Goal: Information Seeking & Learning: Learn about a topic

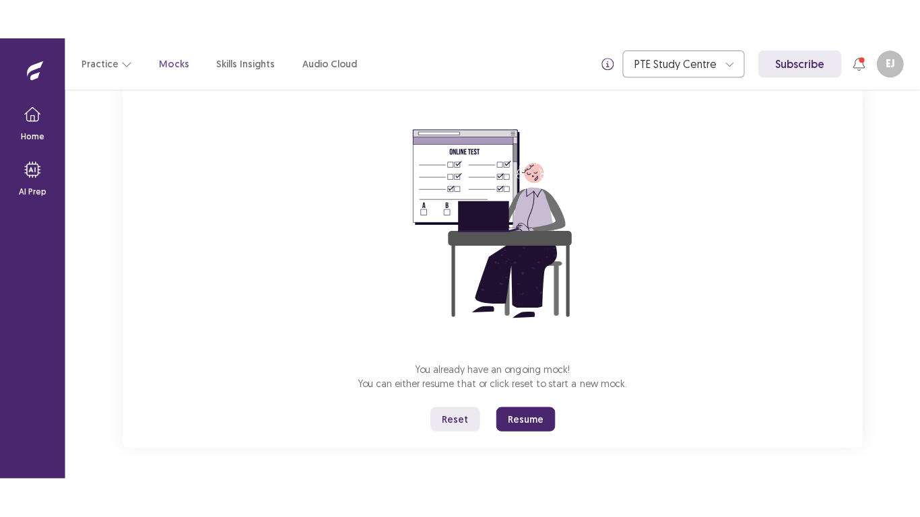
scroll to position [94, 0]
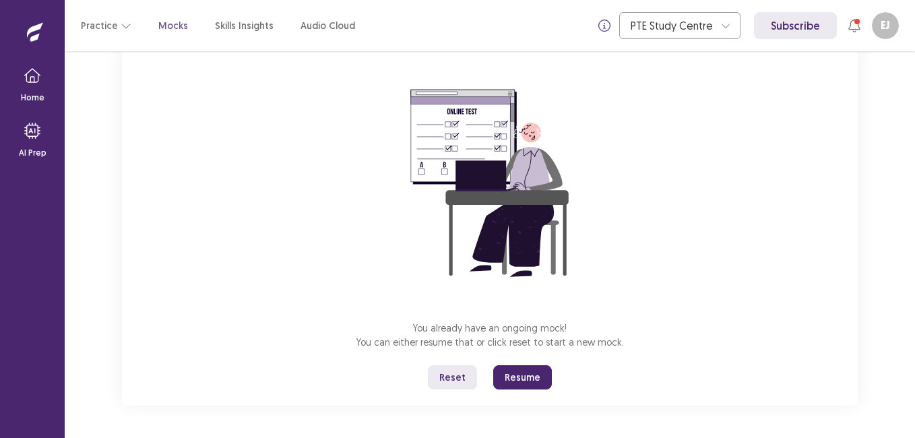
click at [523, 378] on button "Resume" at bounding box center [522, 377] width 59 height 24
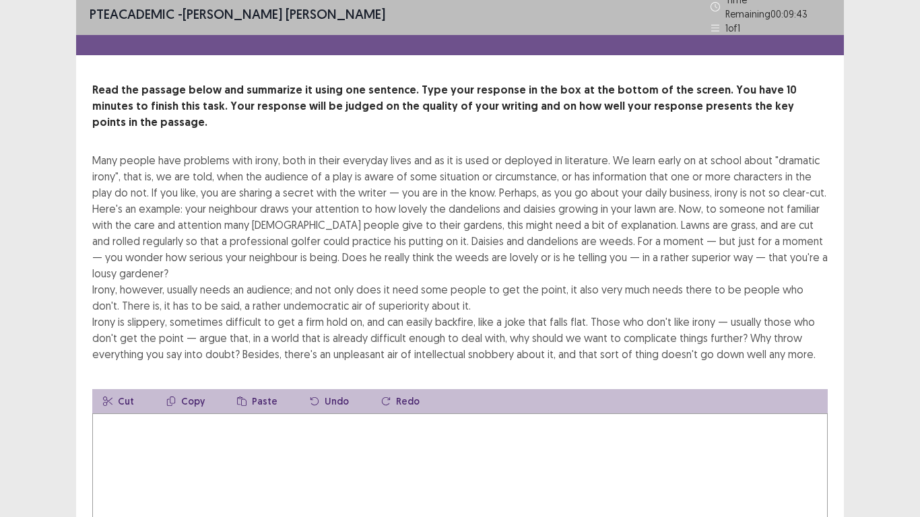
scroll to position [0, 0]
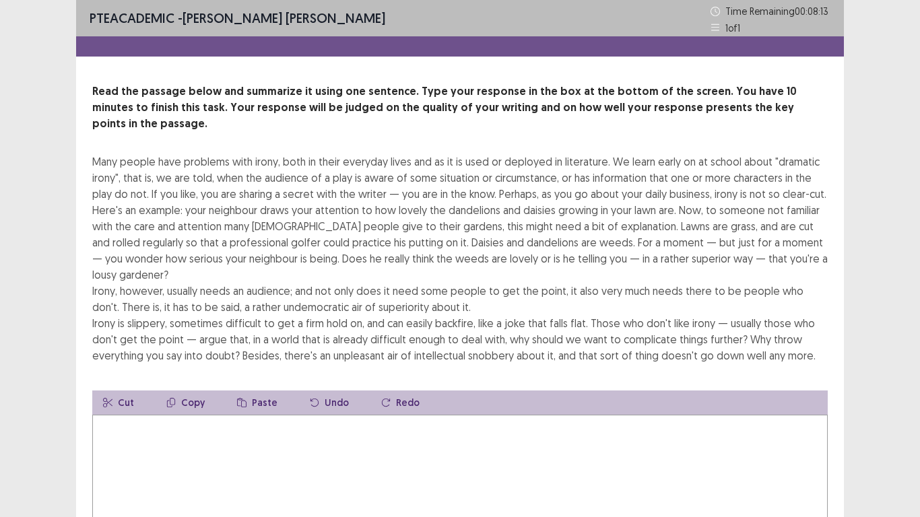
click at [162, 415] on textarea at bounding box center [459, 489] width 735 height 148
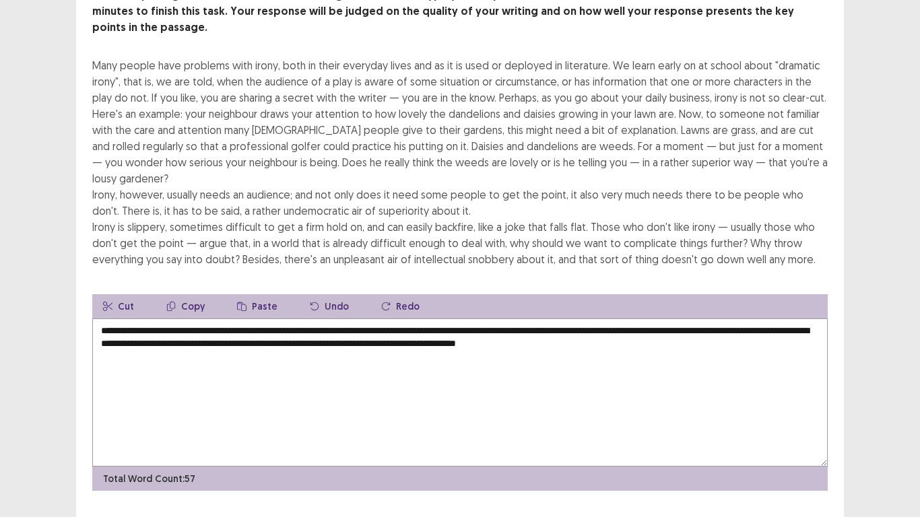
scroll to position [97, 0]
type textarea "**********"
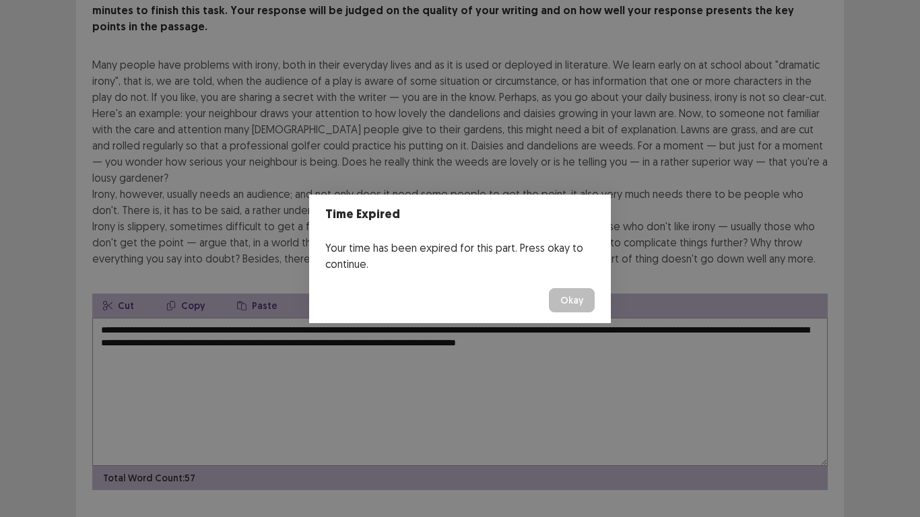
click at [570, 302] on button "Okay" at bounding box center [572, 300] width 46 height 24
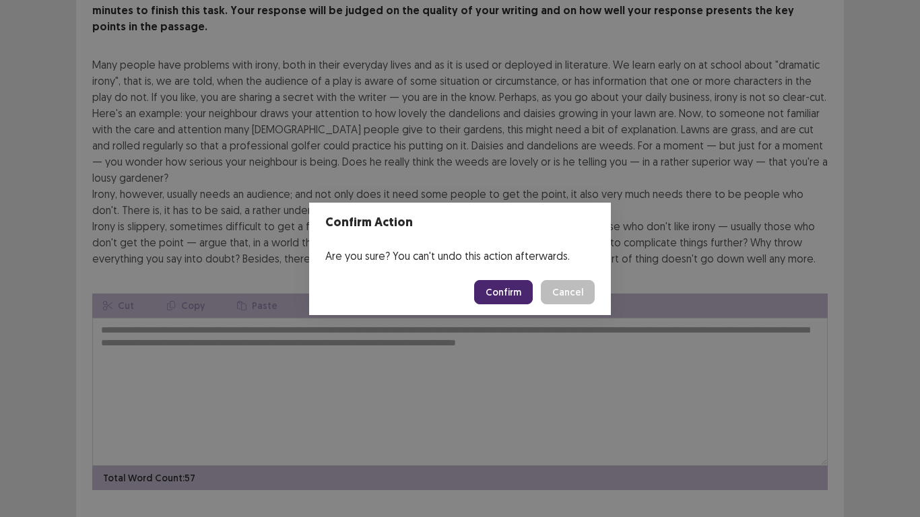
click at [503, 290] on button "Confirm" at bounding box center [503, 292] width 59 height 24
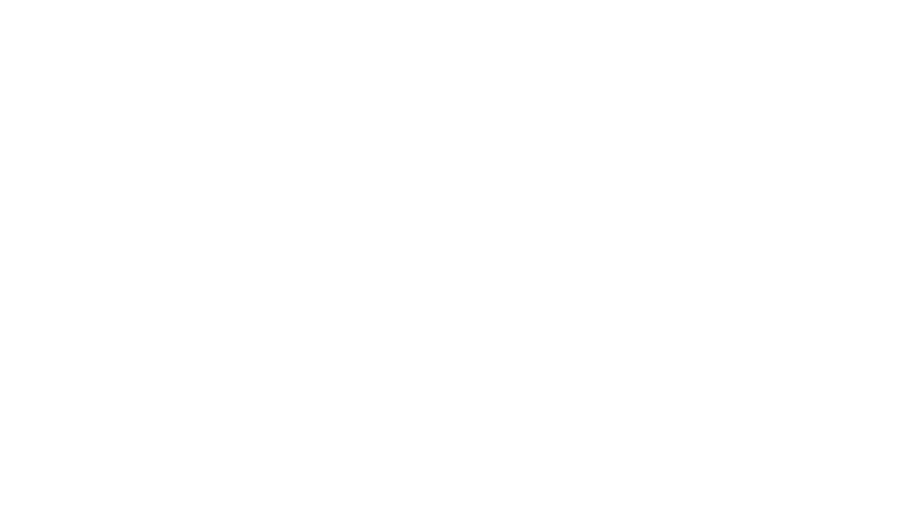
scroll to position [0, 0]
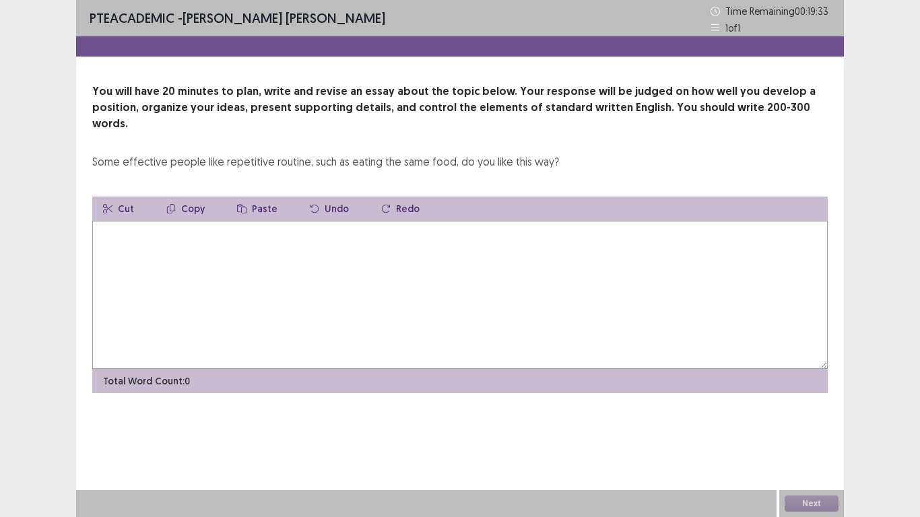
drag, startPoint x: 226, startPoint y: 252, endPoint x: 208, endPoint y: 253, distance: 17.5
click at [224, 252] on textarea at bounding box center [459, 295] width 735 height 148
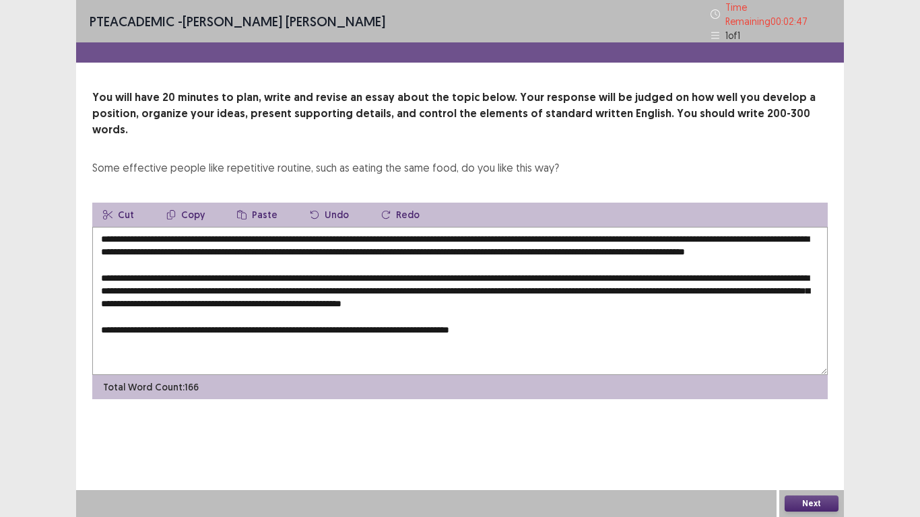
type textarea "**********"
drag, startPoint x: 533, startPoint y: 321, endPoint x: 519, endPoint y: 327, distance: 16.0
click at [531, 325] on textarea "**********" at bounding box center [459, 301] width 735 height 148
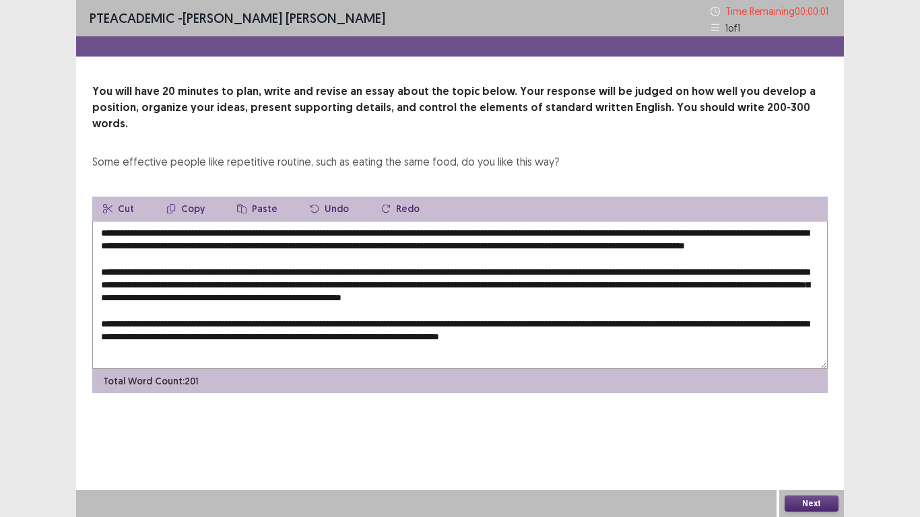
type textarea "**********"
click at [549, 288] on button "Okay" at bounding box center [572, 300] width 46 height 24
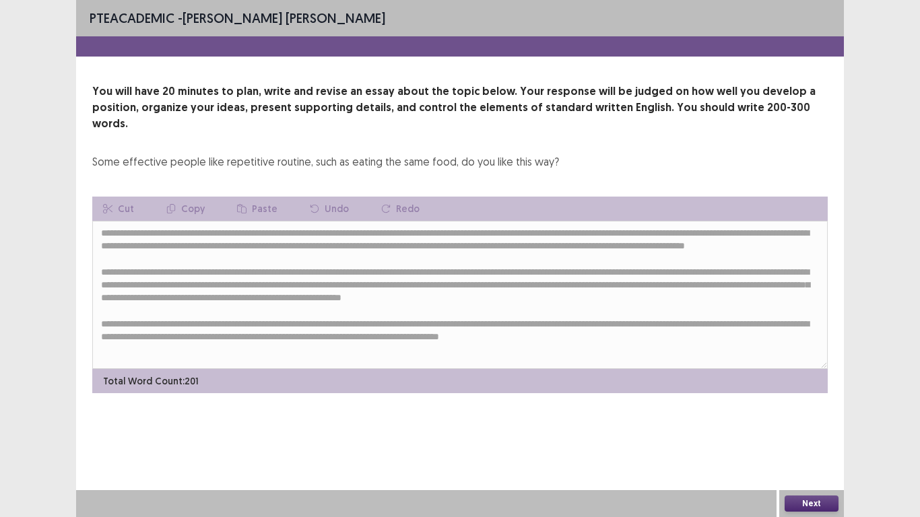
click at [803, 437] on button "Next" at bounding box center [812, 504] width 54 height 16
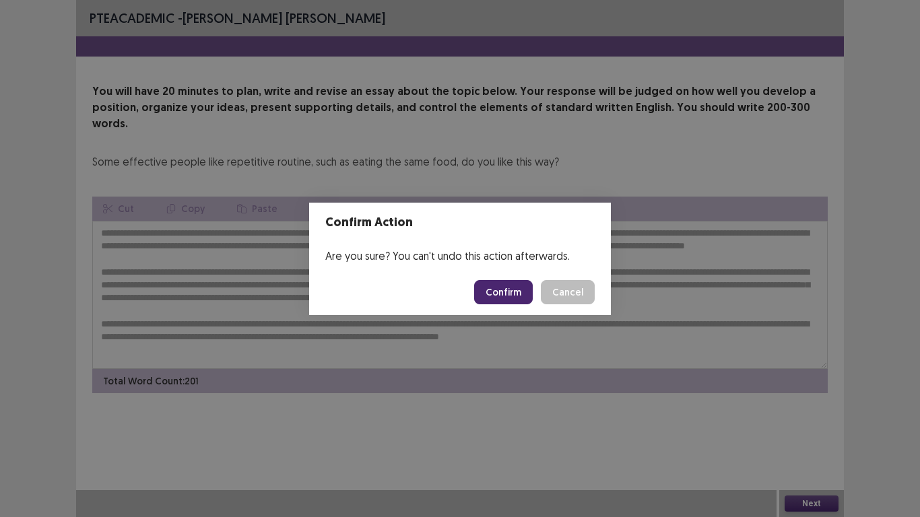
click at [515, 292] on button "Confirm" at bounding box center [503, 292] width 59 height 24
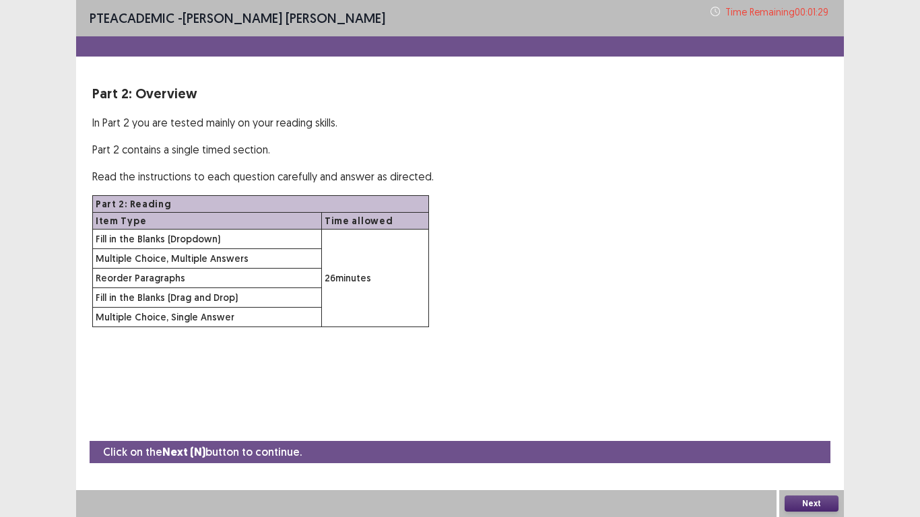
click at [828, 437] on button "Next" at bounding box center [812, 504] width 54 height 16
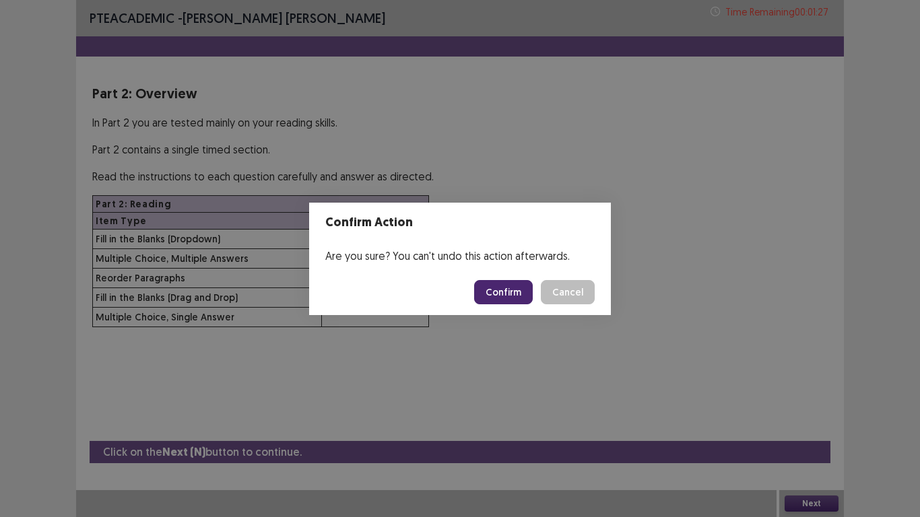
click at [508, 293] on button "Confirm" at bounding box center [503, 292] width 59 height 24
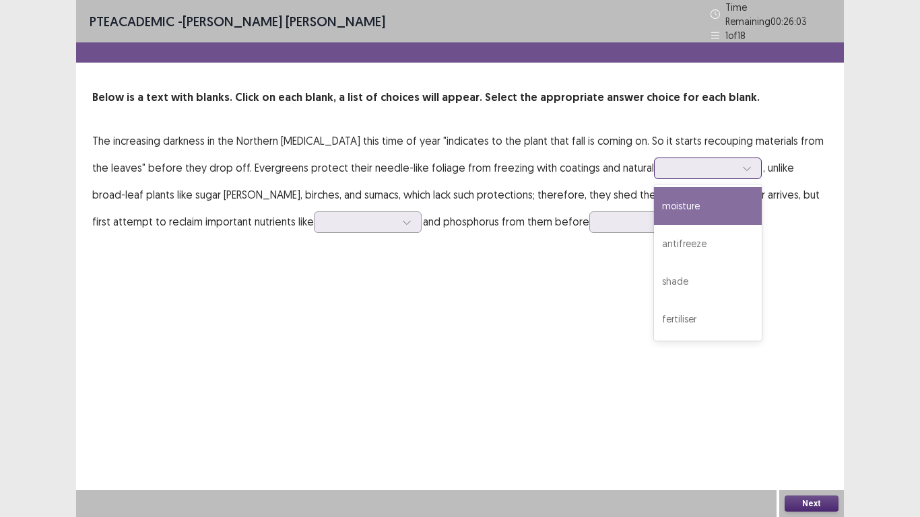
click at [737, 168] on div at bounding box center [747, 168] width 20 height 20
click at [669, 200] on div "moisture" at bounding box center [708, 206] width 108 height 38
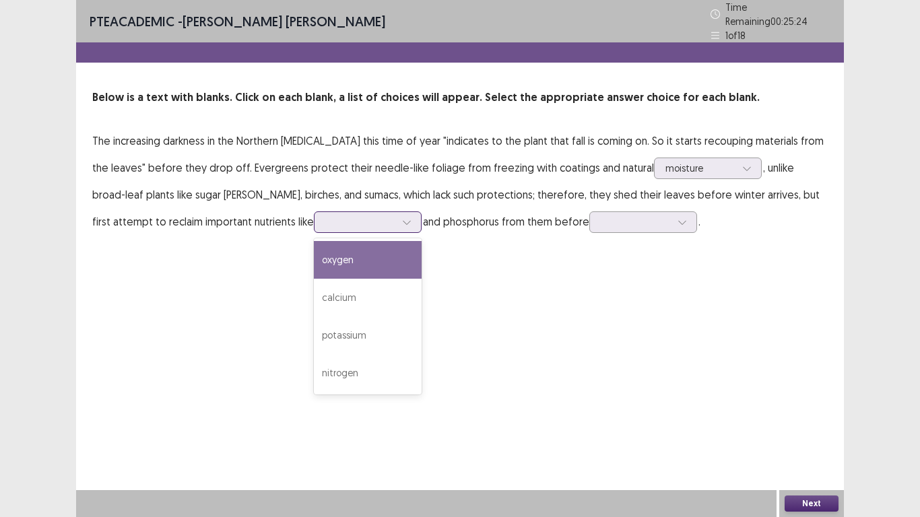
click at [402, 219] on icon at bounding box center [406, 222] width 9 height 9
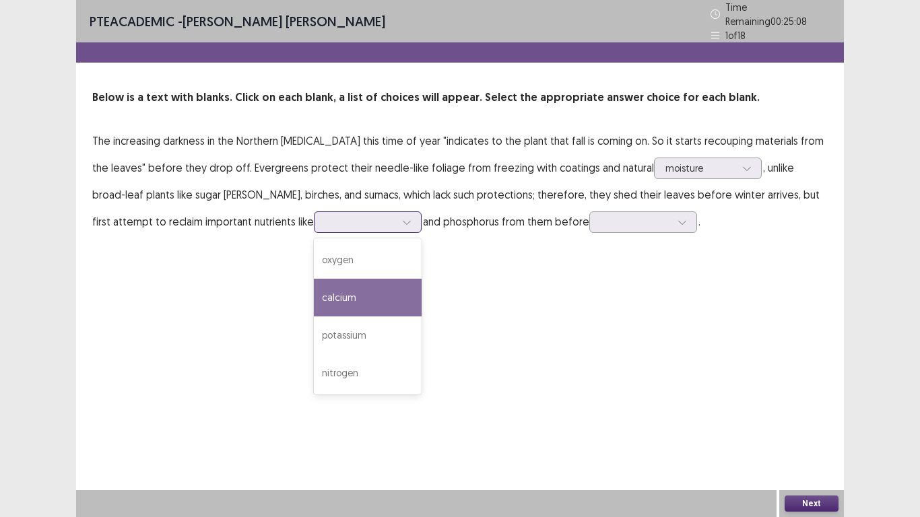
click at [314, 301] on div "calcium" at bounding box center [368, 298] width 108 height 38
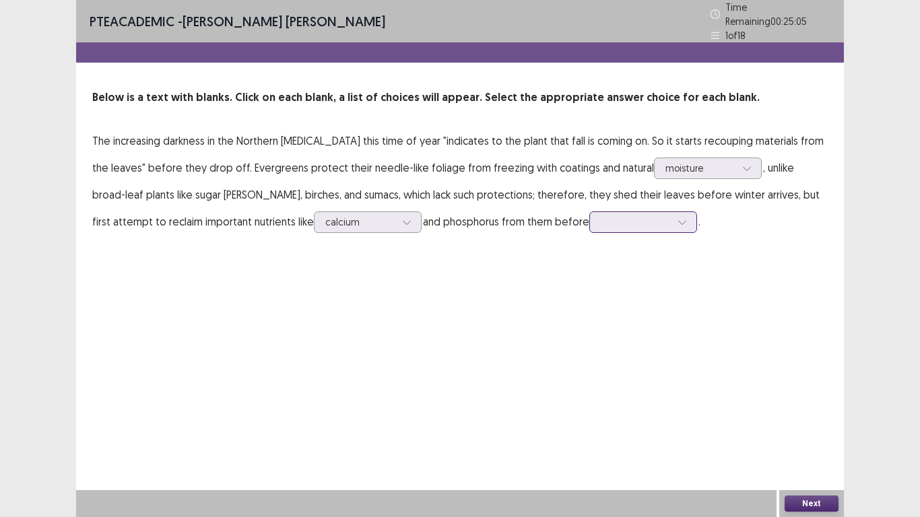
click at [677, 218] on icon at bounding box center [681, 222] width 9 height 9
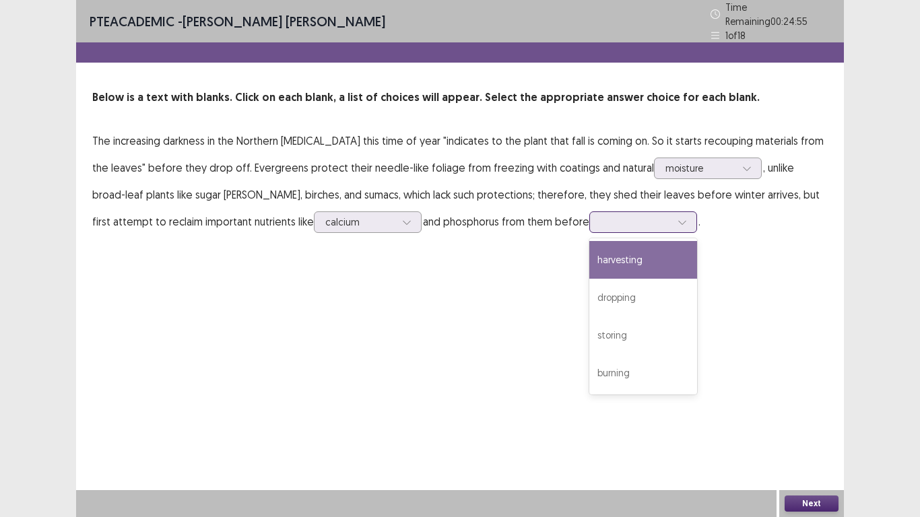
click at [589, 264] on div "harvesting" at bounding box center [643, 260] width 108 height 38
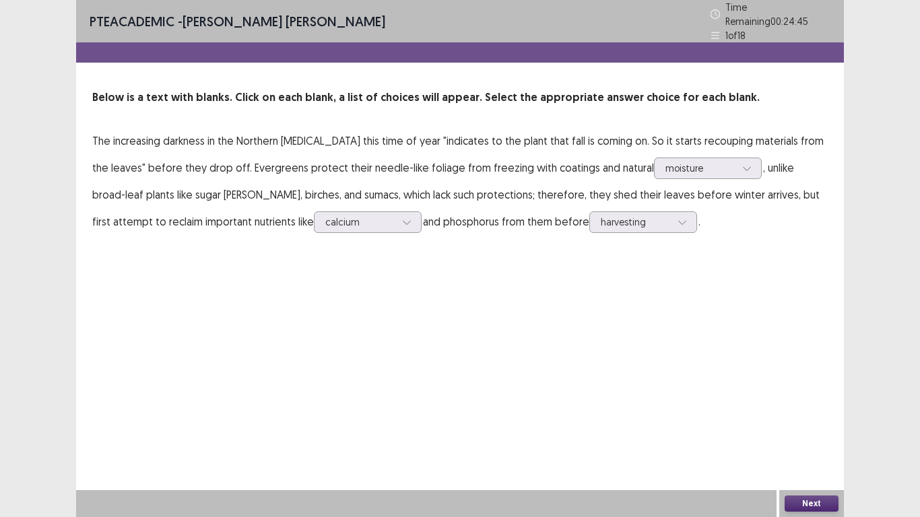
click at [700, 176] on p "The increasing darkness in the Northern [MEDICAL_DATA] this time of year "indic…" at bounding box center [459, 181] width 735 height 108
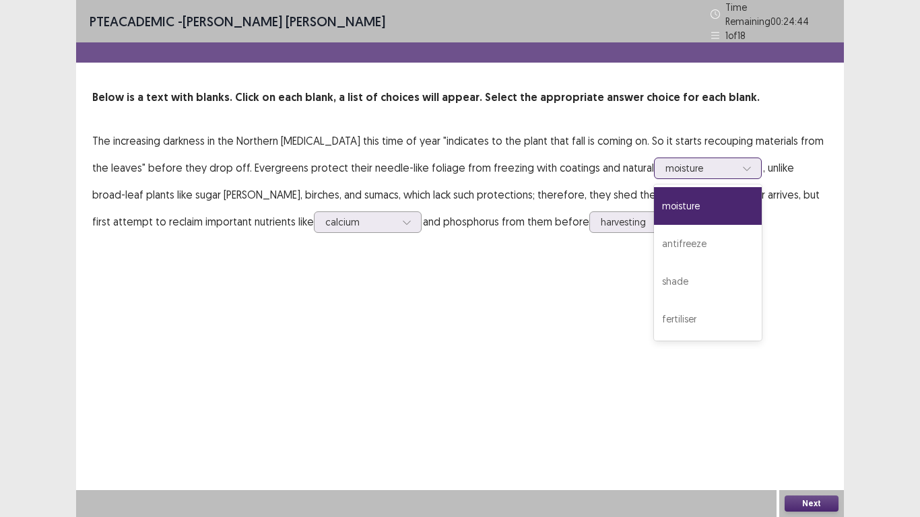
click at [742, 164] on icon at bounding box center [746, 168] width 9 height 9
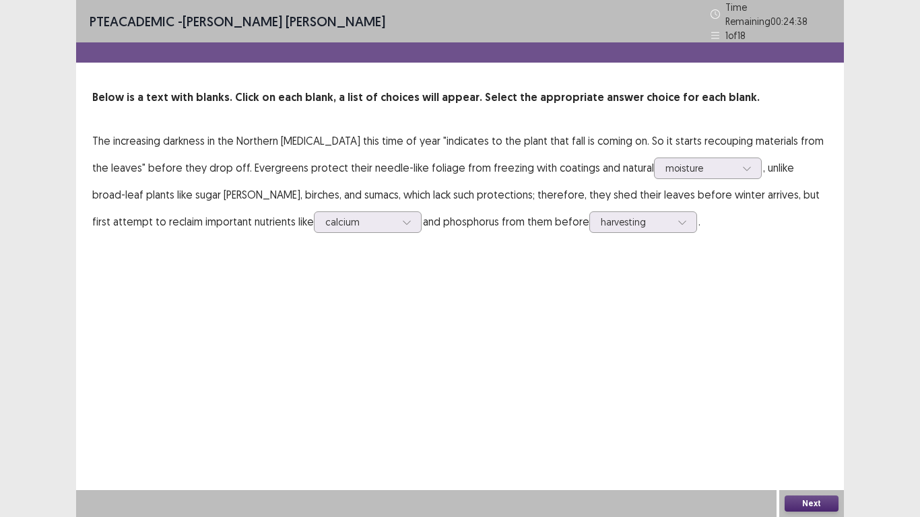
click at [821, 432] on div "PTE academic - [PERSON_NAME] [PERSON_NAME] Time Remaining 00 : 24 : 38 1 of 18 …" at bounding box center [460, 258] width 768 height 517
click at [823, 437] on button "Next" at bounding box center [812, 504] width 54 height 16
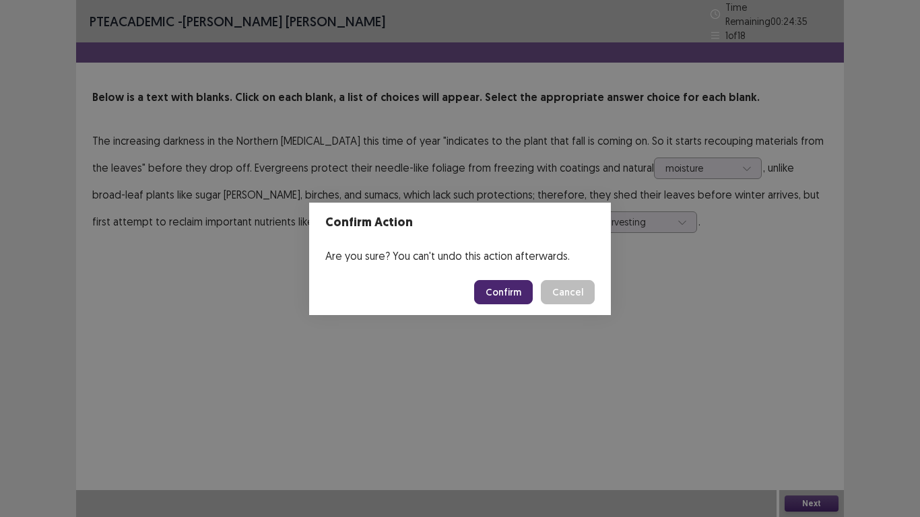
drag, startPoint x: 531, startPoint y: 273, endPoint x: 499, endPoint y: 308, distance: 47.2
click at [525, 282] on footer "Confirm Cancel" at bounding box center [460, 292] width 302 height 46
click at [502, 290] on button "Confirm" at bounding box center [503, 292] width 59 height 24
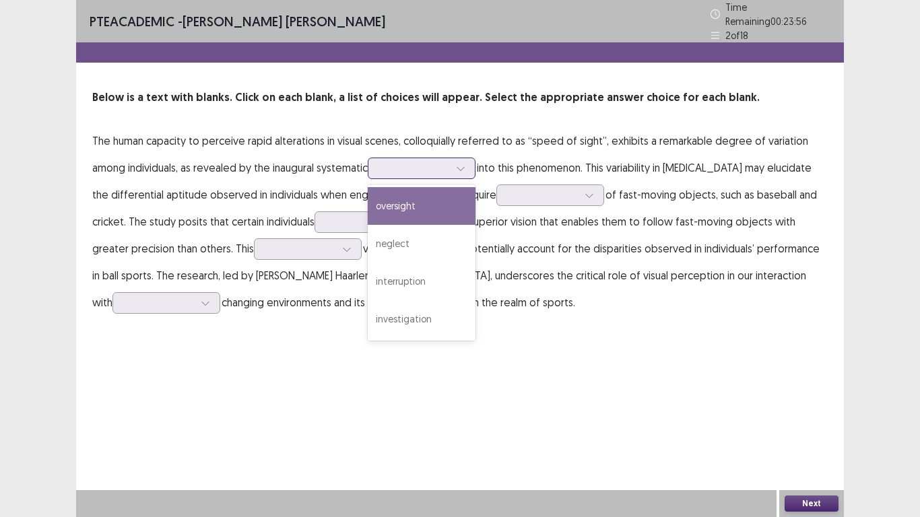
click at [462, 167] on icon at bounding box center [460, 169] width 7 height 4
click at [446, 209] on div "oversight" at bounding box center [422, 206] width 108 height 38
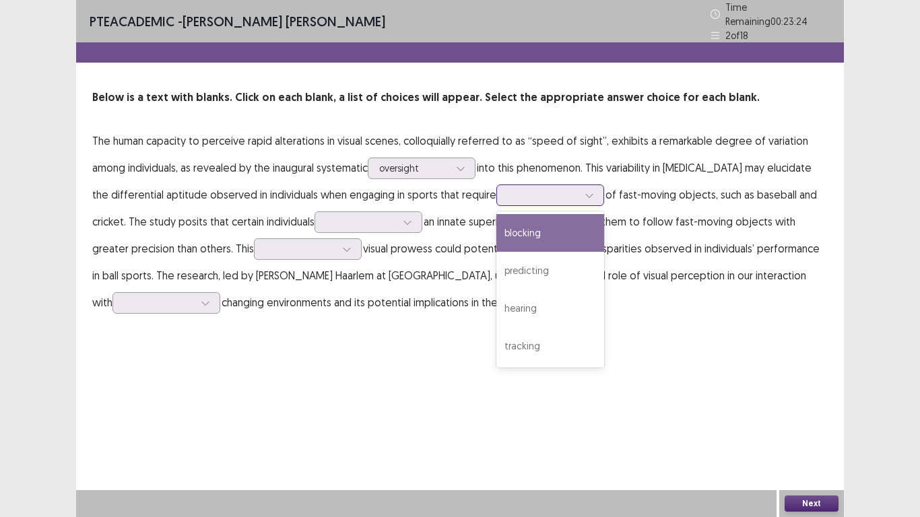
click at [579, 195] on div at bounding box center [589, 195] width 20 height 20
click at [543, 239] on div "blocking" at bounding box center [550, 233] width 108 height 38
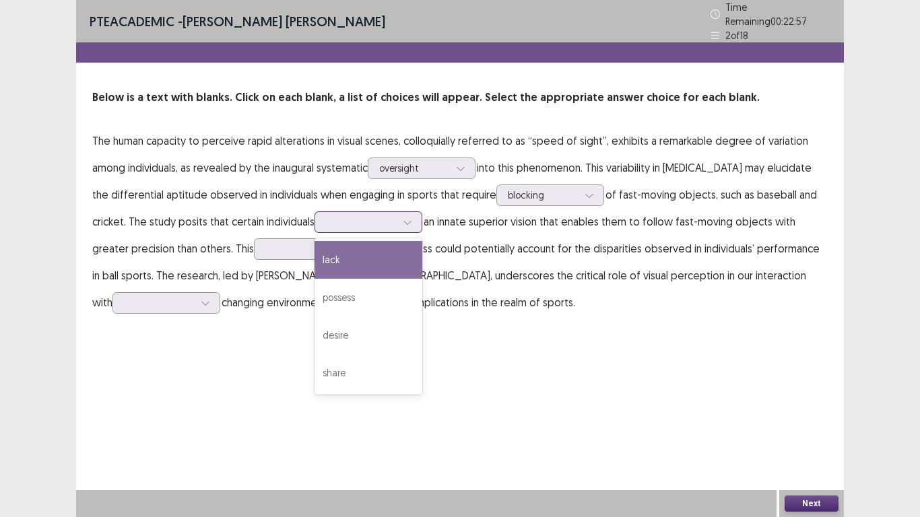
click at [402, 217] on div at bounding box center [407, 222] width 20 height 20
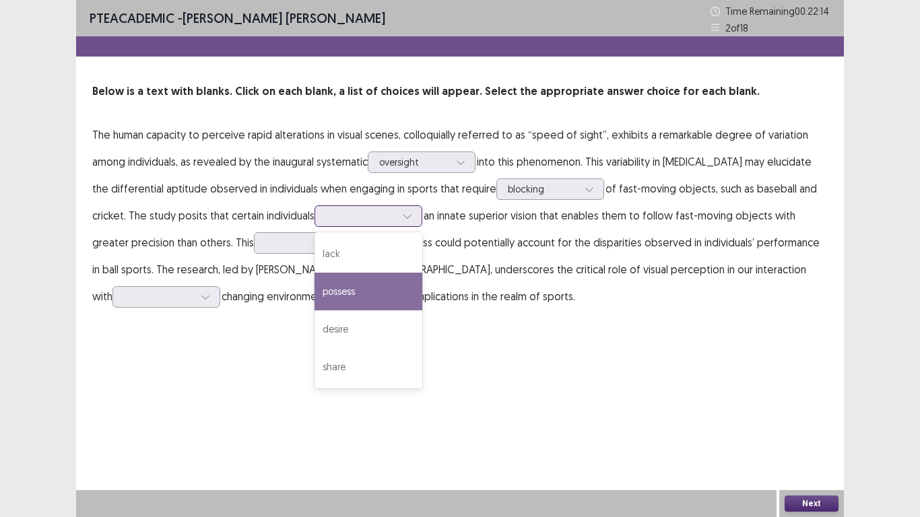
click at [353, 303] on div "possess" at bounding box center [369, 292] width 108 height 38
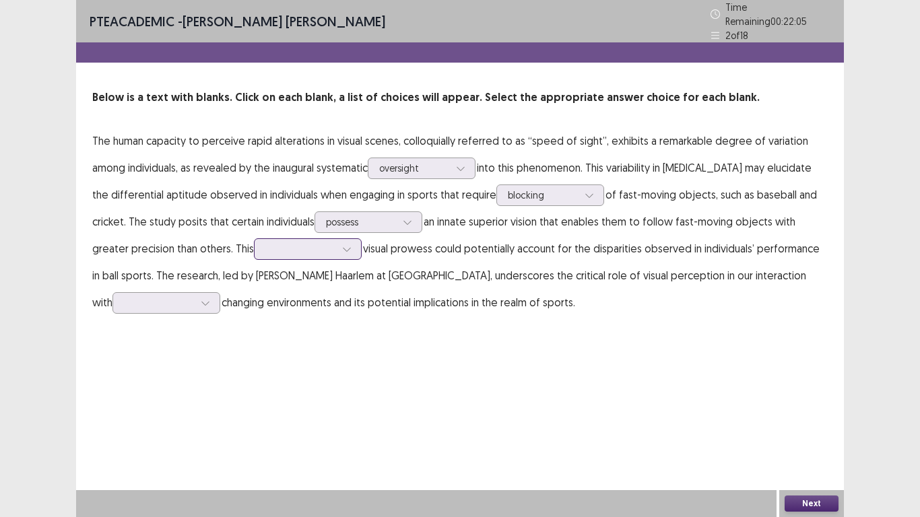
click at [348, 249] on div at bounding box center [347, 249] width 20 height 20
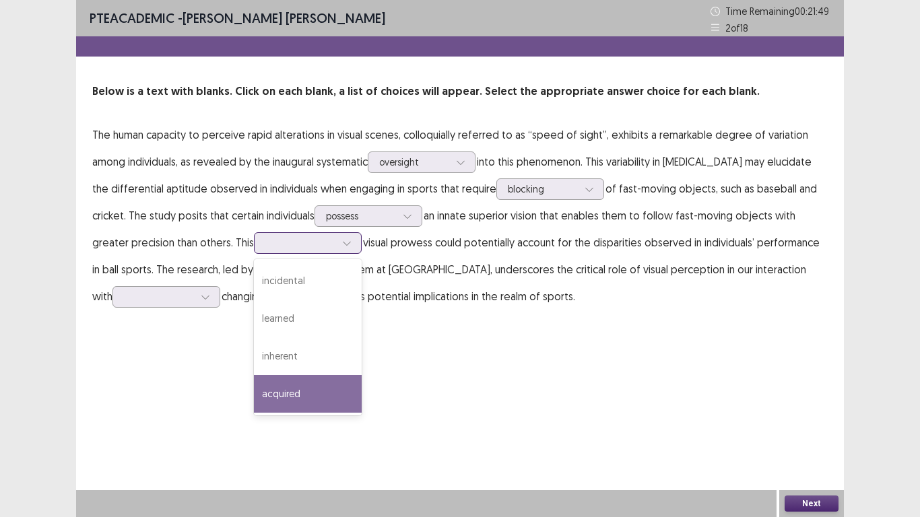
drag, startPoint x: 312, startPoint y: 401, endPoint x: 312, endPoint y: 382, distance: 19.5
click at [312, 401] on div "acquired" at bounding box center [308, 394] width 108 height 38
click at [350, 246] on icon at bounding box center [346, 242] width 9 height 9
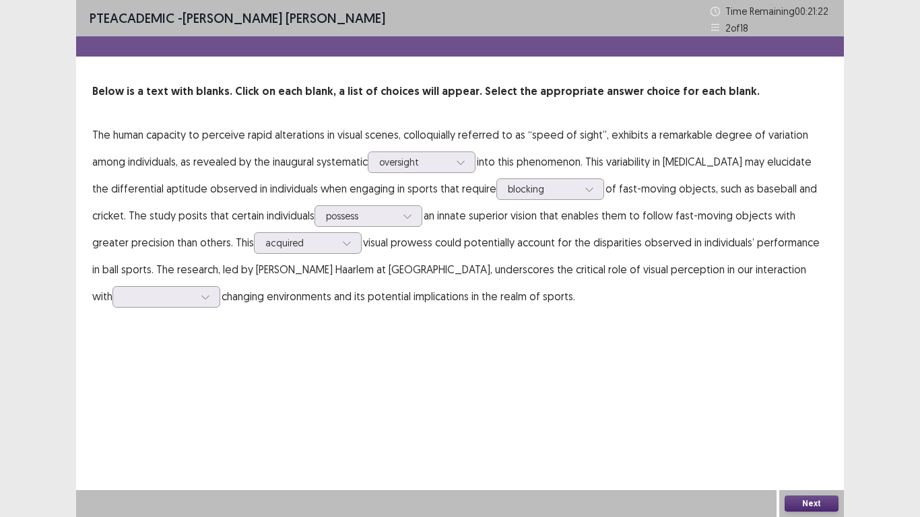
click at [413, 287] on p "The human capacity to perceive rapid alterations in visual scenes, colloquially…" at bounding box center [459, 215] width 735 height 189
click at [195, 290] on div at bounding box center [205, 297] width 20 height 20
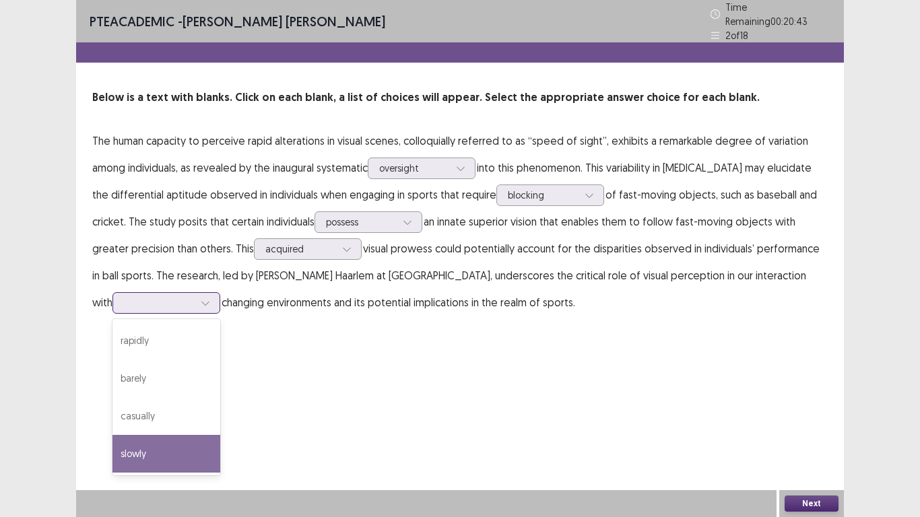
click at [162, 437] on div "slowly" at bounding box center [166, 454] width 108 height 38
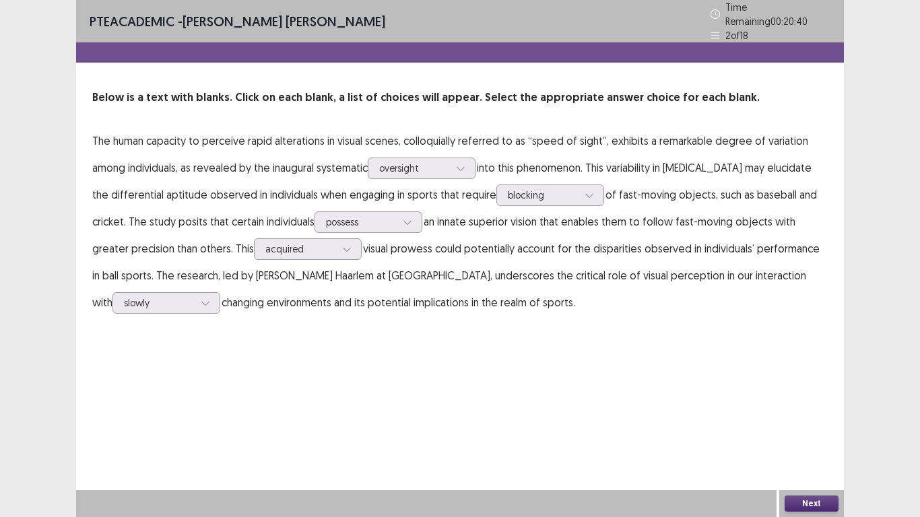
click at [817, 437] on button "Next" at bounding box center [812, 504] width 54 height 16
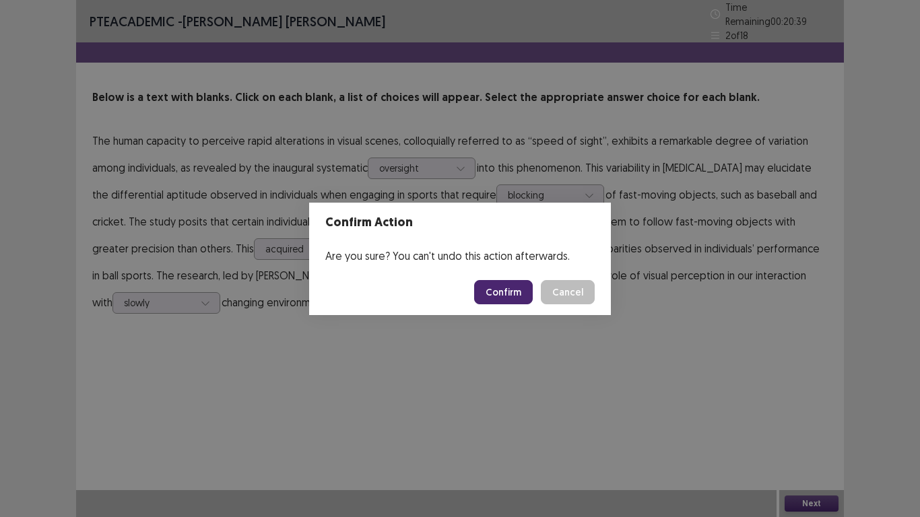
click at [506, 294] on button "Confirm" at bounding box center [503, 292] width 59 height 24
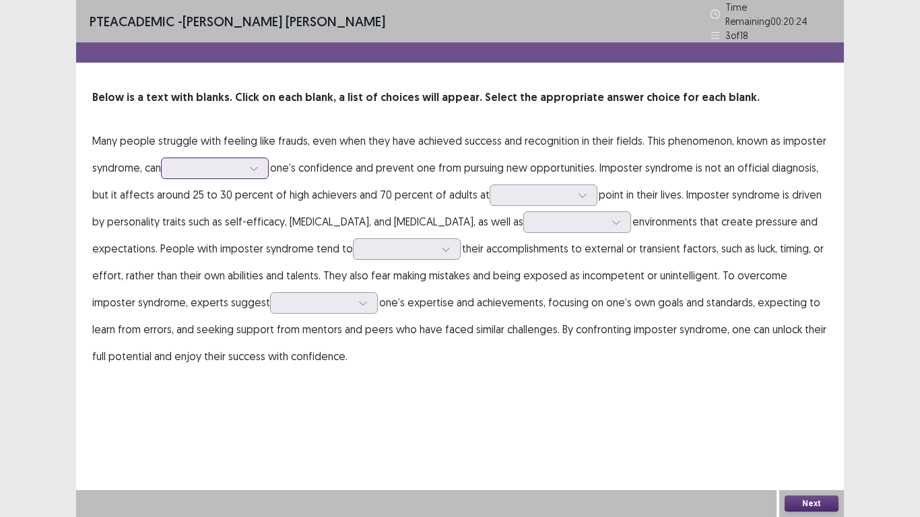
click at [269, 158] on div at bounding box center [215, 169] width 108 height 22
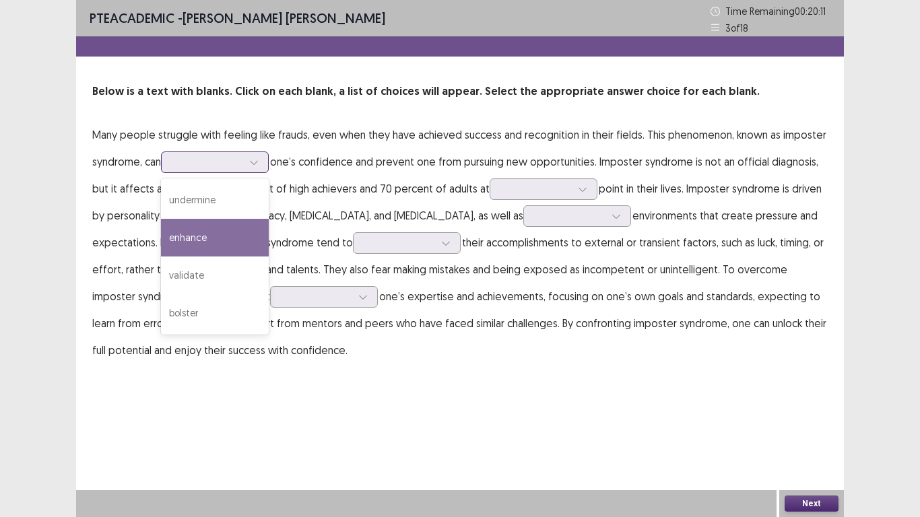
click at [241, 226] on div "enhance" at bounding box center [215, 238] width 108 height 38
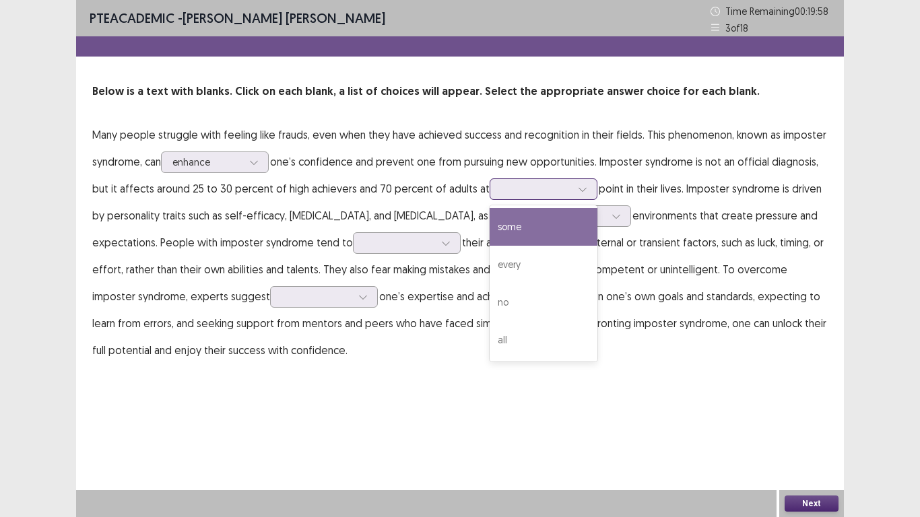
click at [572, 183] on div at bounding box center [582, 189] width 20 height 20
click at [552, 237] on div "some" at bounding box center [544, 227] width 108 height 38
drag, startPoint x: 583, startPoint y: 183, endPoint x: 571, endPoint y: 207, distance: 26.8
click at [583, 184] on div at bounding box center [582, 189] width 20 height 20
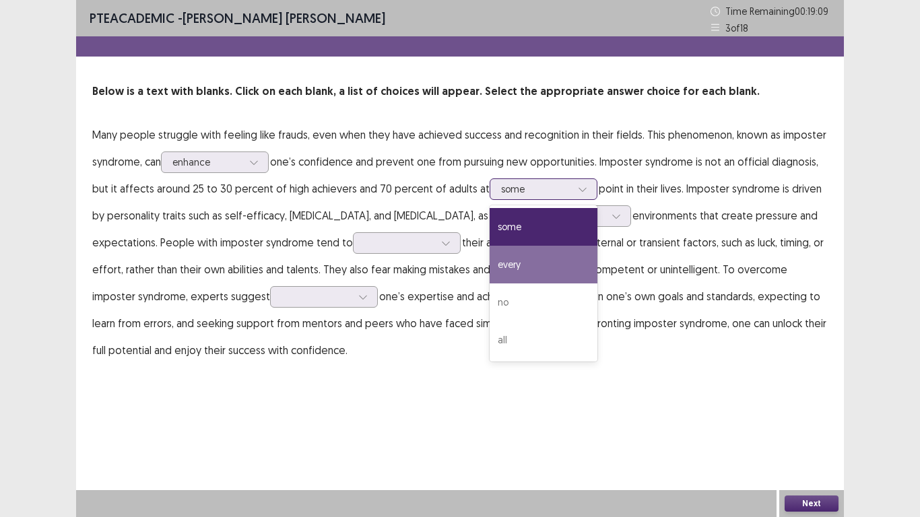
drag, startPoint x: 568, startPoint y: 269, endPoint x: 583, endPoint y: 261, distance: 17.5
click at [571, 267] on div "every" at bounding box center [544, 265] width 108 height 38
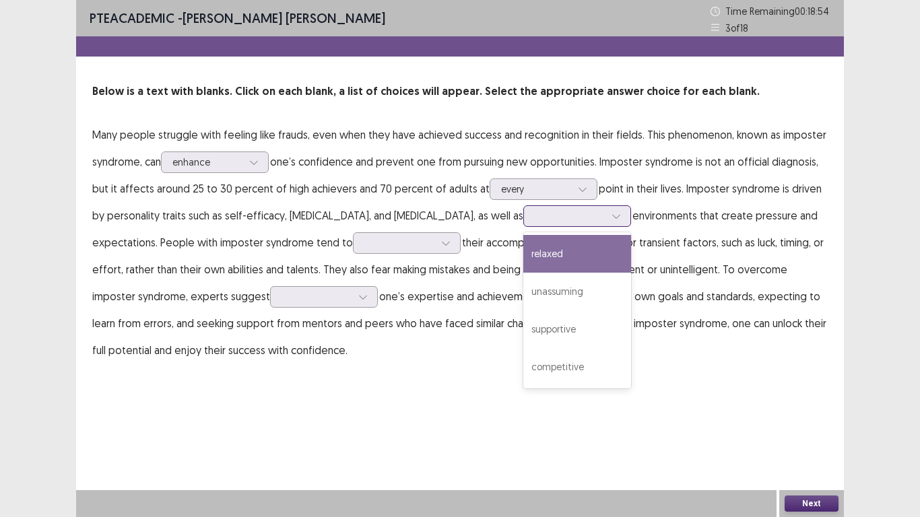
drag, startPoint x: 569, startPoint y: 219, endPoint x: 562, endPoint y: 219, distance: 7.4
click at [562, 219] on div at bounding box center [577, 216] width 108 height 22
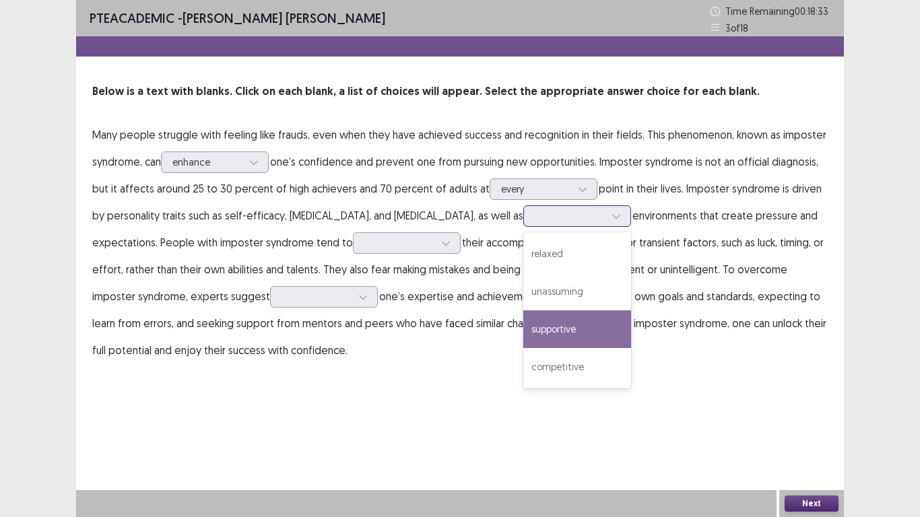
click at [539, 338] on div "supportive" at bounding box center [577, 329] width 108 height 38
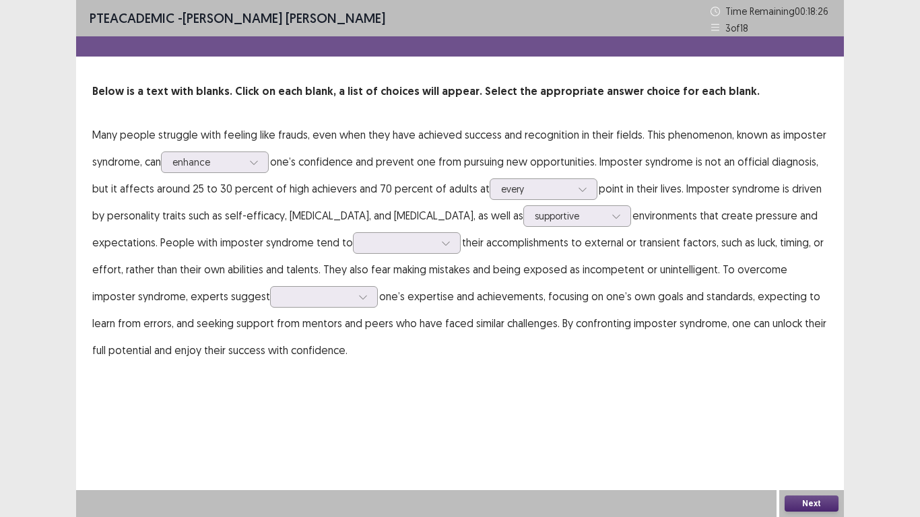
drag, startPoint x: 432, startPoint y: 231, endPoint x: 442, endPoint y: 236, distance: 10.5
click at [435, 231] on p "Many people struggle with feeling like frauds, even when they have achieved suc…" at bounding box center [459, 242] width 735 height 242
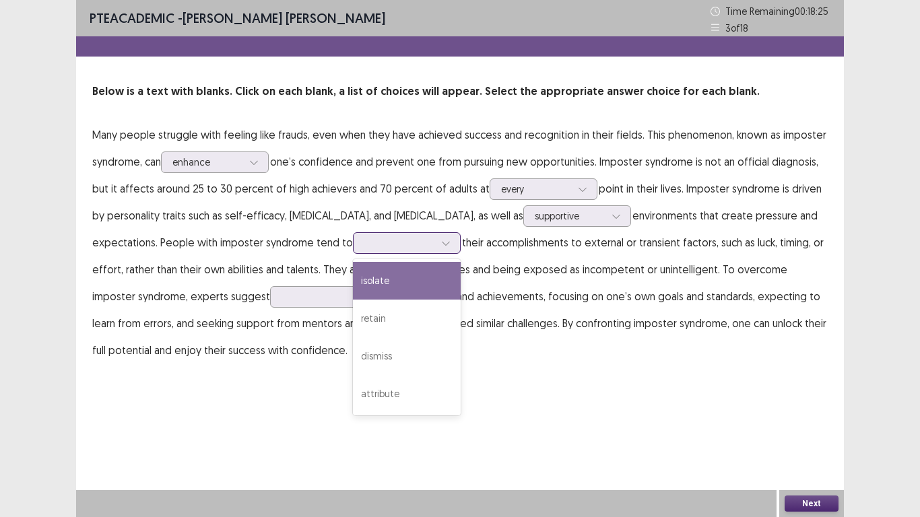
click at [443, 243] on icon at bounding box center [445, 242] width 9 height 9
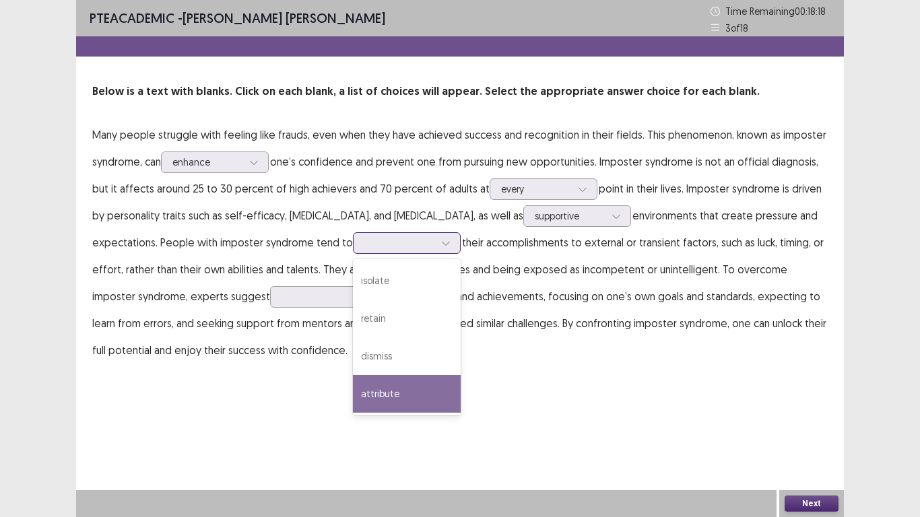
drag, startPoint x: 432, startPoint y: 383, endPoint x: 437, endPoint y: 344, distance: 39.3
click at [434, 381] on div "attribute" at bounding box center [407, 394] width 108 height 38
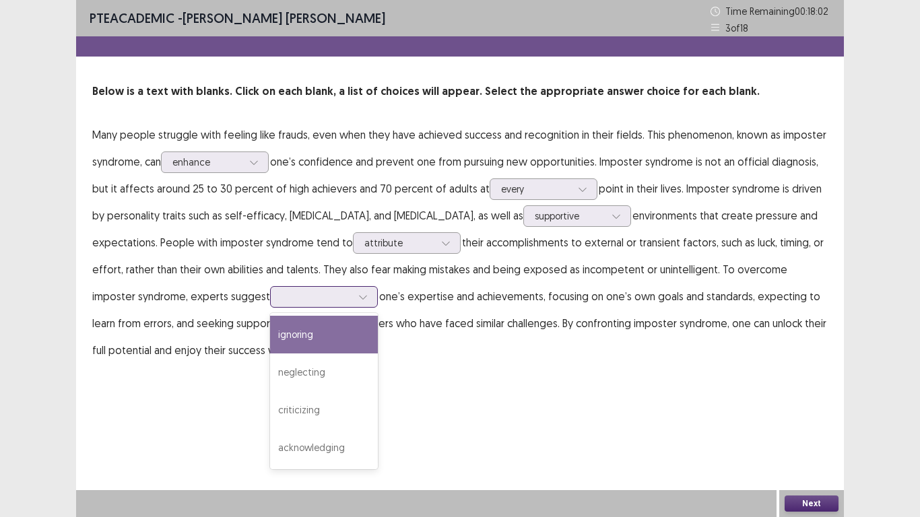
click at [353, 300] on div at bounding box center [363, 297] width 20 height 20
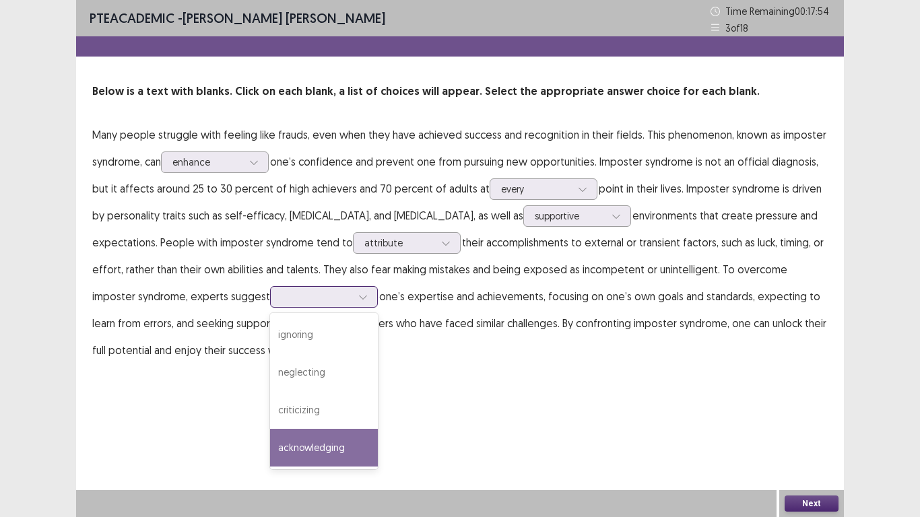
click at [276, 437] on div "acknowledging" at bounding box center [324, 448] width 108 height 38
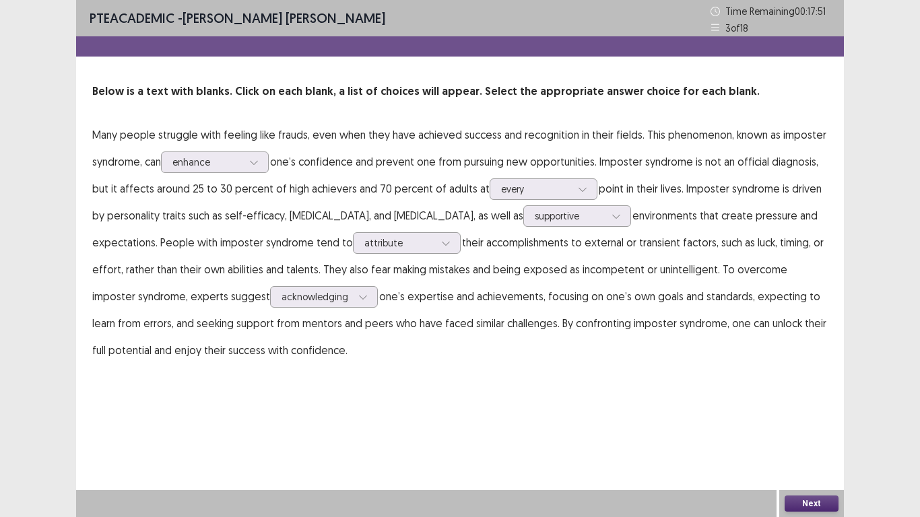
click at [828, 437] on button "Next" at bounding box center [812, 504] width 54 height 16
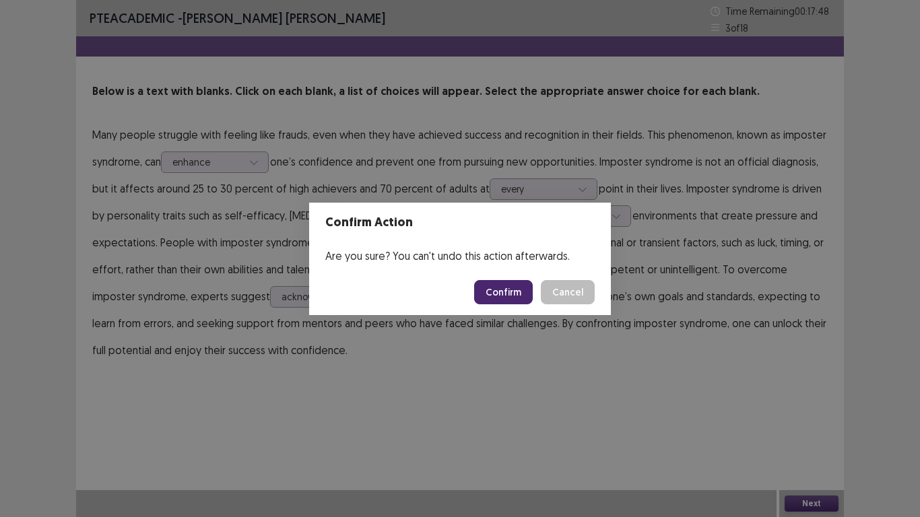
click at [498, 294] on button "Confirm" at bounding box center [503, 292] width 59 height 24
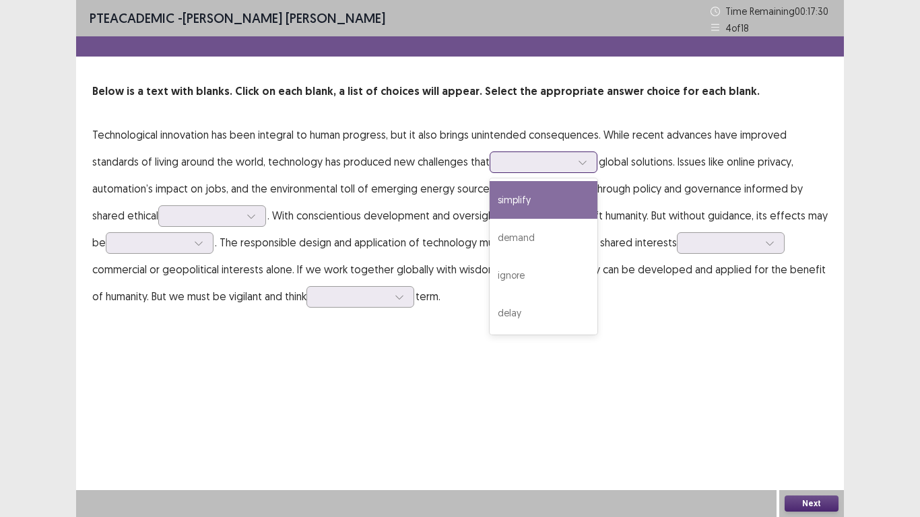
click at [581, 166] on icon at bounding box center [582, 162] width 9 height 9
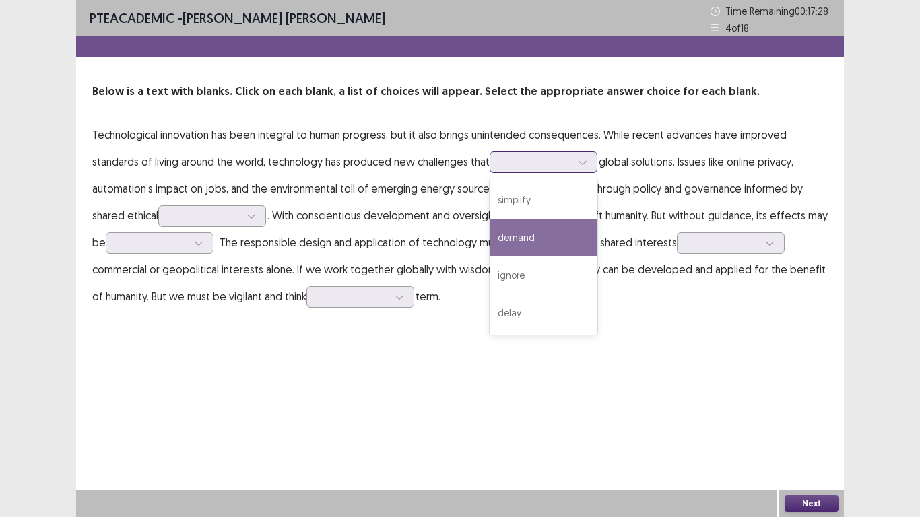
click at [550, 242] on div "demand" at bounding box center [544, 238] width 108 height 38
click at [580, 166] on icon at bounding box center [582, 162] width 9 height 9
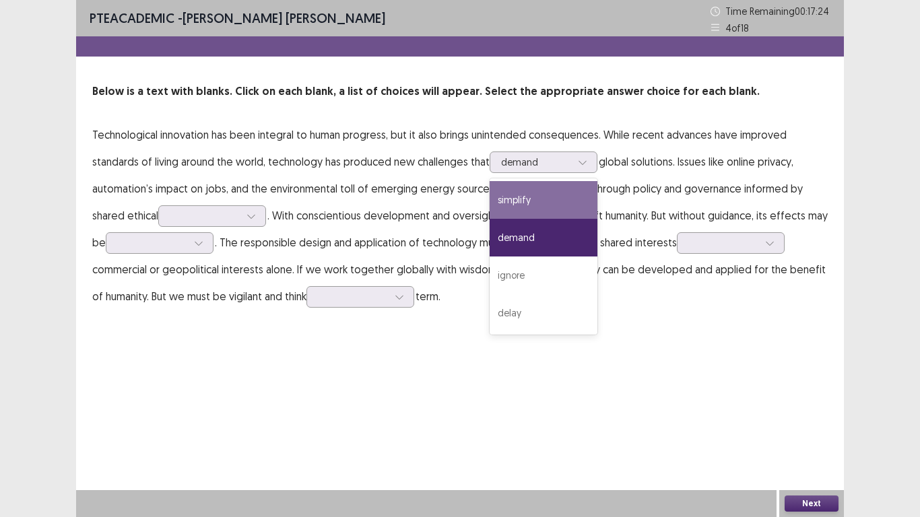
click at [712, 168] on p "Technological innovation has been integral to human progress, but it also bring…" at bounding box center [459, 215] width 735 height 189
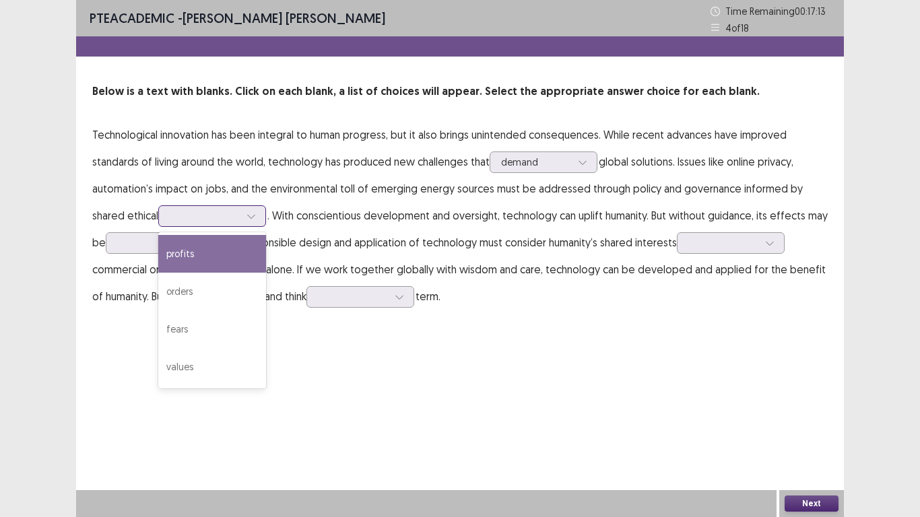
click at [257, 222] on div at bounding box center [251, 216] width 20 height 20
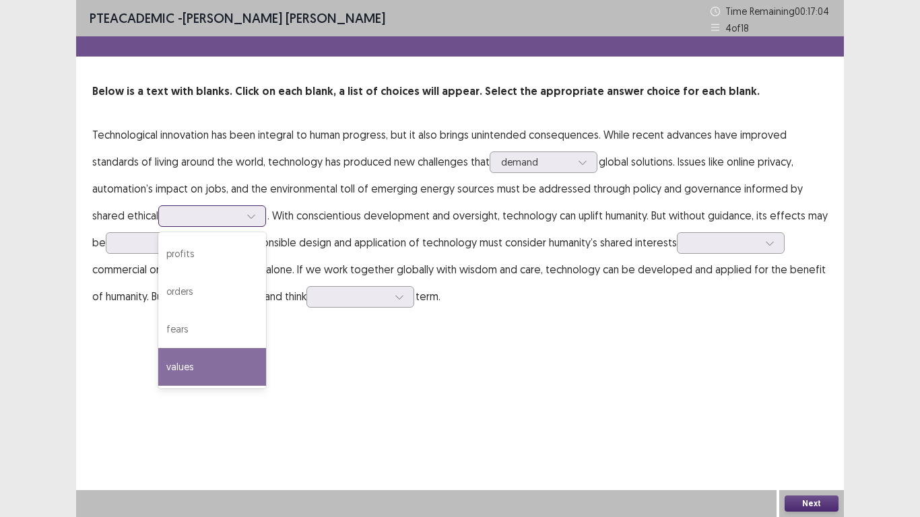
drag, startPoint x: 234, startPoint y: 352, endPoint x: 234, endPoint y: 333, distance: 18.9
click at [234, 352] on div "values" at bounding box center [212, 367] width 108 height 38
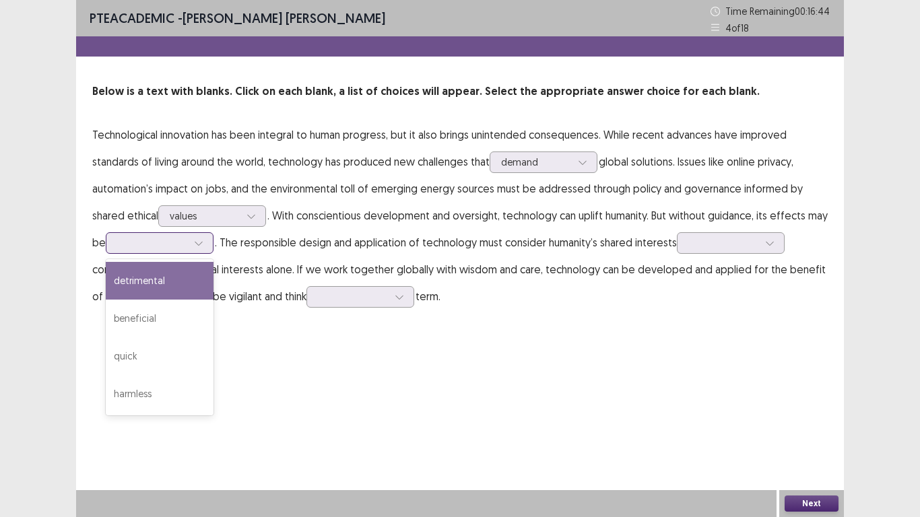
click at [191, 232] on div at bounding box center [160, 243] width 108 height 22
click at [197, 274] on div "detrimental" at bounding box center [160, 281] width 108 height 38
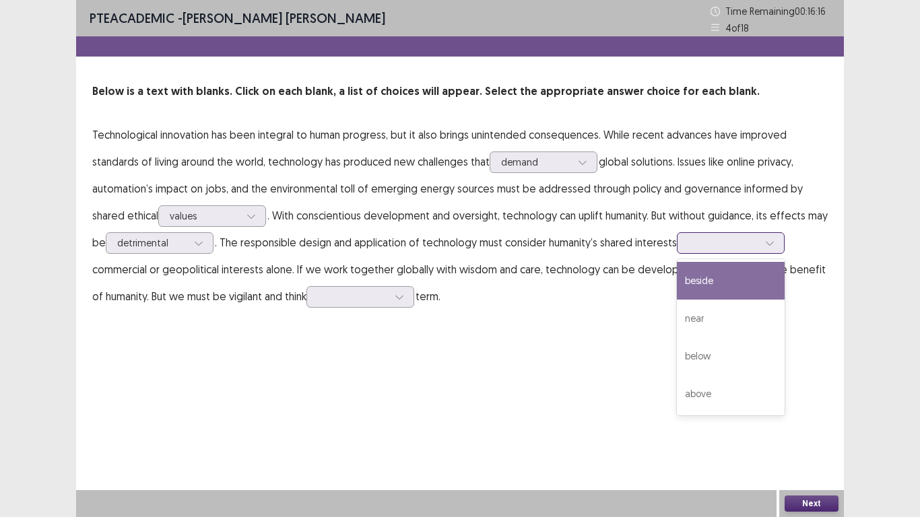
click at [774, 246] on icon at bounding box center [769, 242] width 9 height 9
click at [753, 283] on div "beside" at bounding box center [731, 281] width 108 height 38
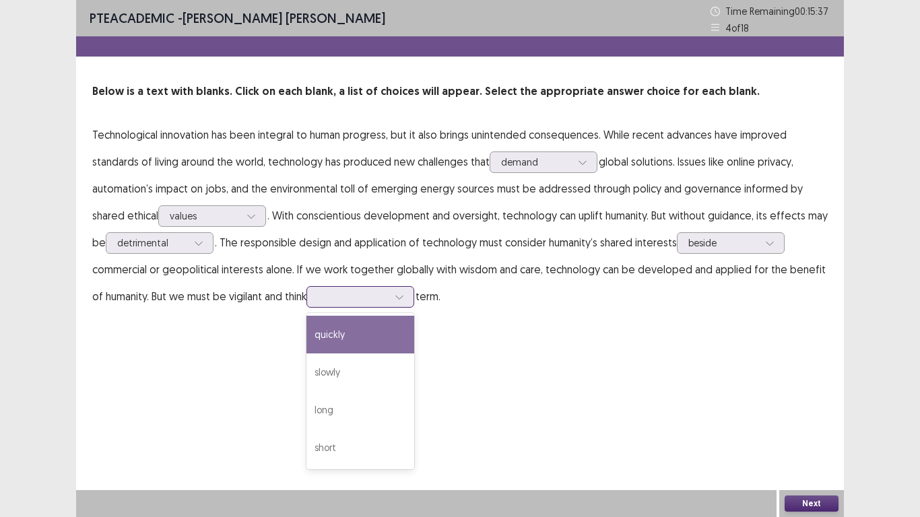
click at [396, 302] on div at bounding box center [399, 297] width 20 height 20
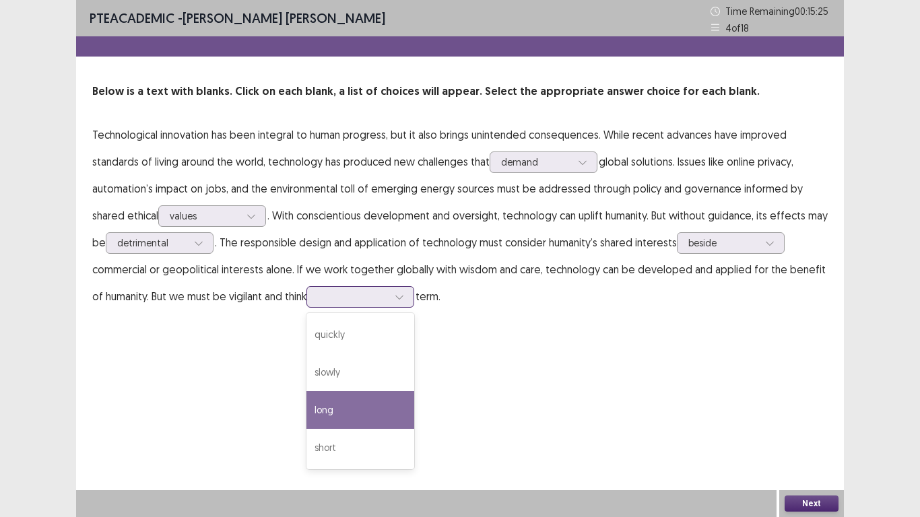
drag, startPoint x: 348, startPoint y: 405, endPoint x: 352, endPoint y: 387, distance: 18.5
click at [350, 397] on div "long" at bounding box center [360, 410] width 108 height 38
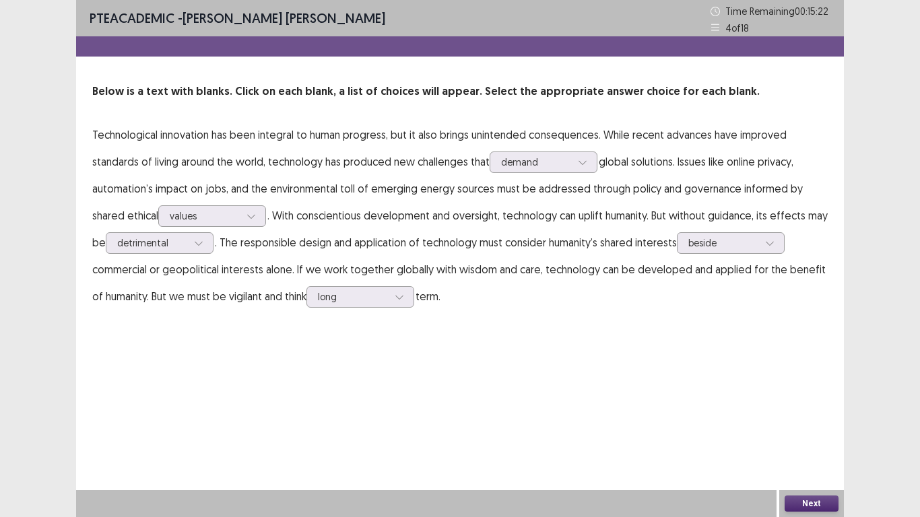
click at [799, 437] on button "Next" at bounding box center [812, 504] width 54 height 16
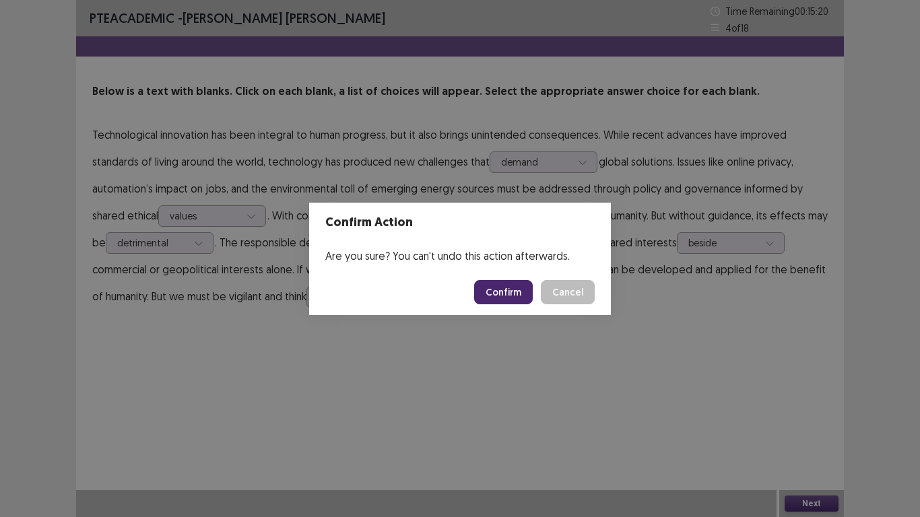
click at [510, 300] on button "Confirm" at bounding box center [503, 292] width 59 height 24
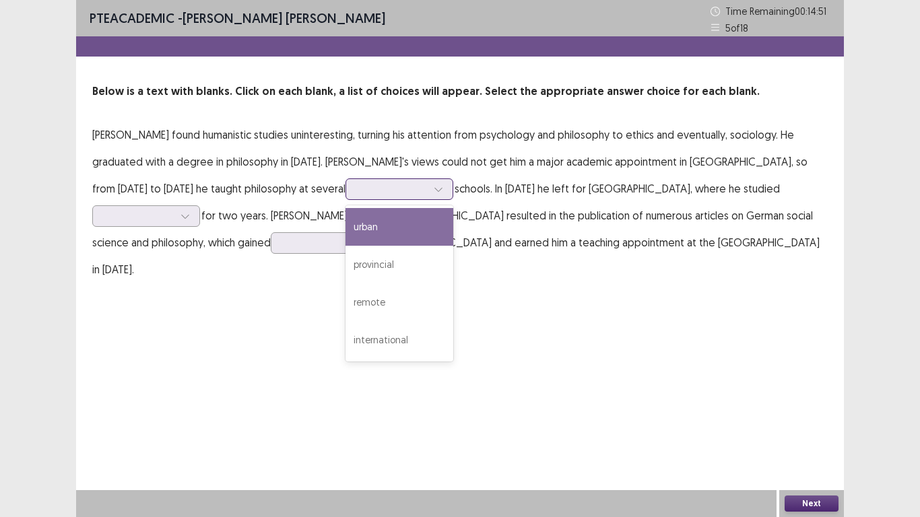
click at [428, 193] on div at bounding box center [438, 189] width 20 height 20
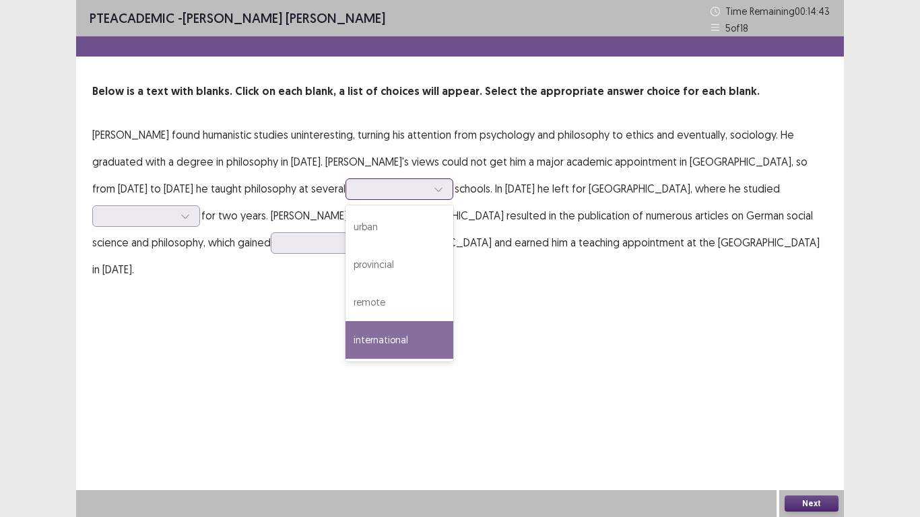
drag, startPoint x: 201, startPoint y: 338, endPoint x: 205, endPoint y: 277, distance: 60.7
click at [345, 325] on div "international" at bounding box center [399, 340] width 108 height 38
click at [434, 190] on icon at bounding box center [438, 189] width 9 height 9
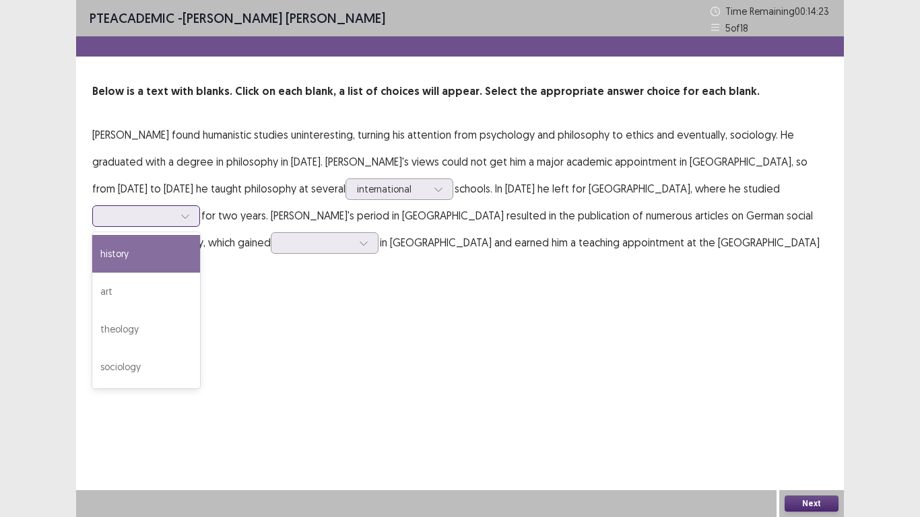
click at [200, 205] on div at bounding box center [146, 216] width 108 height 22
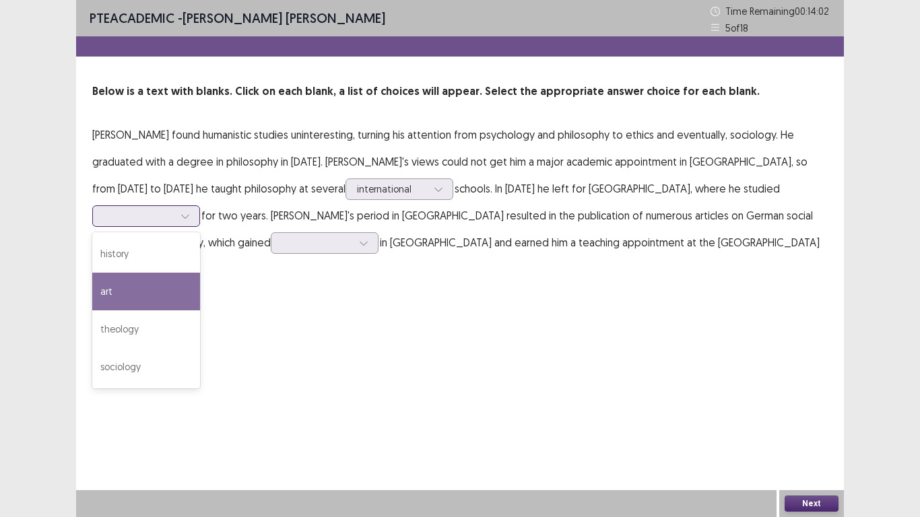
click at [200, 273] on div "art" at bounding box center [146, 292] width 108 height 38
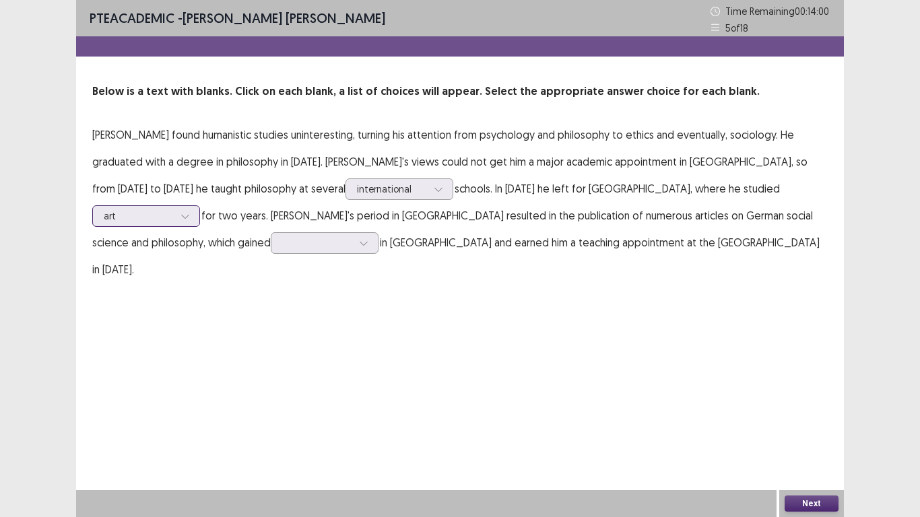
click at [190, 211] on icon at bounding box center [184, 215] width 9 height 9
click at [189, 215] on icon at bounding box center [184, 217] width 7 height 4
drag, startPoint x: 616, startPoint y: 193, endPoint x: 607, endPoint y: 191, distance: 9.6
click at [200, 205] on div "art" at bounding box center [146, 216] width 108 height 22
click at [459, 254] on p "[PERSON_NAME] found humanistic studies uninteresting, turning his attention fro…" at bounding box center [459, 202] width 735 height 162
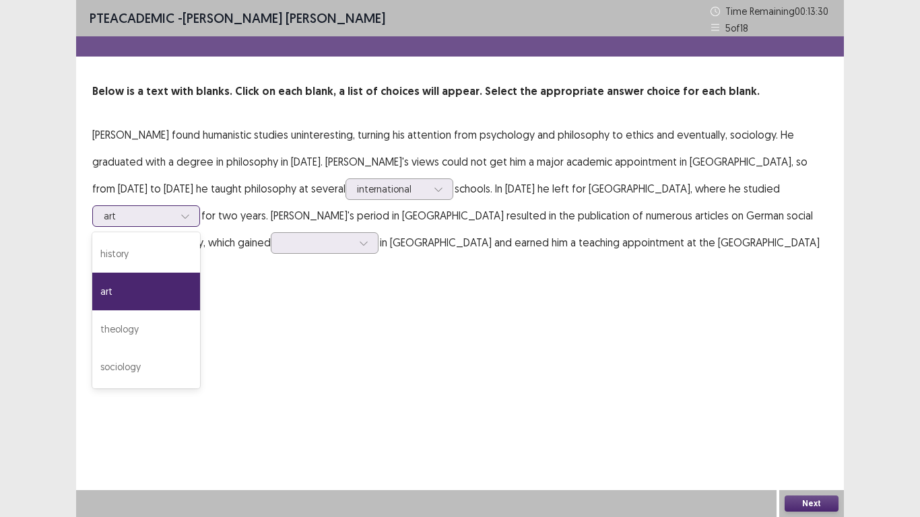
click at [195, 206] on div at bounding box center [185, 216] width 20 height 20
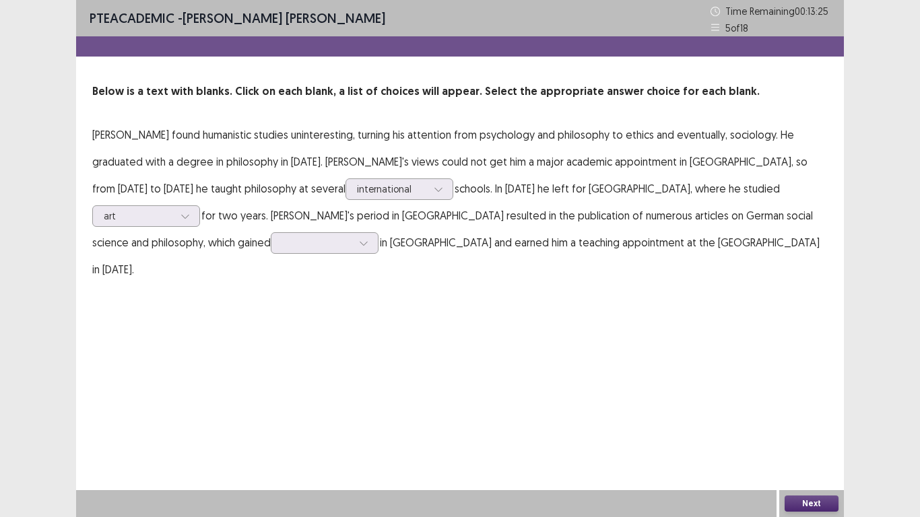
drag, startPoint x: 410, startPoint y: 256, endPoint x: 451, endPoint y: 248, distance: 41.2
click at [429, 252] on div "PTE academic - [PERSON_NAME] [PERSON_NAME] Time Remaining 00 : 13 : 25 5 of 18 …" at bounding box center [460, 155] width 768 height 310
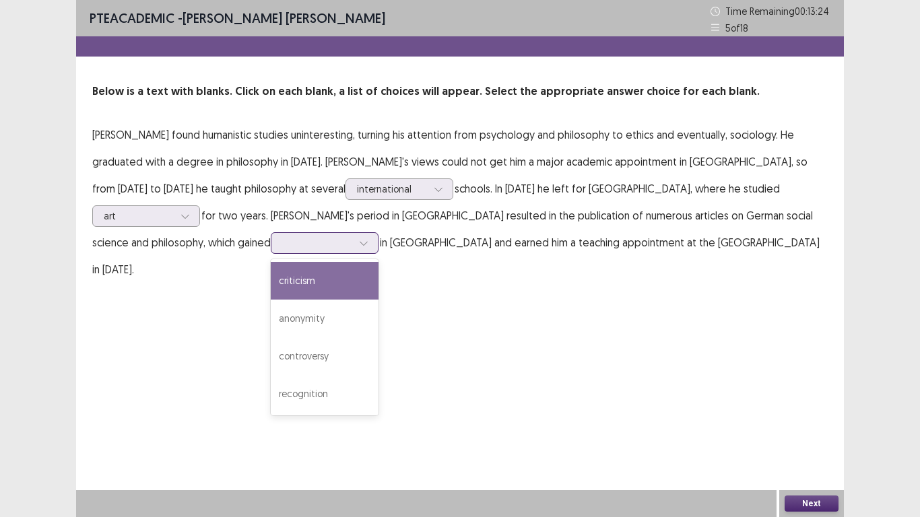
click at [374, 233] on div at bounding box center [364, 243] width 20 height 20
click at [378, 262] on div "criticism" at bounding box center [325, 281] width 108 height 38
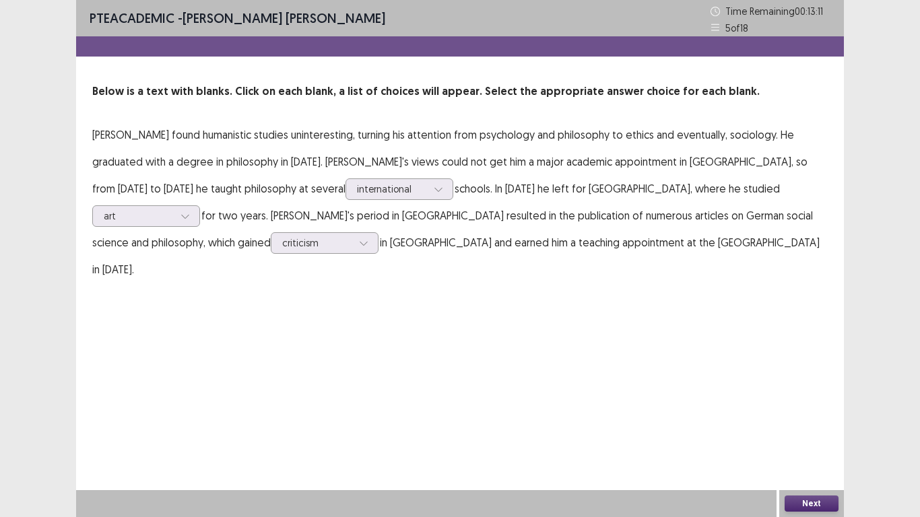
drag, startPoint x: 824, startPoint y: 497, endPoint x: 814, endPoint y: 460, distance: 38.6
click at [823, 437] on div "PTE academic - [PERSON_NAME] [PERSON_NAME] Time Remaining 00 : 13 : 11 5 of 18 …" at bounding box center [460, 258] width 768 height 517
drag, startPoint x: 801, startPoint y: 500, endPoint x: 799, endPoint y: 488, distance: 13.0
click at [801, 437] on div "Next" at bounding box center [811, 503] width 65 height 27
click at [800, 437] on button "Next" at bounding box center [812, 504] width 54 height 16
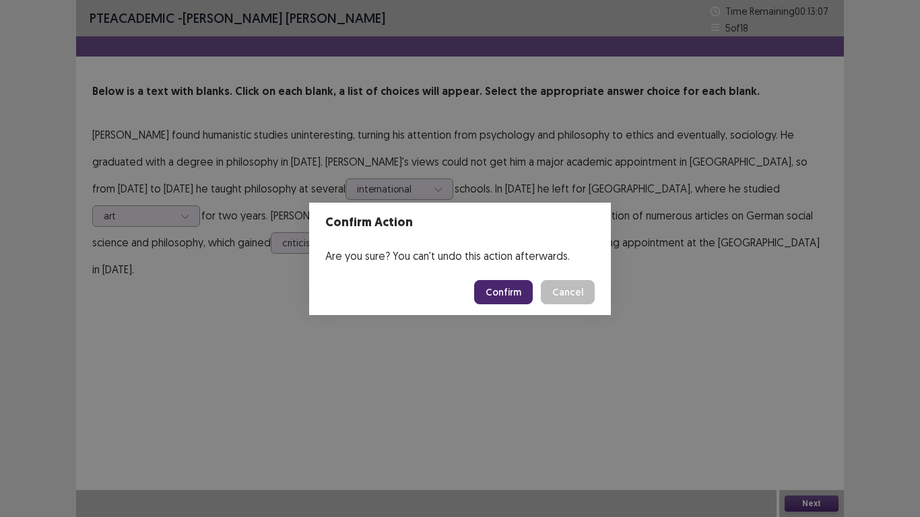
click at [520, 294] on button "Confirm" at bounding box center [503, 292] width 59 height 24
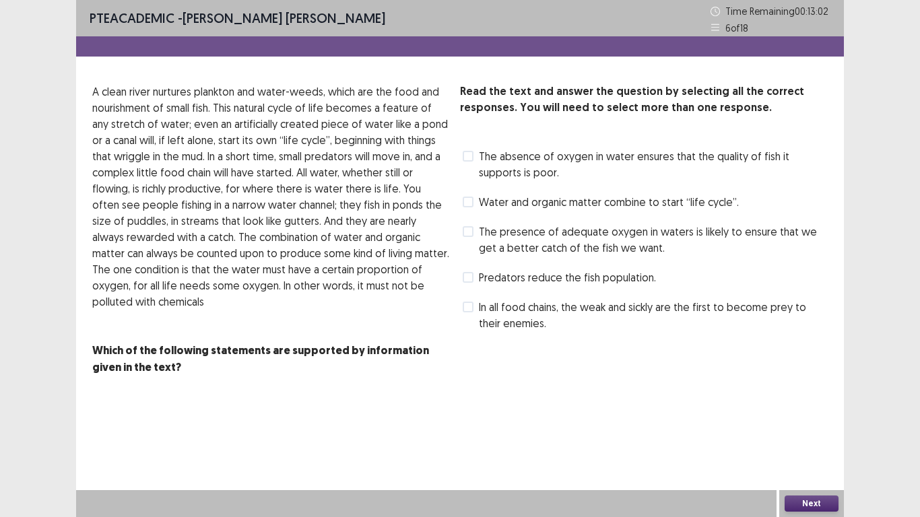
click at [471, 230] on span at bounding box center [468, 231] width 11 height 11
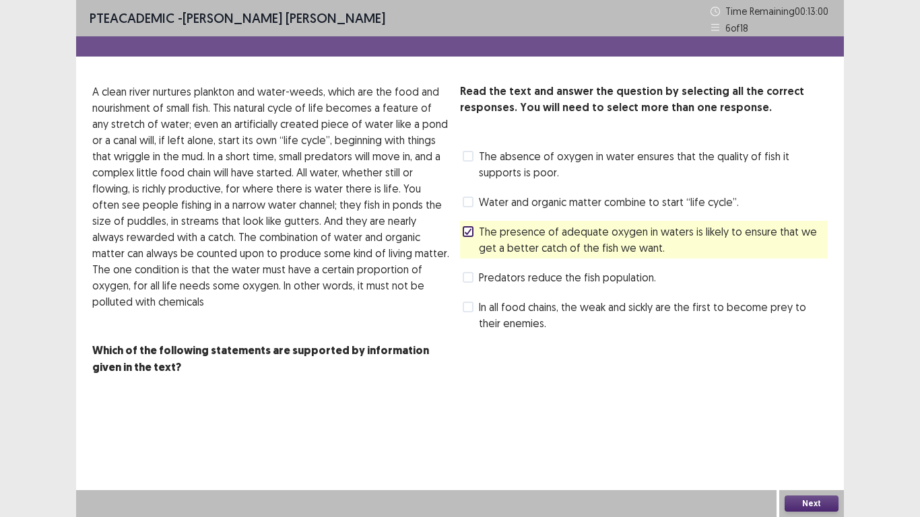
click at [797, 437] on button "Next" at bounding box center [812, 504] width 54 height 16
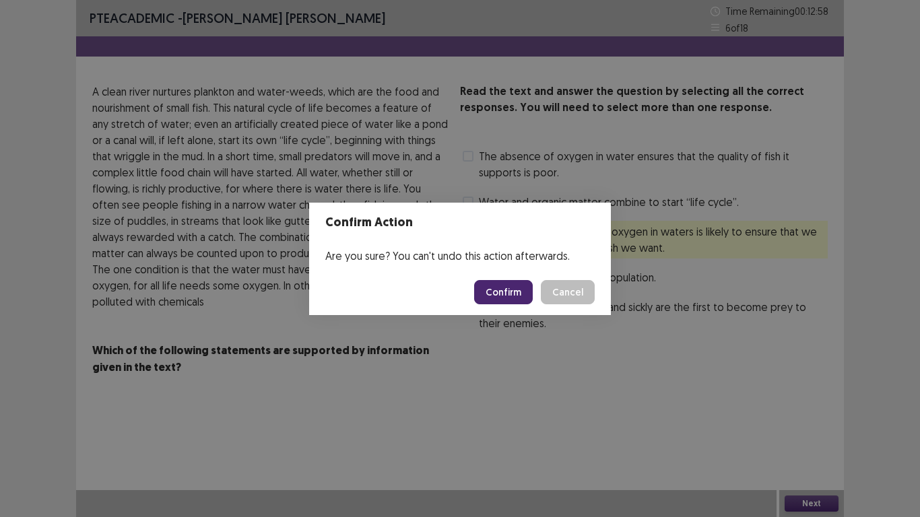
click at [494, 294] on button "Confirm" at bounding box center [503, 292] width 59 height 24
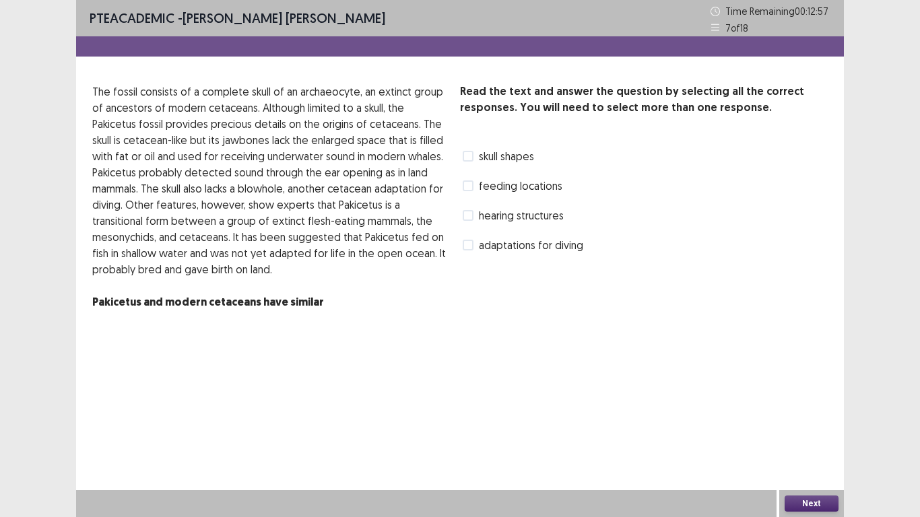
click at [469, 212] on span at bounding box center [468, 215] width 11 height 11
drag, startPoint x: 803, startPoint y: 500, endPoint x: 754, endPoint y: 411, distance: 102.2
click at [781, 437] on div "PTE academic - [PERSON_NAME] [PERSON_NAME] Time Remaining 00 : 12 : 52 7 of 18 …" at bounding box center [460, 258] width 768 height 517
click at [803, 437] on button "Next" at bounding box center [812, 504] width 54 height 16
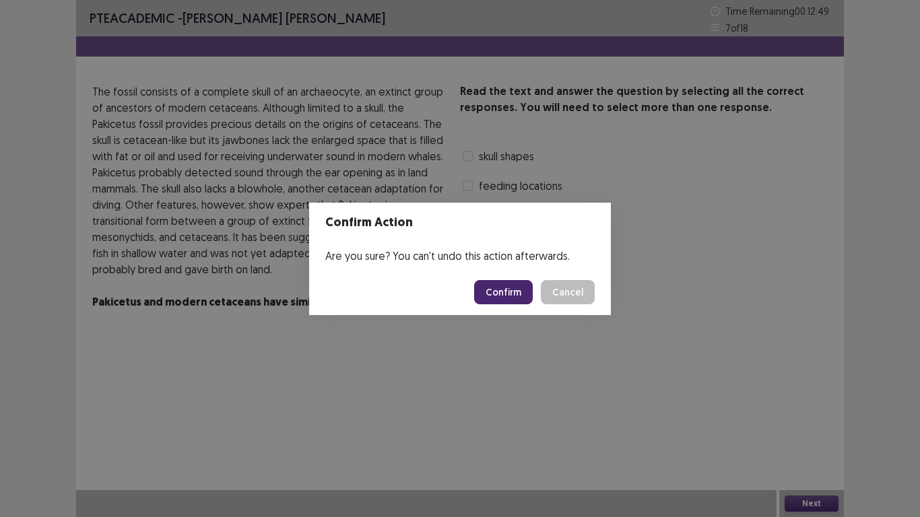
click at [505, 294] on button "Confirm" at bounding box center [503, 292] width 59 height 24
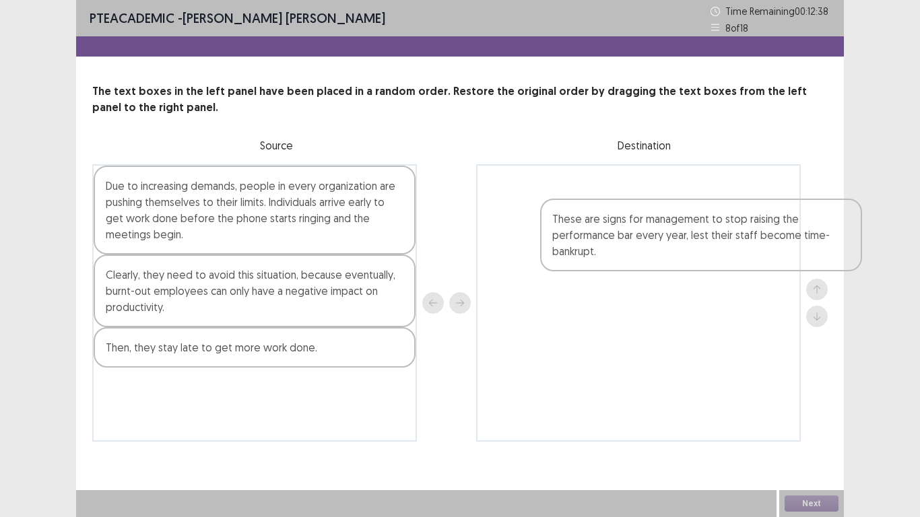
drag, startPoint x: 230, startPoint y: 292, endPoint x: 670, endPoint y: 219, distance: 446.5
click at [673, 221] on div "Due to increasing demands, people in every organization are pushing themselves …" at bounding box center [459, 302] width 735 height 277
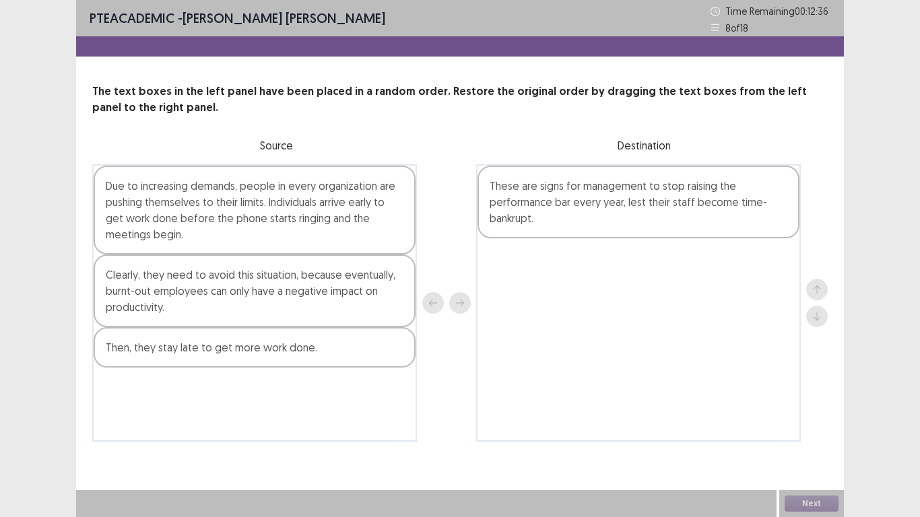
drag, startPoint x: 330, startPoint y: 189, endPoint x: 330, endPoint y: 203, distance: 13.5
click at [330, 203] on div "Due to increasing demands, people in every organization are pushing themselves …" at bounding box center [254, 302] width 325 height 277
drag, startPoint x: 333, startPoint y: 206, endPoint x: 374, endPoint y: 220, distance: 43.9
click at [390, 222] on div "Due to increasing demands, people in every organization are pushing themselves …" at bounding box center [254, 302] width 325 height 277
drag, startPoint x: 349, startPoint y: 220, endPoint x: 345, endPoint y: 213, distance: 7.3
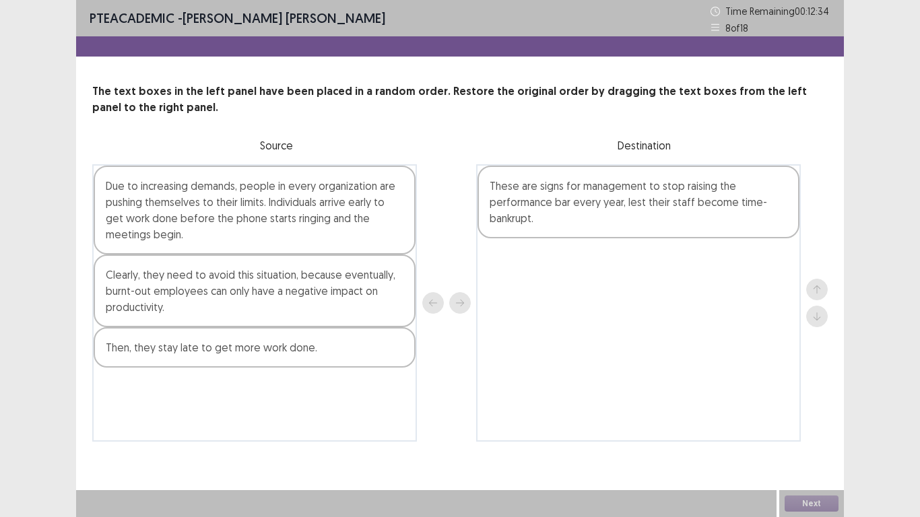
click at [349, 216] on div "Due to increasing demands, people in every organization are pushing themselves …" at bounding box center [254, 302] width 325 height 277
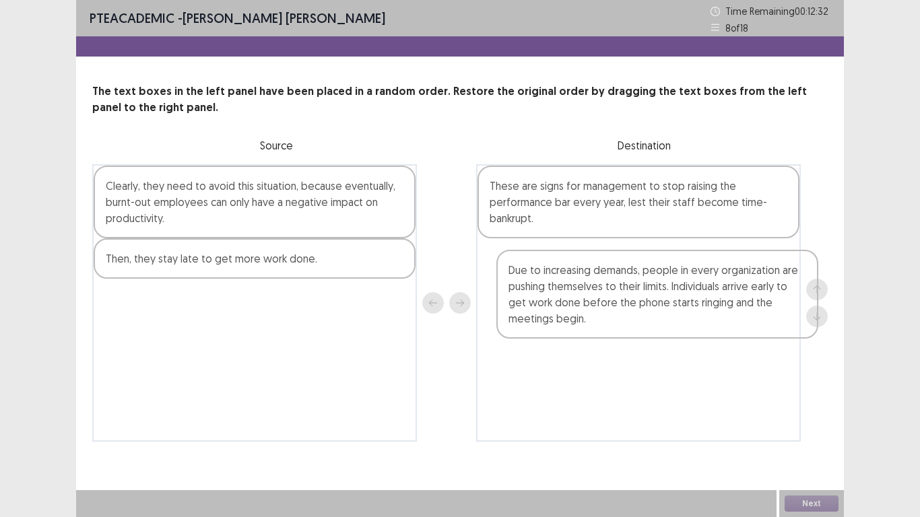
drag, startPoint x: 334, startPoint y: 210, endPoint x: 732, endPoint y: 281, distance: 404.2
click at [733, 282] on div "Due to increasing demands, people in every organization are pushing themselves …" at bounding box center [459, 302] width 735 height 277
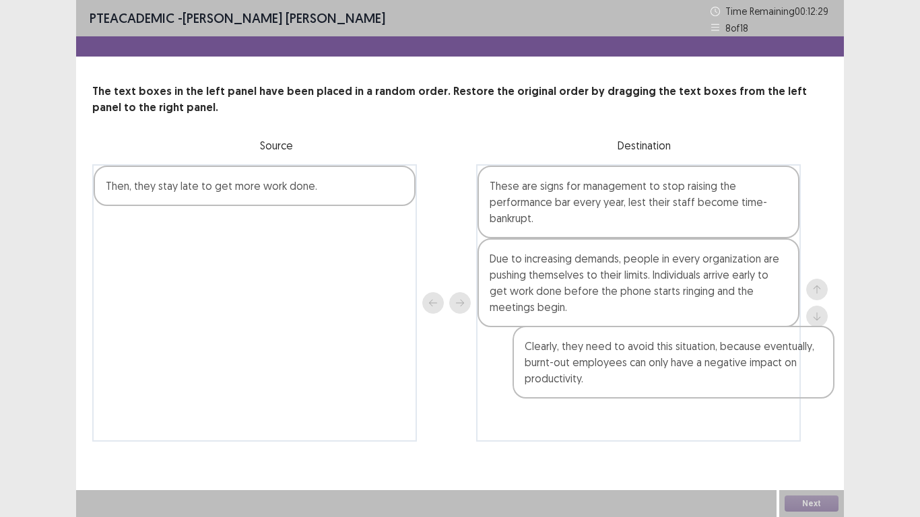
drag, startPoint x: 212, startPoint y: 197, endPoint x: 630, endPoint y: 351, distance: 445.1
click at [636, 356] on div "Clearly, they need to avoid this situation, because eventually, burnt-out emplo…" at bounding box center [459, 302] width 735 height 277
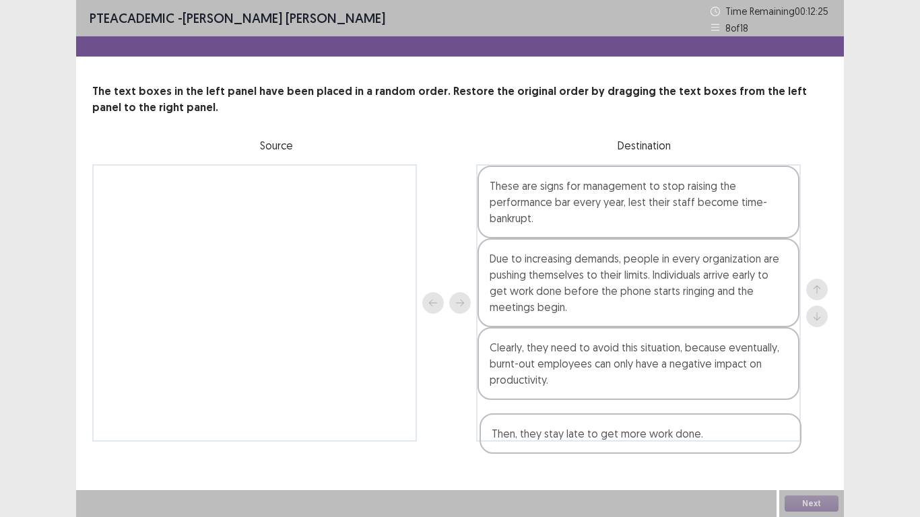
drag, startPoint x: 257, startPoint y: 203, endPoint x: 650, endPoint y: 456, distance: 467.8
click at [650, 437] on div "PTE academic - [PERSON_NAME] [PERSON_NAME] Time Remaining 00 : 12 : 25 8 of 18 …" at bounding box center [460, 234] width 768 height 469
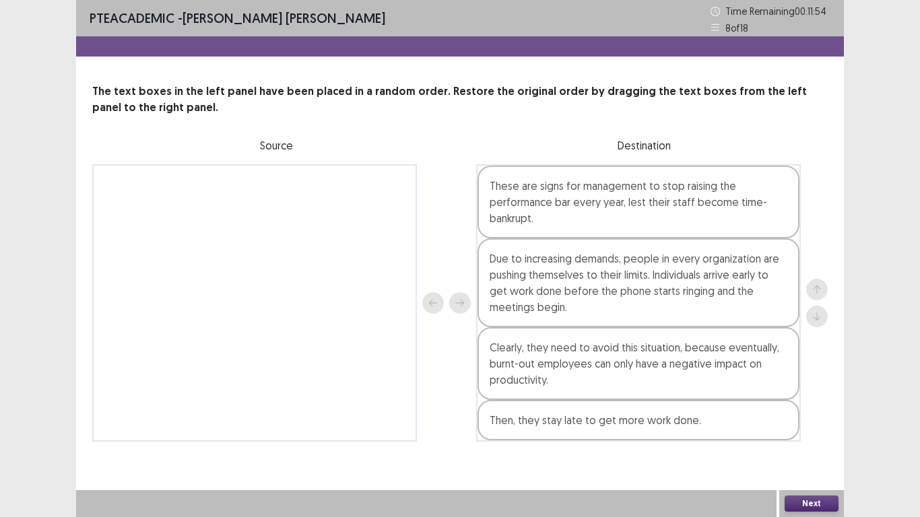
click at [806, 437] on button "Next" at bounding box center [812, 504] width 54 height 16
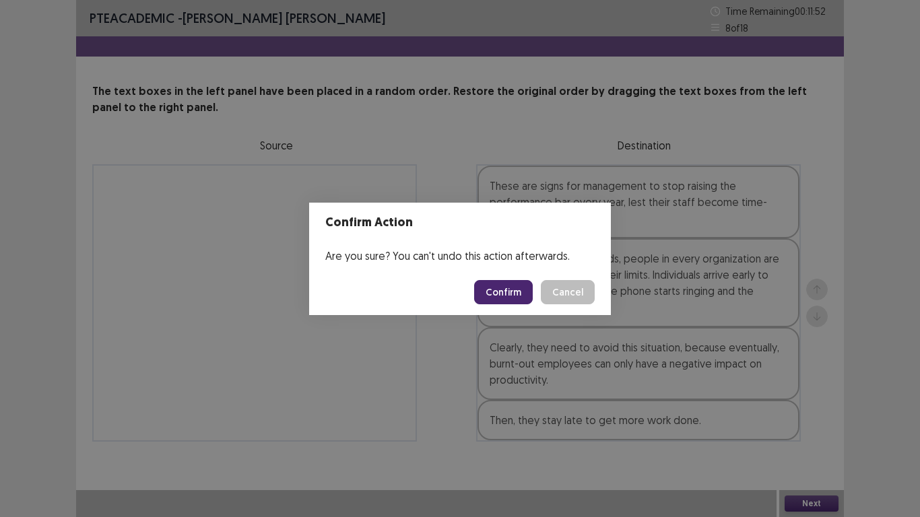
click at [503, 302] on button "Confirm" at bounding box center [503, 292] width 59 height 24
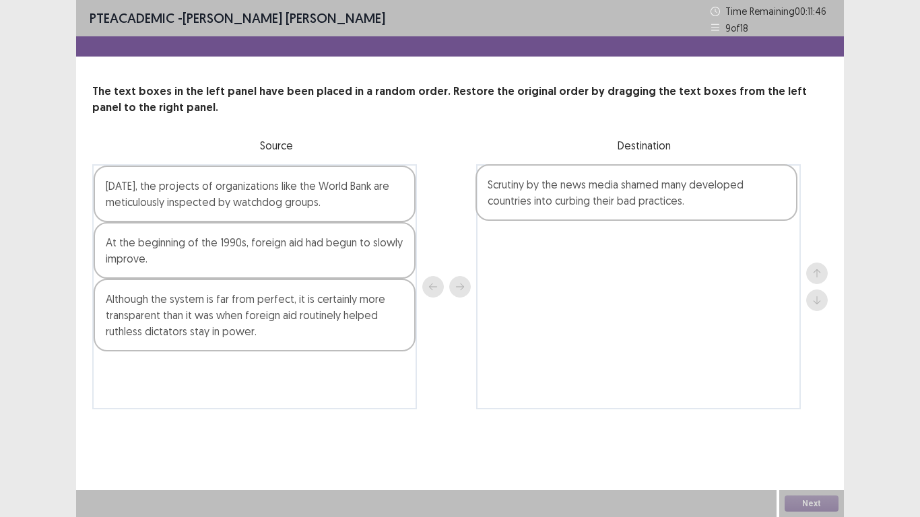
drag, startPoint x: 275, startPoint y: 207, endPoint x: 661, endPoint y: 204, distance: 385.9
click at [661, 204] on div "Scrutiny by the news media shamed many developed countries into curbing their b…" at bounding box center [459, 286] width 735 height 245
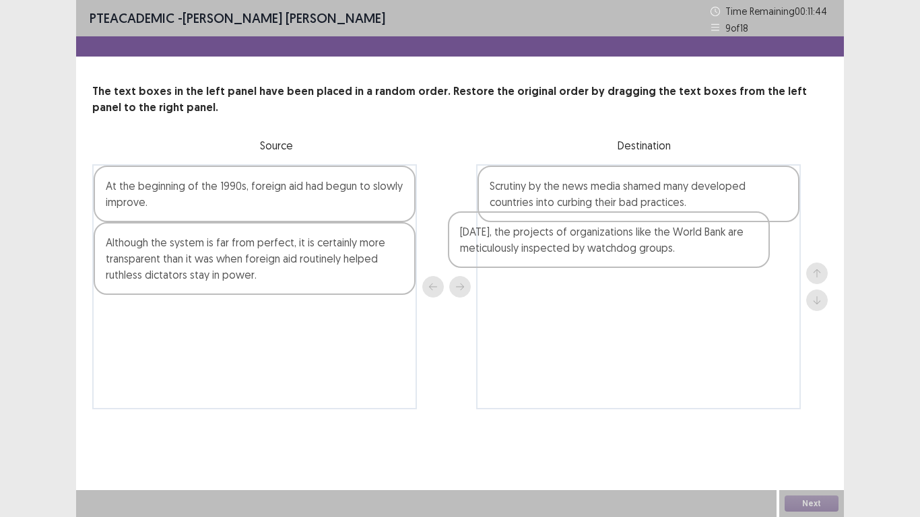
drag, startPoint x: 322, startPoint y: 205, endPoint x: 749, endPoint y: 251, distance: 429.4
click at [749, 251] on div "[DATE], the projects of organizations like the World Bank are meticulously insp…" at bounding box center [459, 286] width 735 height 245
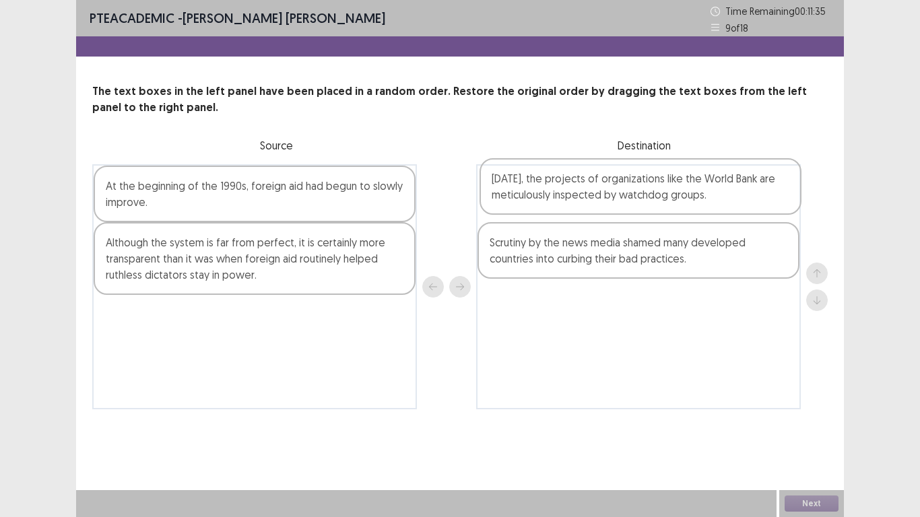
drag, startPoint x: 554, startPoint y: 259, endPoint x: 556, endPoint y: 189, distance: 69.4
click at [556, 189] on div "Scrutiny by the news media shamed many developed countries into curbing their b…" at bounding box center [638, 286] width 325 height 245
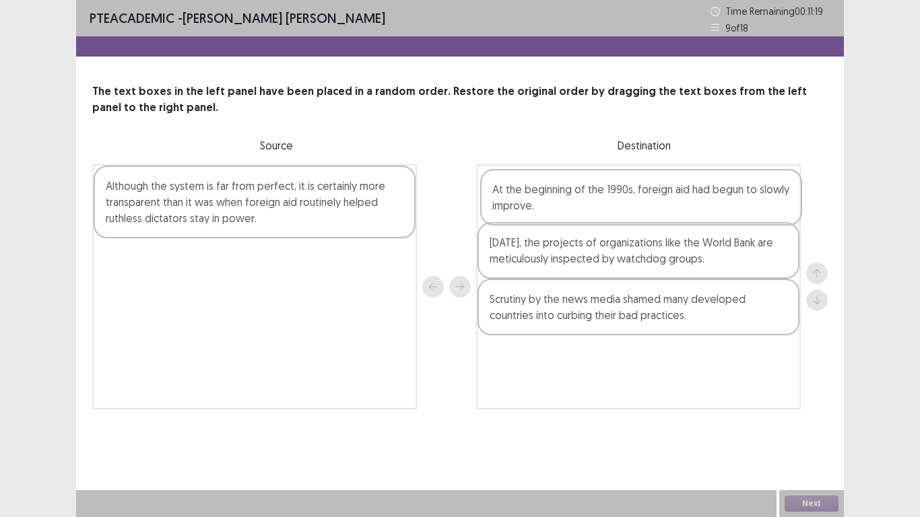
drag, startPoint x: 325, startPoint y: 205, endPoint x: 715, endPoint y: 207, distance: 390.6
click at [715, 207] on div "At the beginning of the 1990s, foreign aid had begun to slowly improve. Althoug…" at bounding box center [459, 286] width 735 height 245
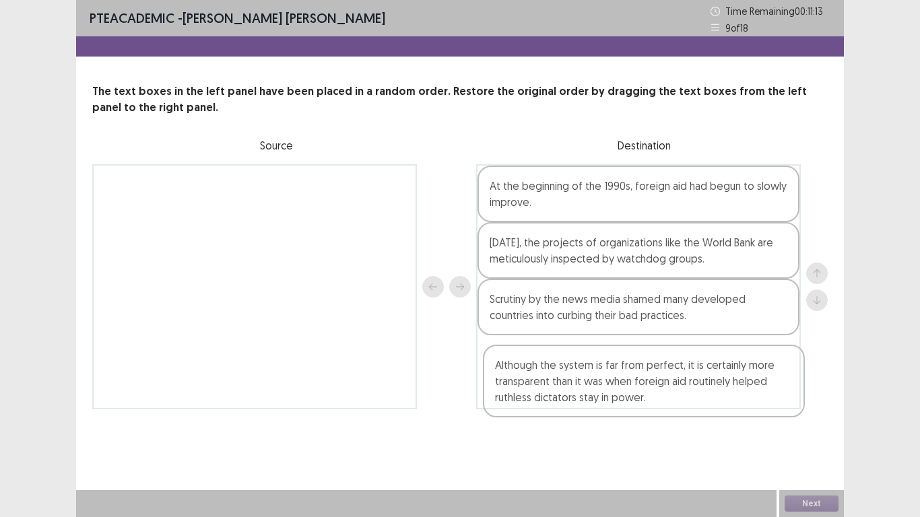
drag, startPoint x: 242, startPoint y: 216, endPoint x: 636, endPoint y: 395, distance: 432.5
click at [637, 395] on div "Although the system is far from perfect, it is certainly more transparent than …" at bounding box center [459, 286] width 735 height 245
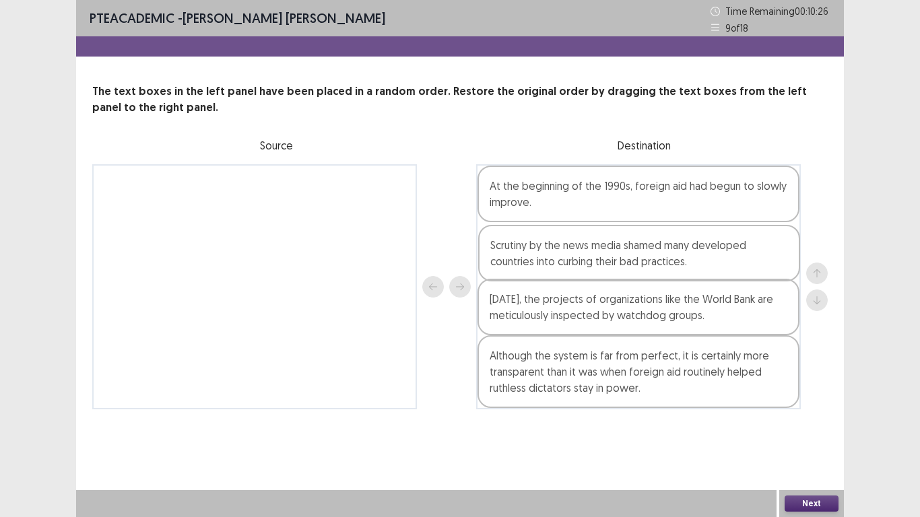
drag, startPoint x: 570, startPoint y: 315, endPoint x: 572, endPoint y: 257, distance: 58.0
click at [572, 257] on div "At the beginning of the 1990s, foreign aid had begun to slowly improve. [DATE],…" at bounding box center [638, 286] width 325 height 245
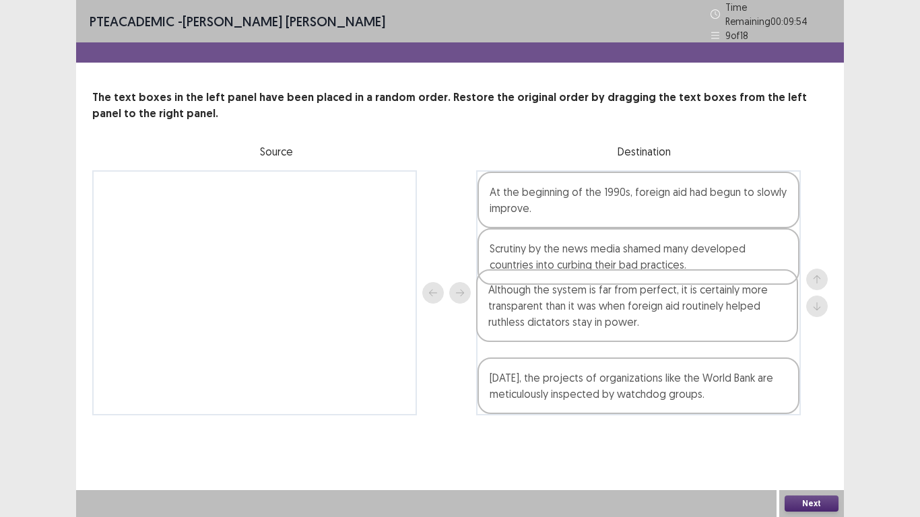
drag, startPoint x: 570, startPoint y: 366, endPoint x: 573, endPoint y: 319, distance: 47.3
click at [573, 319] on div "At the beginning of the 1990s, foreign aid had begun to slowly improve. Scrutin…" at bounding box center [638, 292] width 325 height 245
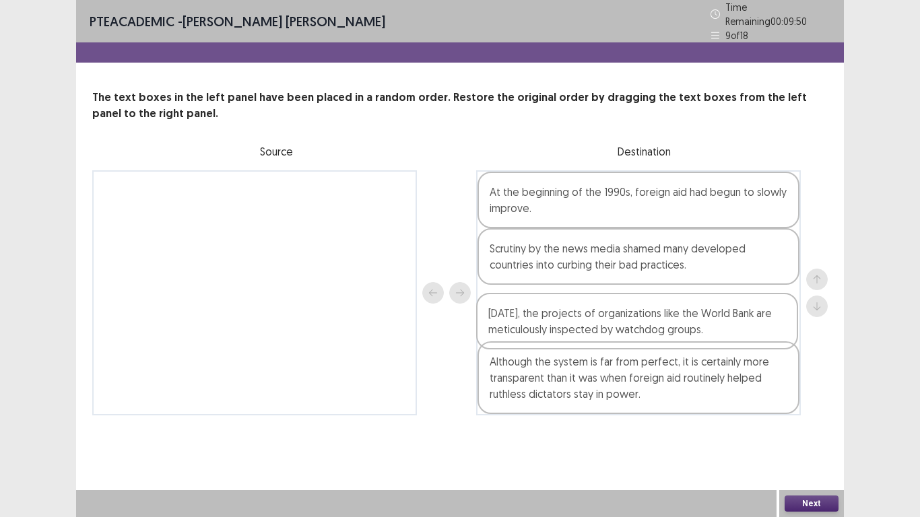
drag, startPoint x: 562, startPoint y: 386, endPoint x: 561, endPoint y: 324, distance: 62.0
click at [561, 324] on div "At the beginning of the 1990s, foreign aid had begun to slowly improve. Scrutin…" at bounding box center [638, 292] width 325 height 245
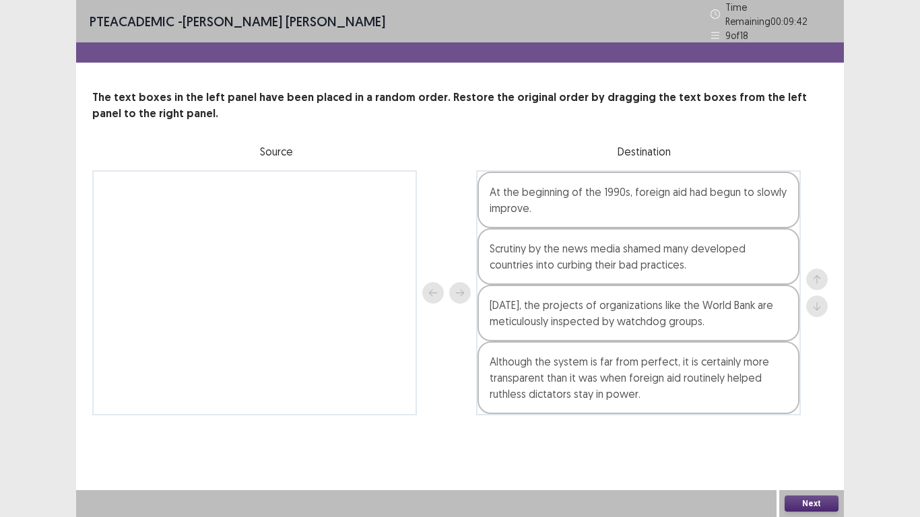
click at [822, 437] on div "Next" at bounding box center [811, 503] width 65 height 27
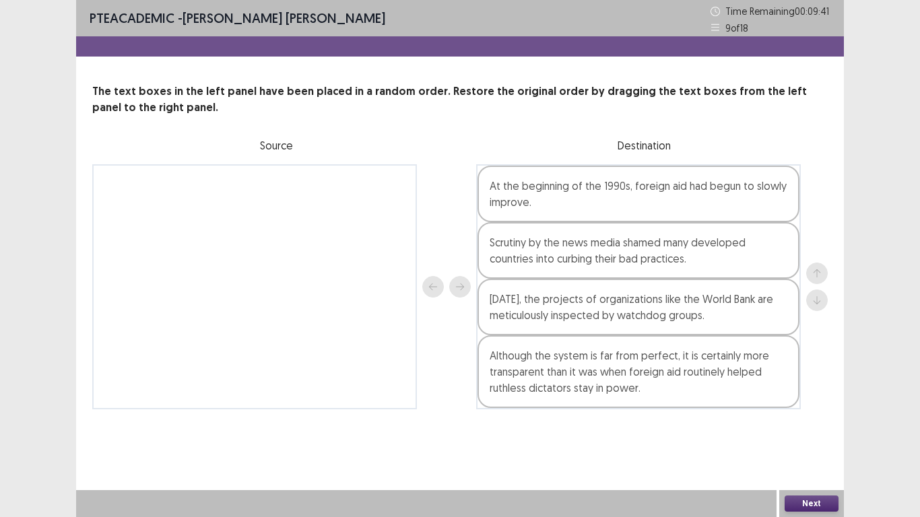
click at [830, 437] on button "Next" at bounding box center [812, 504] width 54 height 16
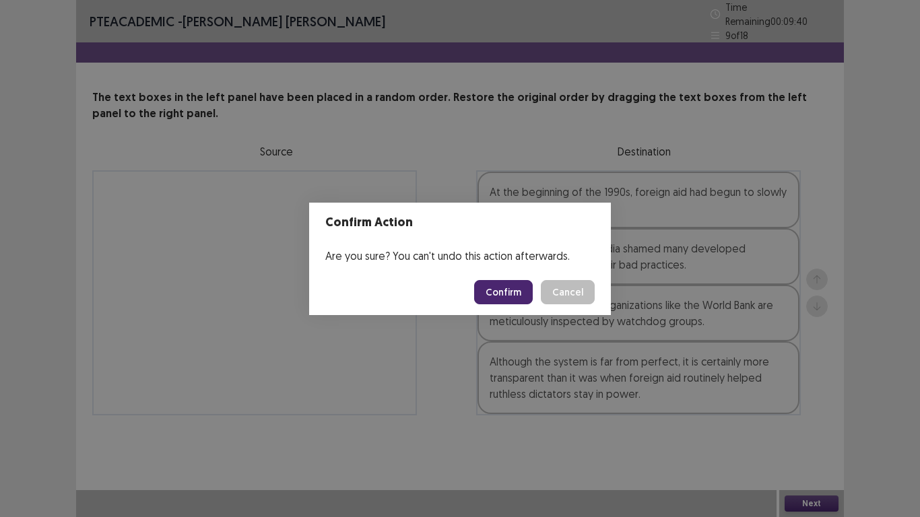
click at [512, 305] on footer "Confirm Cancel" at bounding box center [460, 292] width 302 height 46
click at [510, 292] on button "Confirm" at bounding box center [503, 292] width 59 height 24
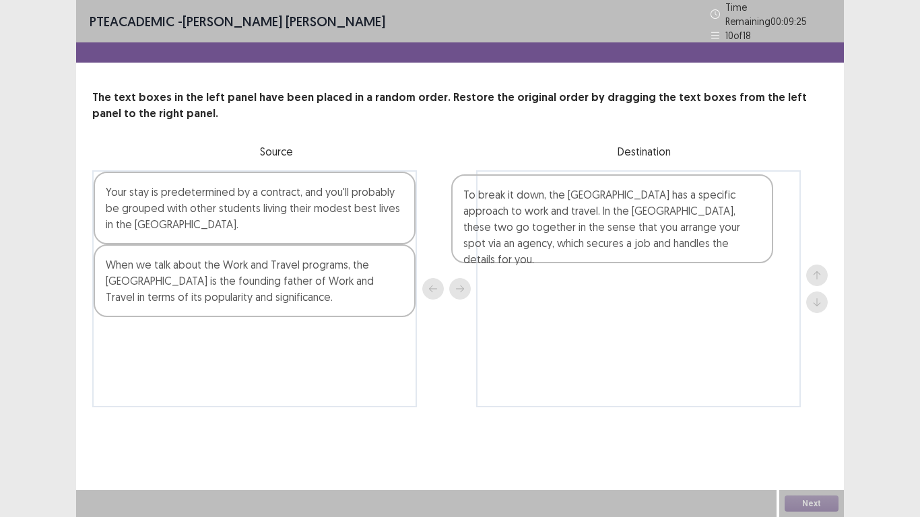
drag, startPoint x: 244, startPoint y: 207, endPoint x: 606, endPoint y: 216, distance: 361.7
click at [606, 216] on div "To break it down, the [GEOGRAPHIC_DATA] has a specific approach to work and tra…" at bounding box center [459, 288] width 735 height 237
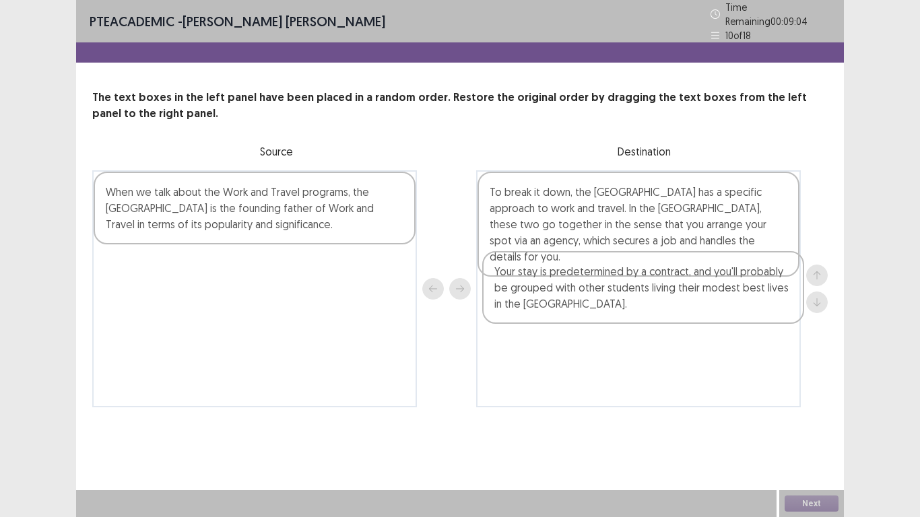
drag, startPoint x: 324, startPoint y: 216, endPoint x: 721, endPoint y: 301, distance: 405.8
click at [721, 301] on div "Your stay is predetermined by a contract, and you'll probably be grouped with o…" at bounding box center [459, 288] width 735 height 237
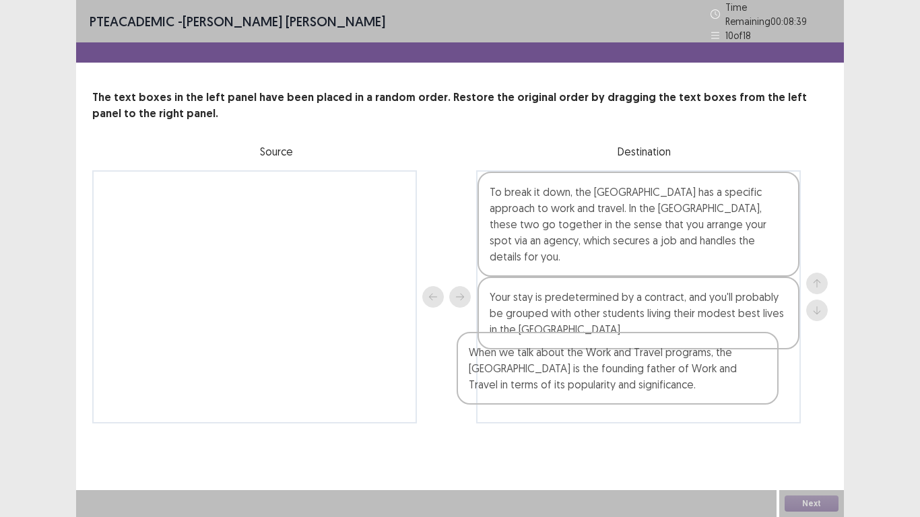
drag, startPoint x: 166, startPoint y: 210, endPoint x: 537, endPoint y: 378, distance: 407.5
click at [537, 378] on div "When we talk about the Work and Travel programs, the [GEOGRAPHIC_DATA] is the f…" at bounding box center [459, 296] width 735 height 253
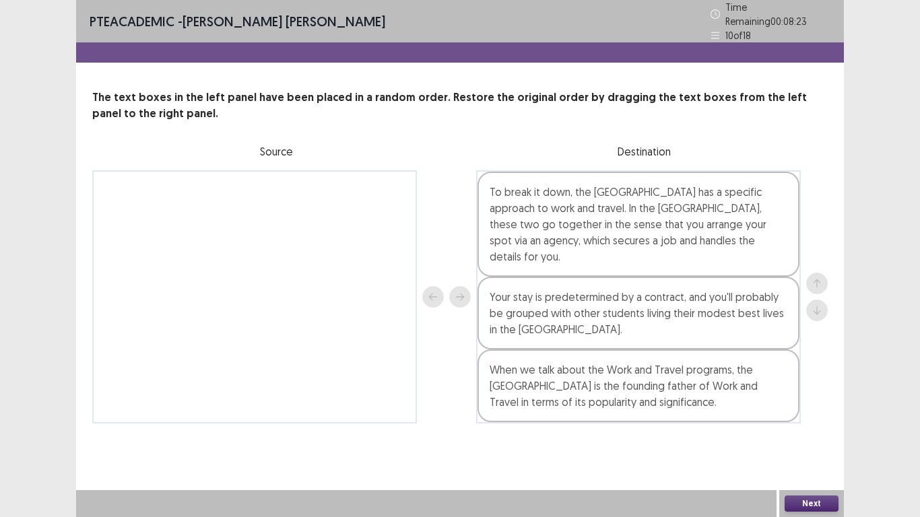
click at [822, 437] on button "Next" at bounding box center [812, 504] width 54 height 16
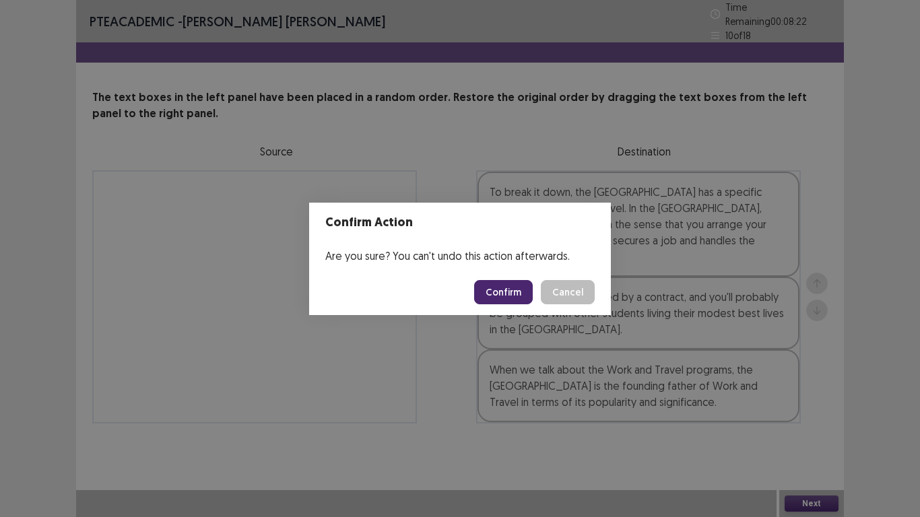
click at [510, 299] on button "Confirm" at bounding box center [503, 292] width 59 height 24
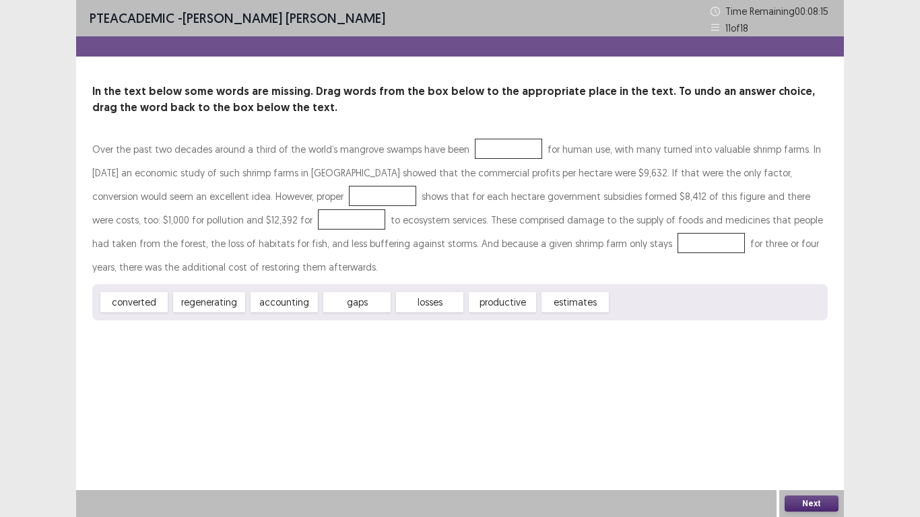
click at [520, 144] on div at bounding box center [508, 149] width 67 height 20
click at [508, 140] on div at bounding box center [508, 149] width 67 height 20
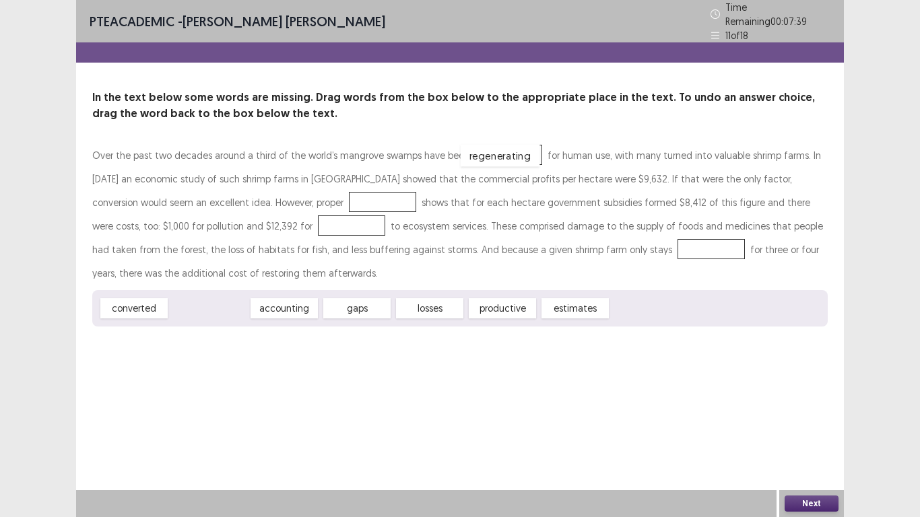
drag, startPoint x: 211, startPoint y: 302, endPoint x: 502, endPoint y: 149, distance: 328.7
drag, startPoint x: 492, startPoint y: 295, endPoint x: 224, endPoint y: 188, distance: 289.3
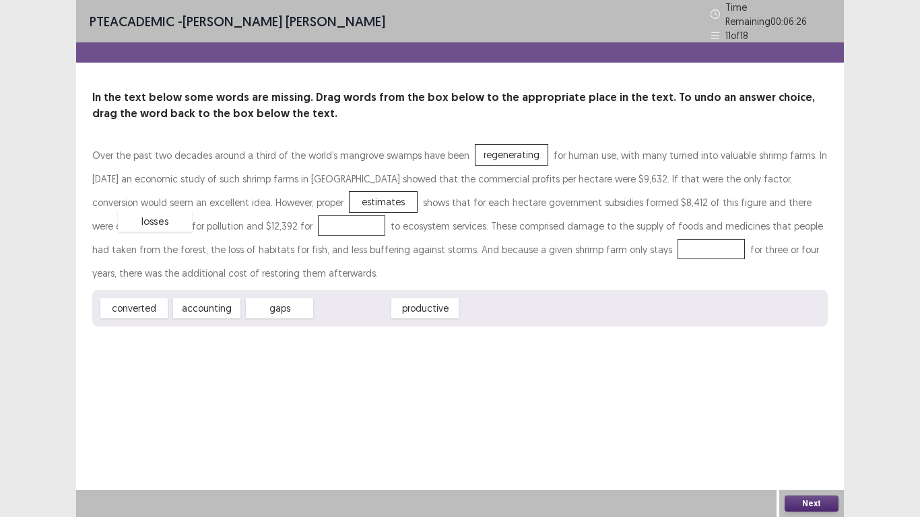
drag, startPoint x: 359, startPoint y: 308, endPoint x: 174, endPoint y: 225, distance: 202.5
drag, startPoint x: 278, startPoint y: 308, endPoint x: 516, endPoint y: 249, distance: 245.2
click at [830, 437] on button "Next" at bounding box center [812, 504] width 54 height 16
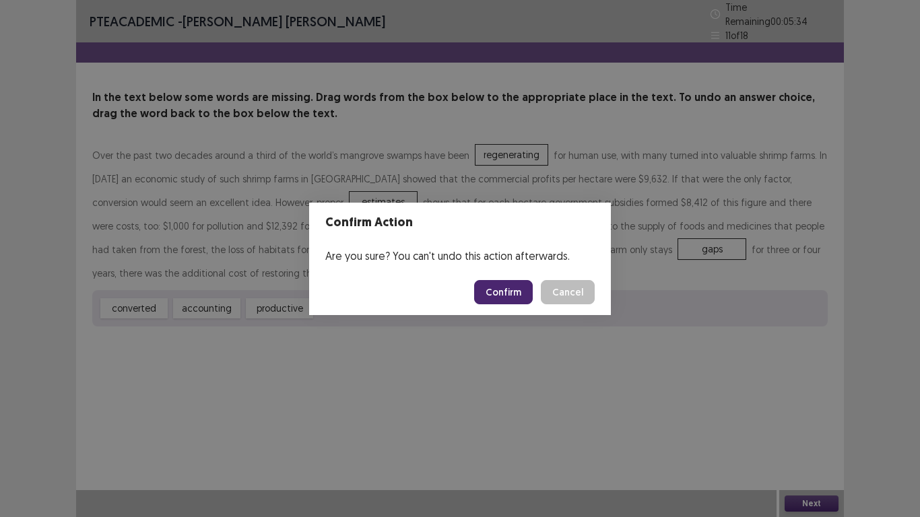
click at [499, 293] on button "Confirm" at bounding box center [503, 292] width 59 height 24
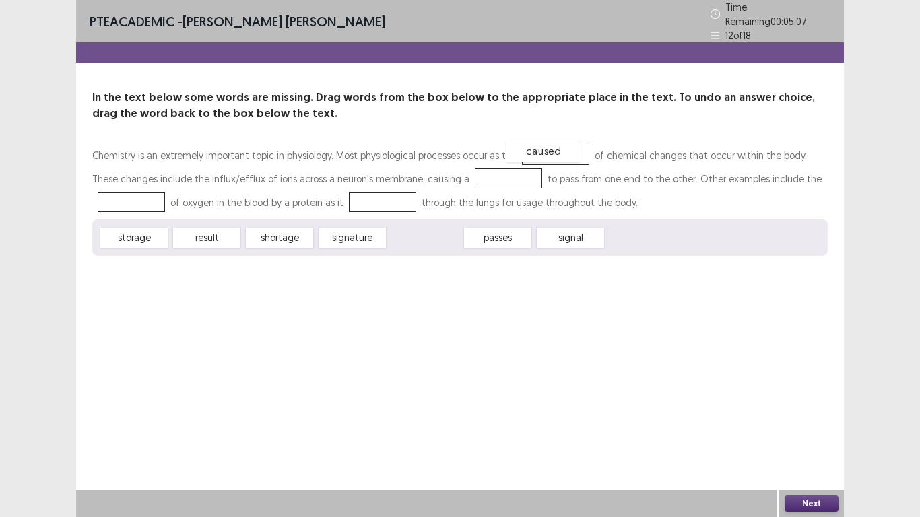
drag, startPoint x: 444, startPoint y: 236, endPoint x: 565, endPoint y: 148, distance: 149.0
drag, startPoint x: 511, startPoint y: 236, endPoint x: 480, endPoint y: 174, distance: 69.3
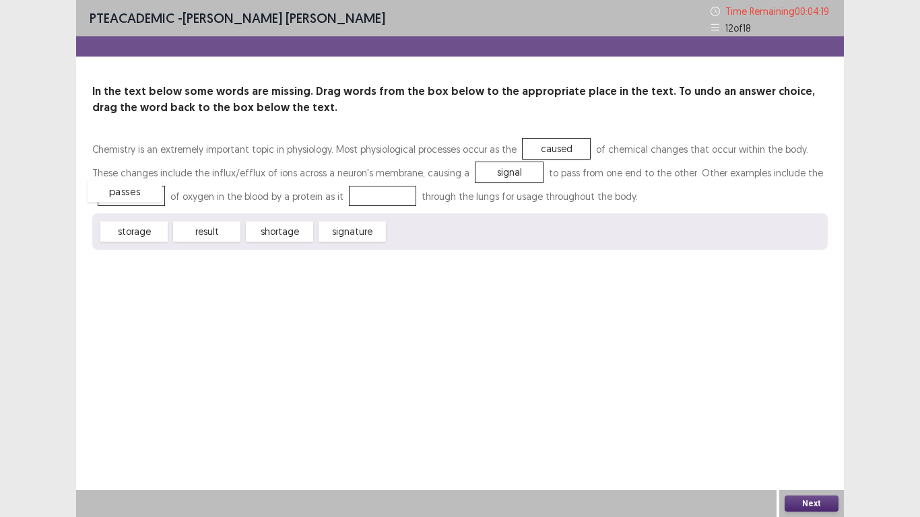
drag, startPoint x: 413, startPoint y: 230, endPoint x: 112, endPoint y: 190, distance: 303.7
drag, startPoint x: 135, startPoint y: 197, endPoint x: 410, endPoint y: 194, distance: 274.8
drag, startPoint x: 282, startPoint y: 238, endPoint x: 104, endPoint y: 198, distance: 181.7
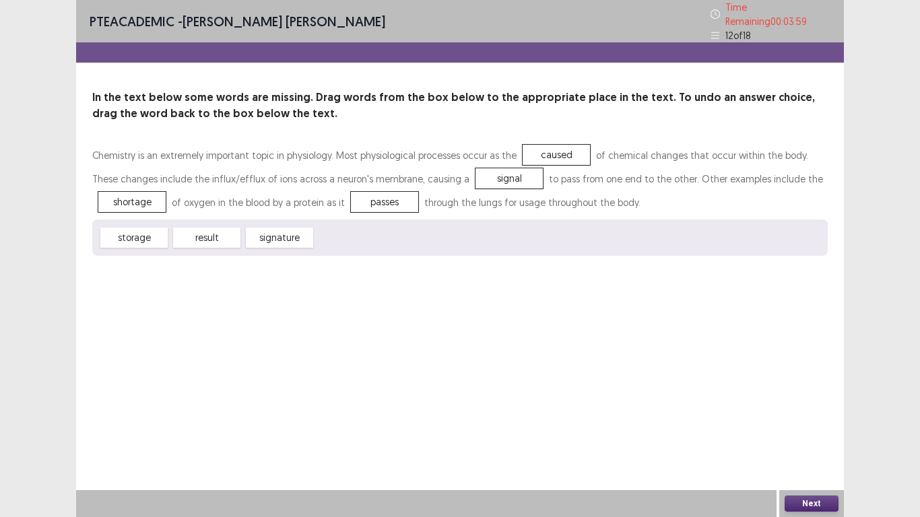
click at [818, 437] on div "Next" at bounding box center [811, 503] width 65 height 27
click at [809, 437] on button "Next" at bounding box center [812, 504] width 54 height 16
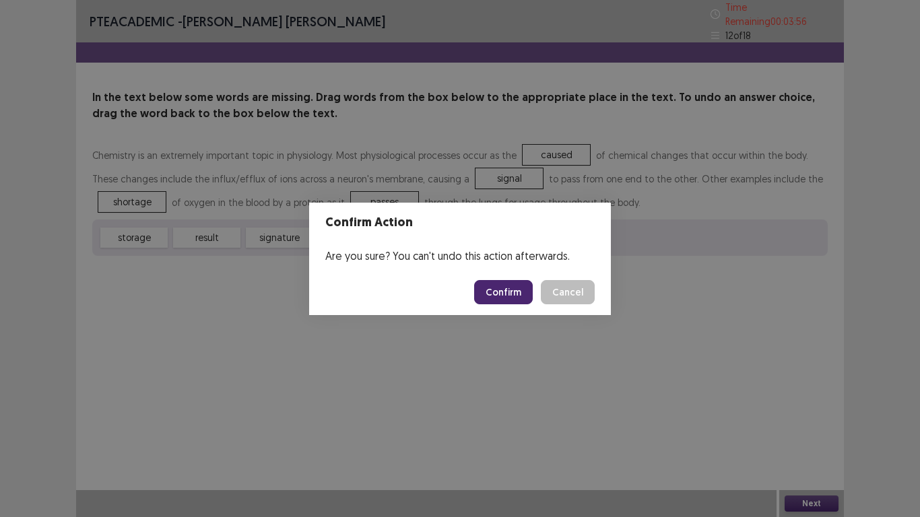
click at [515, 288] on button "Confirm" at bounding box center [503, 292] width 59 height 24
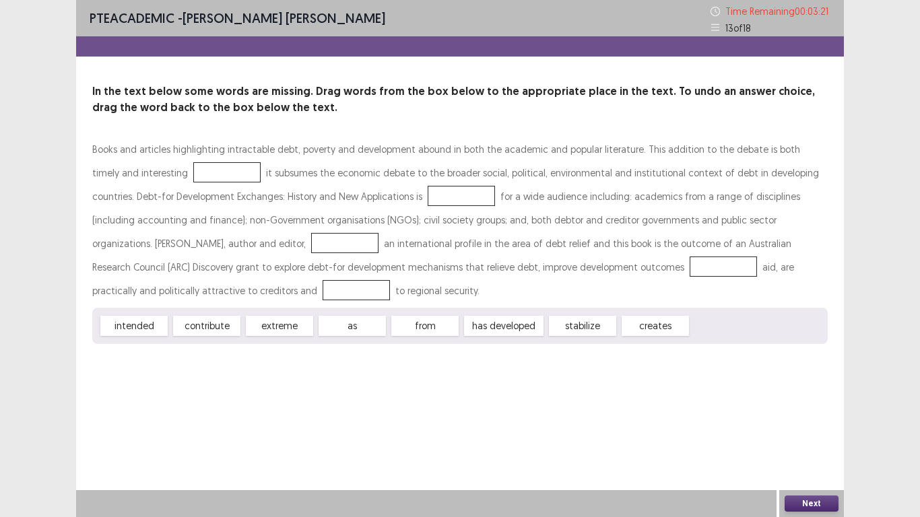
drag, startPoint x: 424, startPoint y: 345, endPoint x: 343, endPoint y: 288, distance: 99.4
click at [298, 268] on div "PTE academic - [PERSON_NAME] [PERSON_NAME] Time Remaining 00 : 03 : 21 13 of 18…" at bounding box center [460, 185] width 768 height 371
drag, startPoint x: 413, startPoint y: 329, endPoint x: 170, endPoint y: 178, distance: 286.1
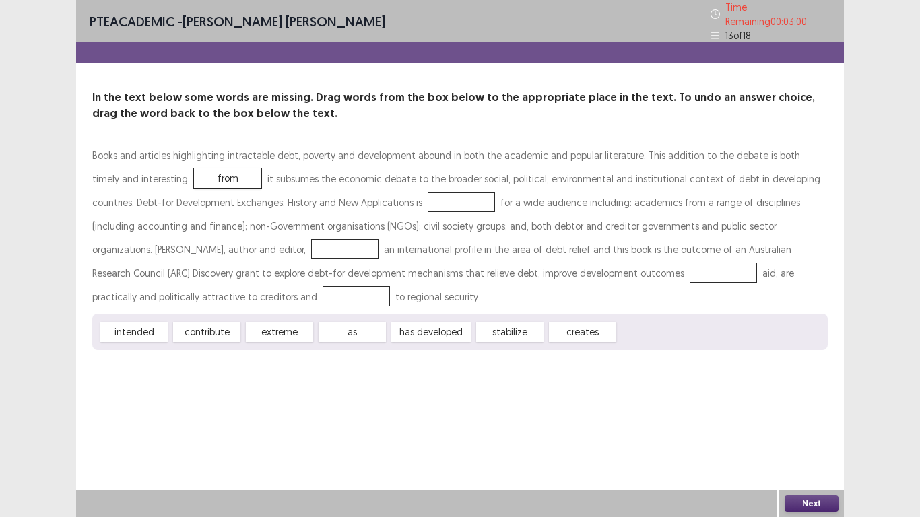
click at [428, 198] on div at bounding box center [461, 202] width 67 height 20
drag, startPoint x: 222, startPoint y: 337, endPoint x: 280, endPoint y: 256, distance: 100.4
click at [280, 256] on div "Books and articles highlighting intractable debt, poverty and development aboun…" at bounding box center [459, 246] width 735 height 207
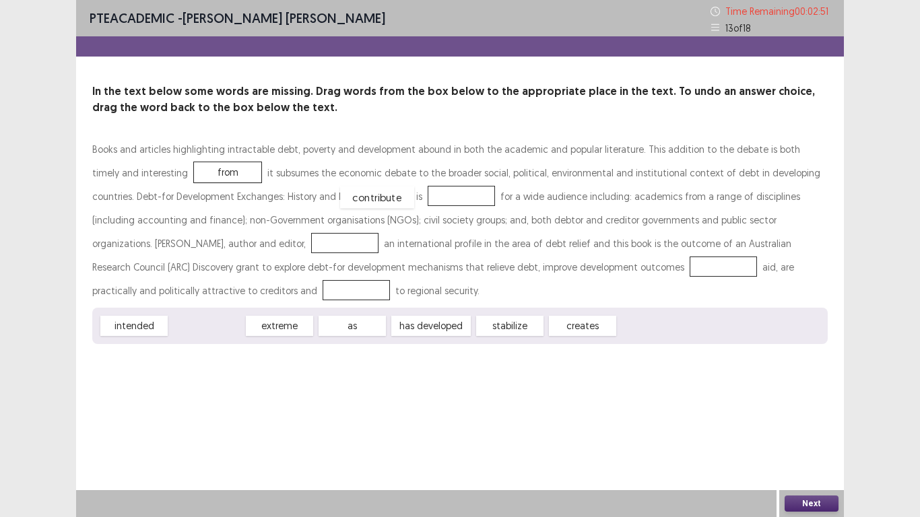
drag, startPoint x: 209, startPoint y: 325, endPoint x: 379, endPoint y: 197, distance: 213.5
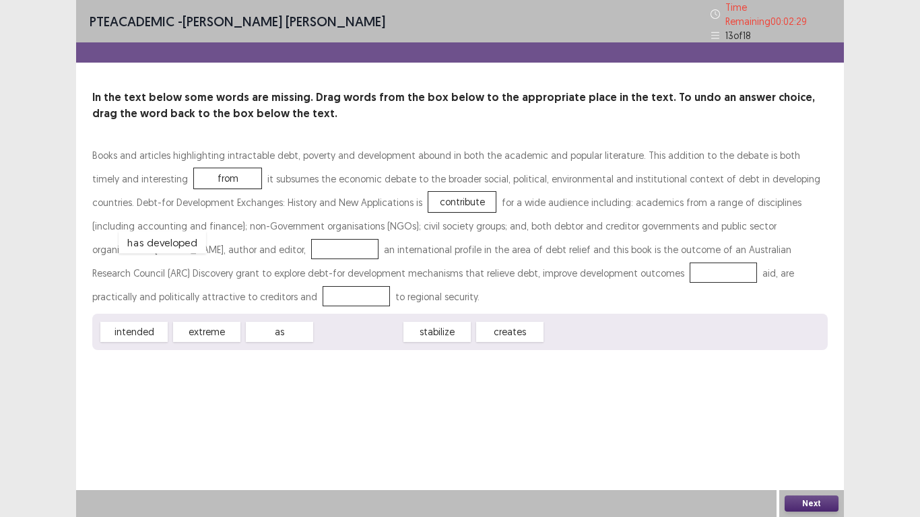
drag, startPoint x: 350, startPoint y: 334, endPoint x: 152, endPoint y: 251, distance: 214.0
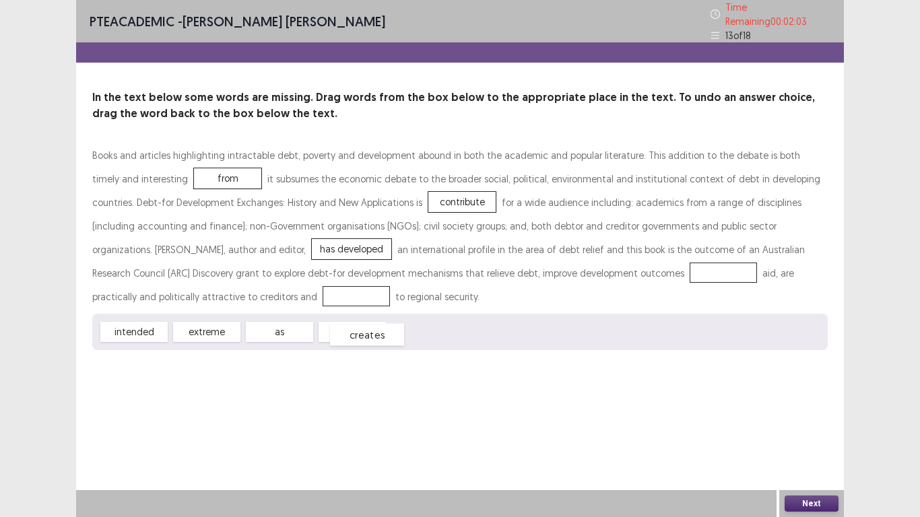
drag, startPoint x: 424, startPoint y: 328, endPoint x: 366, endPoint y: 331, distance: 58.0
click at [366, 331] on span "creates" at bounding box center [367, 335] width 74 height 22
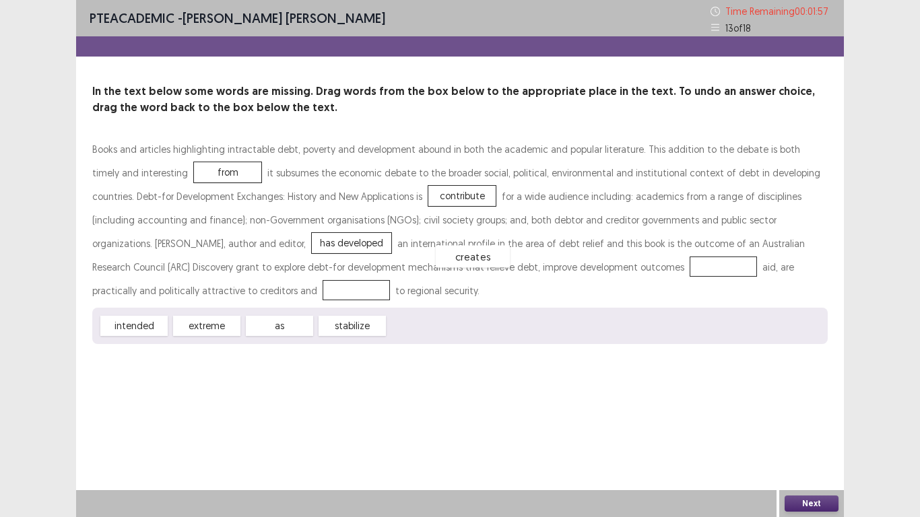
drag, startPoint x: 416, startPoint y: 325, endPoint x: 465, endPoint y: 257, distance: 84.3
drag, startPoint x: 333, startPoint y: 337, endPoint x: 431, endPoint y: 283, distance: 112.1
click at [431, 283] on div "Books and articles highlighting intractable debt, poverty and development aboun…" at bounding box center [459, 240] width 735 height 207
drag, startPoint x: 341, startPoint y: 329, endPoint x: 461, endPoint y: 274, distance: 131.7
drag, startPoint x: 151, startPoint y: 331, endPoint x: 136, endPoint y: 289, distance: 44.3
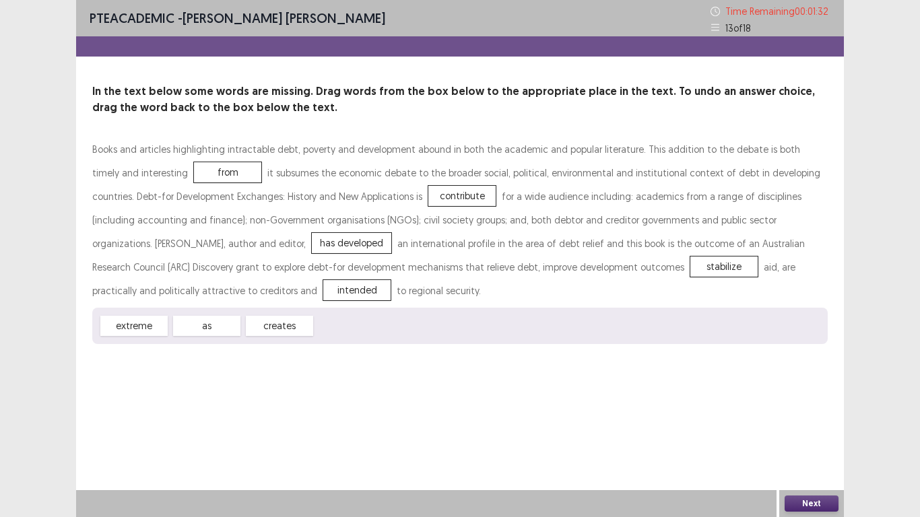
click at [817, 437] on button "Next" at bounding box center [812, 504] width 54 height 16
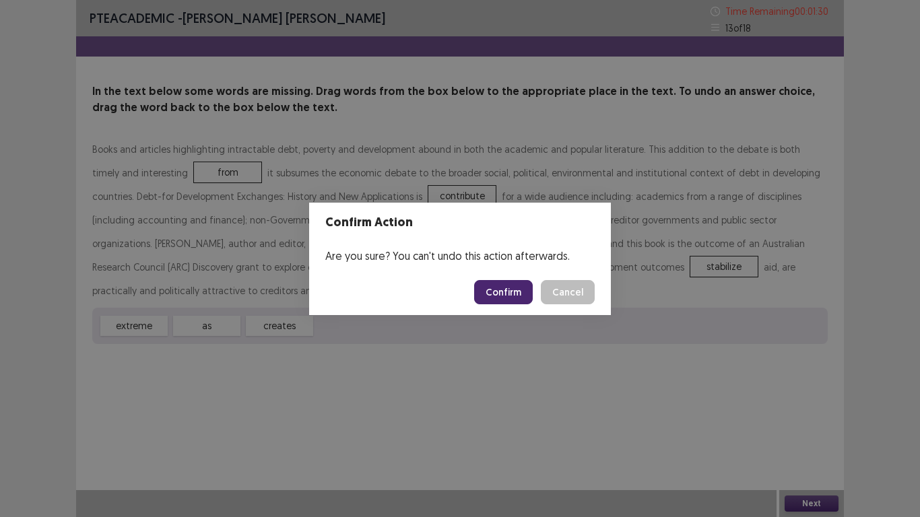
click at [517, 296] on button "Confirm" at bounding box center [503, 292] width 59 height 24
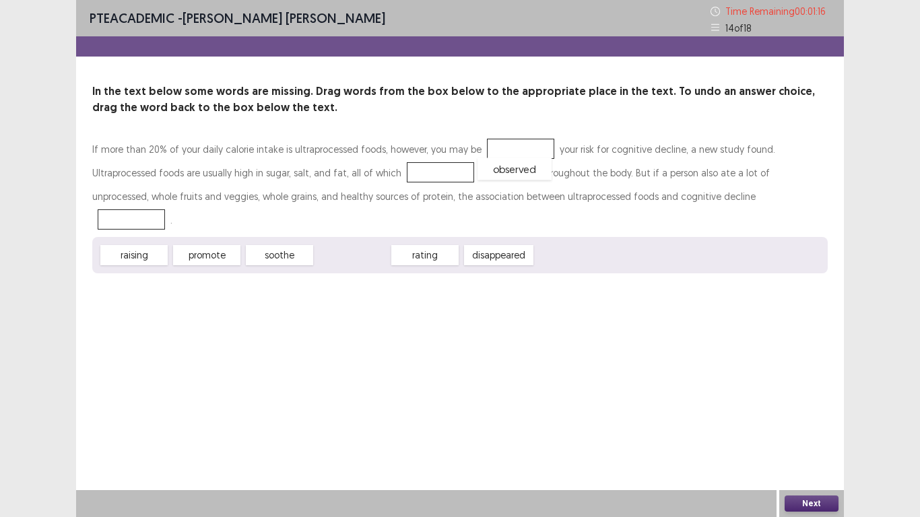
drag, startPoint x: 354, startPoint y: 228, endPoint x: 517, endPoint y: 142, distance: 183.8
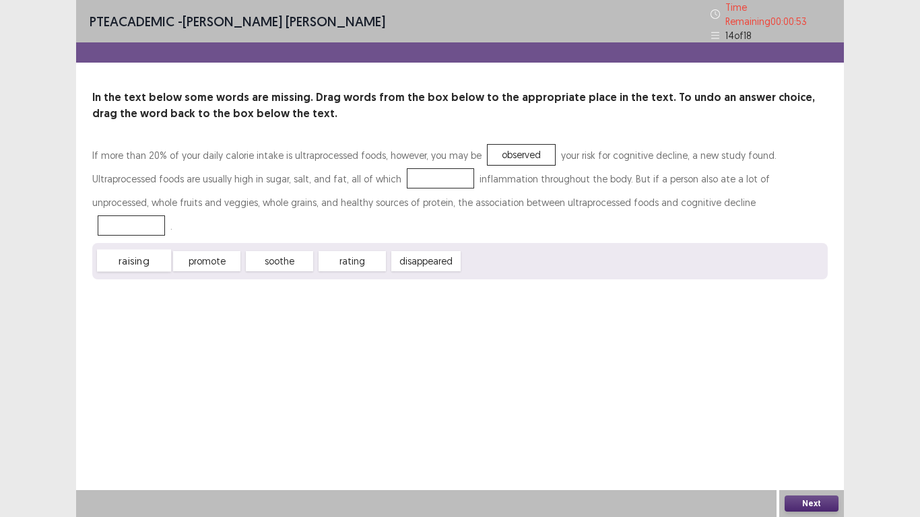
click at [125, 250] on span "raising" at bounding box center [134, 261] width 74 height 22
drag, startPoint x: 428, startPoint y: 241, endPoint x: 461, endPoint y: 254, distance: 35.4
click at [461, 263] on span "disappeared" at bounding box center [457, 274] width 76 height 22
drag, startPoint x: 288, startPoint y: 222, endPoint x: 365, endPoint y: 160, distance: 99.2
drag, startPoint x: 273, startPoint y: 231, endPoint x: 642, endPoint y: 192, distance: 371.1
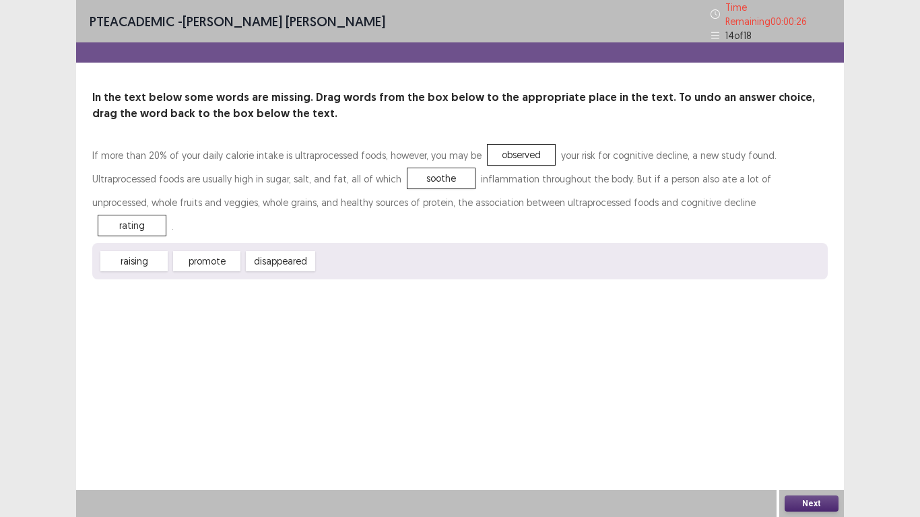
click at [786, 437] on button "Next" at bounding box center [812, 504] width 54 height 16
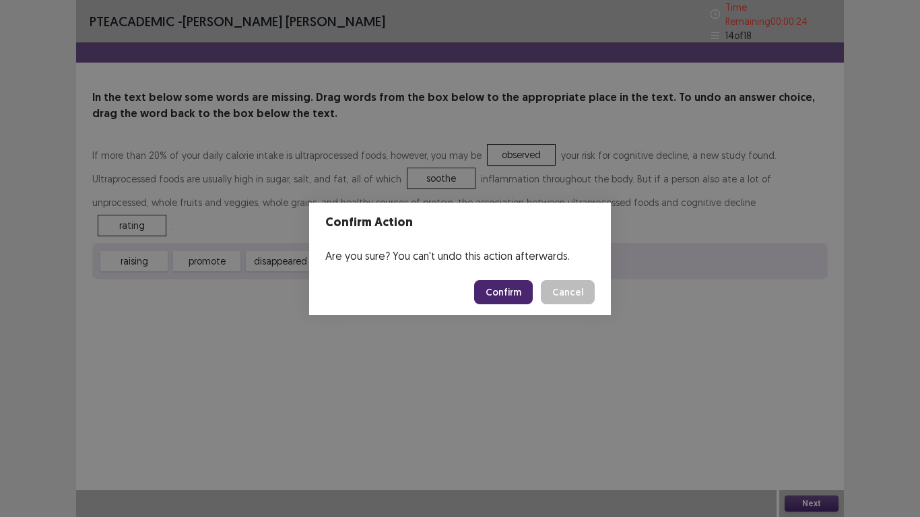
click at [500, 287] on button "Confirm" at bounding box center [503, 292] width 59 height 24
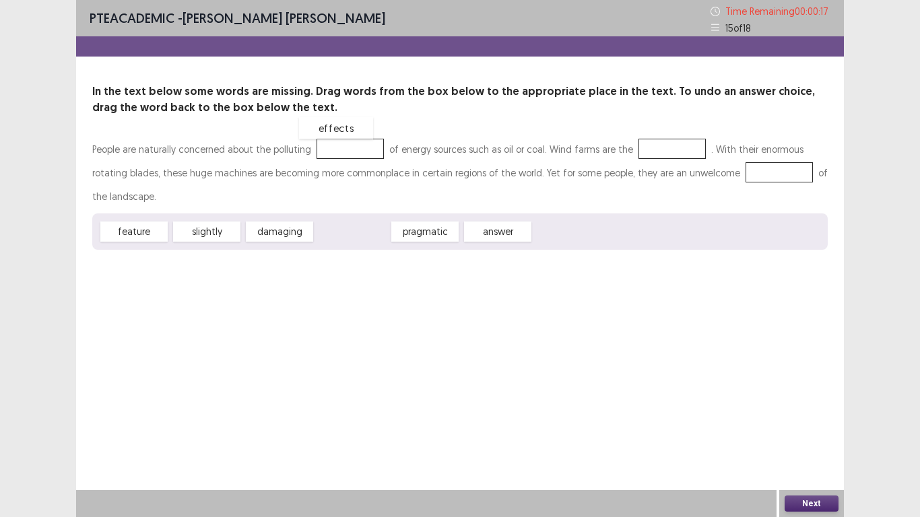
drag, startPoint x: 361, startPoint y: 228, endPoint x: 344, endPoint y: 136, distance: 93.8
click at [344, 126] on span "effects" at bounding box center [336, 128] width 74 height 22
drag, startPoint x: 356, startPoint y: 234, endPoint x: 341, endPoint y: 148, distance: 86.7
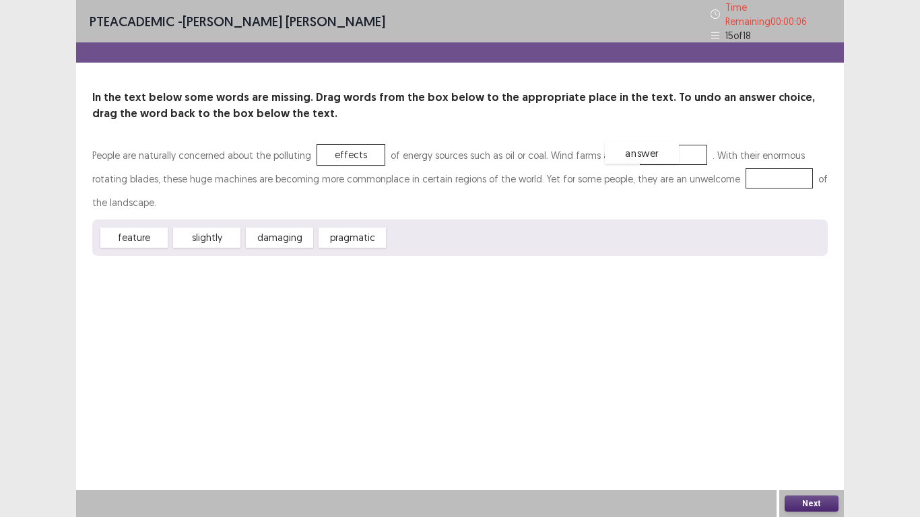
drag, startPoint x: 420, startPoint y: 235, endPoint x: 636, endPoint y: 150, distance: 232.9
drag, startPoint x: 296, startPoint y: 232, endPoint x: 361, endPoint y: 146, distance: 107.8
click at [386, 143] on div "People are naturally concerned about the polluting effects of energy sources su…" at bounding box center [459, 199] width 735 height 112
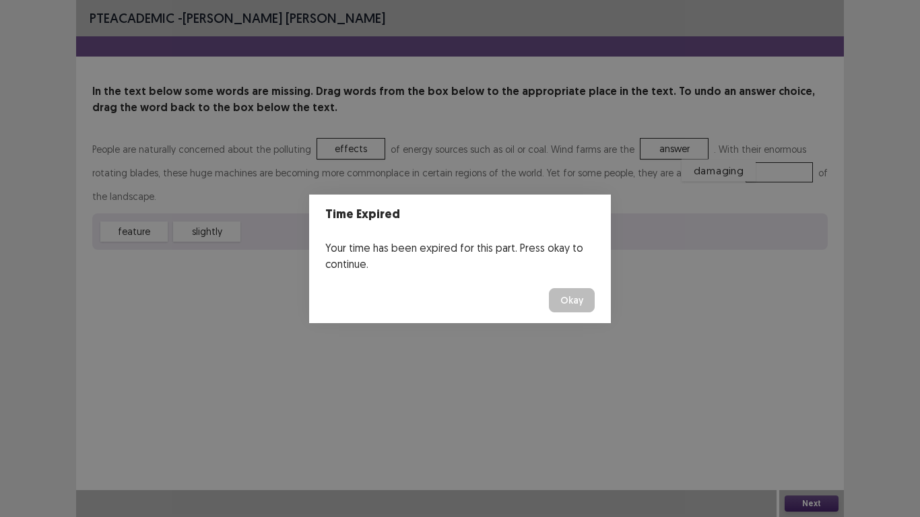
drag, startPoint x: 272, startPoint y: 235, endPoint x: 711, endPoint y: 174, distance: 443.3
click at [573, 302] on button "Okay" at bounding box center [572, 300] width 46 height 24
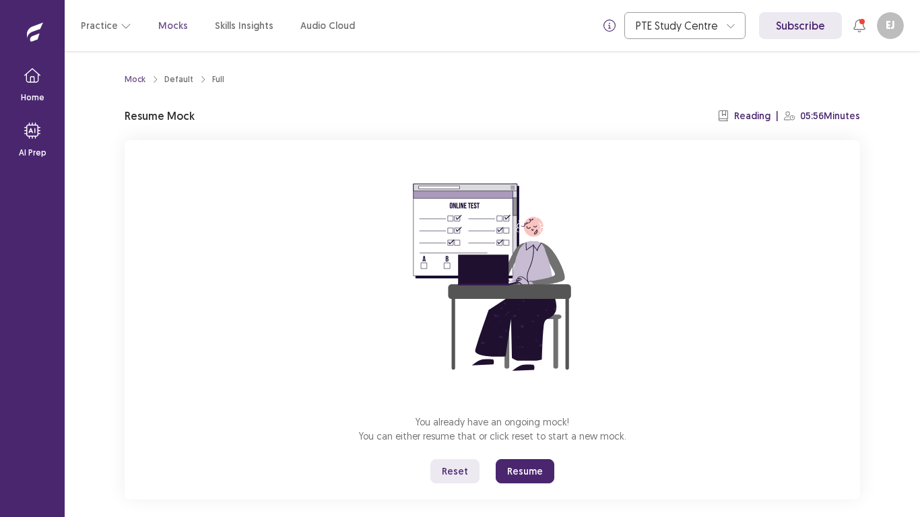
click at [529, 437] on button "Resume" at bounding box center [525, 471] width 59 height 24
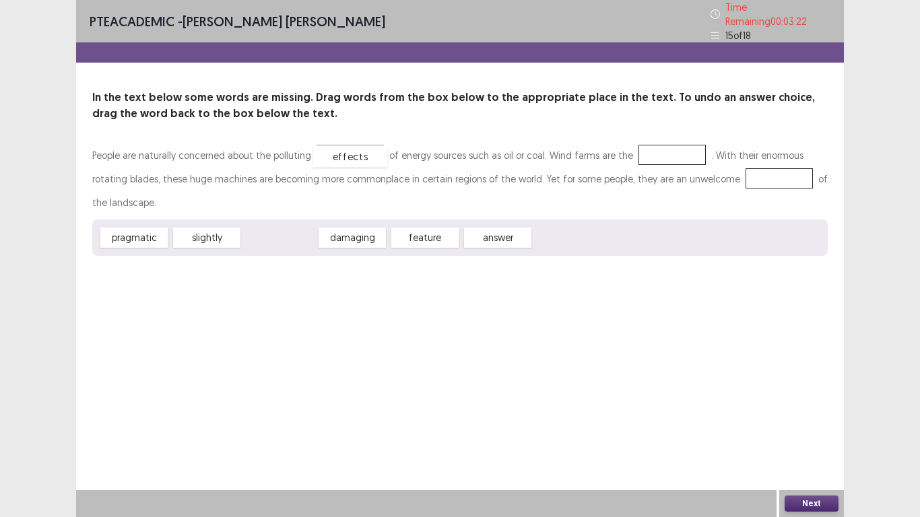
drag, startPoint x: 280, startPoint y: 231, endPoint x: 352, endPoint y: 150, distance: 108.8
drag, startPoint x: 433, startPoint y: 231, endPoint x: 663, endPoint y: 143, distance: 246.6
drag, startPoint x: 346, startPoint y: 232, endPoint x: 725, endPoint y: 175, distance: 382.8
click at [813, 437] on button "Next" at bounding box center [812, 504] width 54 height 16
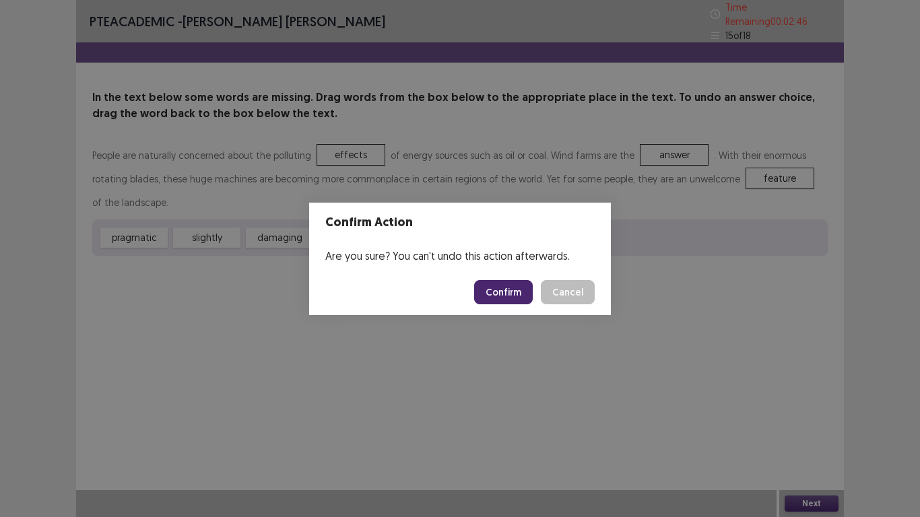
click at [519, 286] on button "Confirm" at bounding box center [503, 292] width 59 height 24
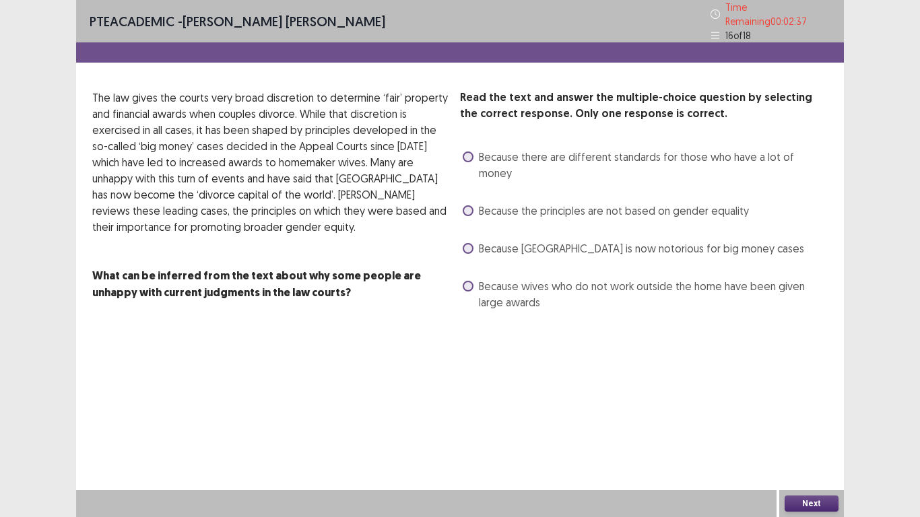
click at [467, 153] on span at bounding box center [468, 157] width 11 height 11
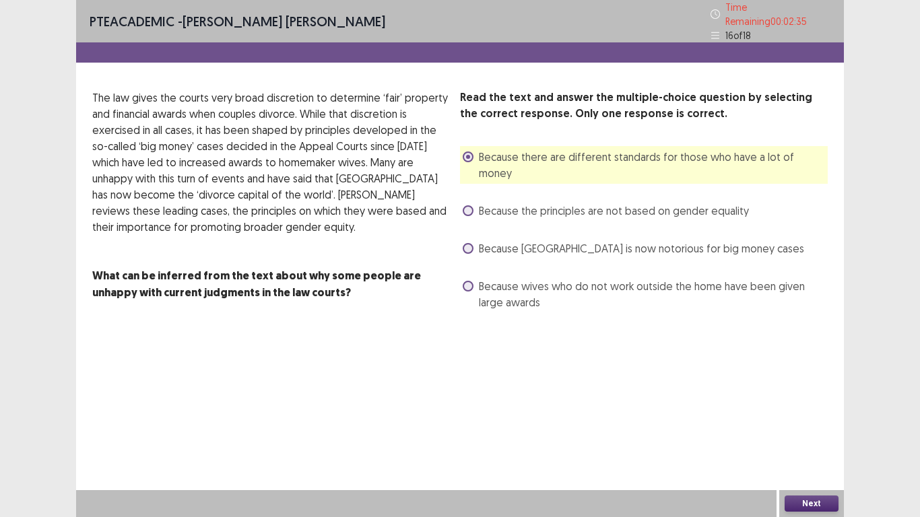
drag, startPoint x: 471, startPoint y: 261, endPoint x: 529, endPoint y: 268, distance: 57.7
click at [519, 278] on label "Because wives who do not work outside the home have been given large awards" at bounding box center [645, 294] width 365 height 32
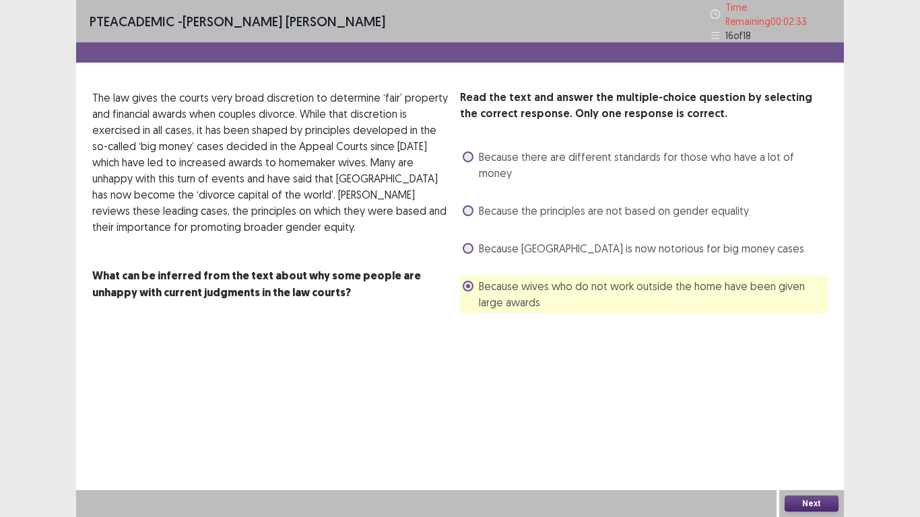
click at [802, 437] on button "Next" at bounding box center [812, 504] width 54 height 16
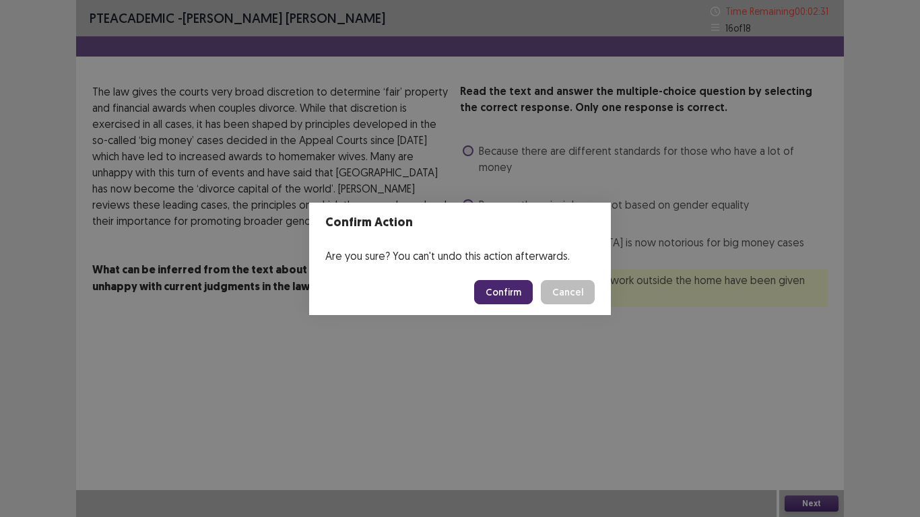
click at [511, 284] on button "Confirm" at bounding box center [503, 292] width 59 height 24
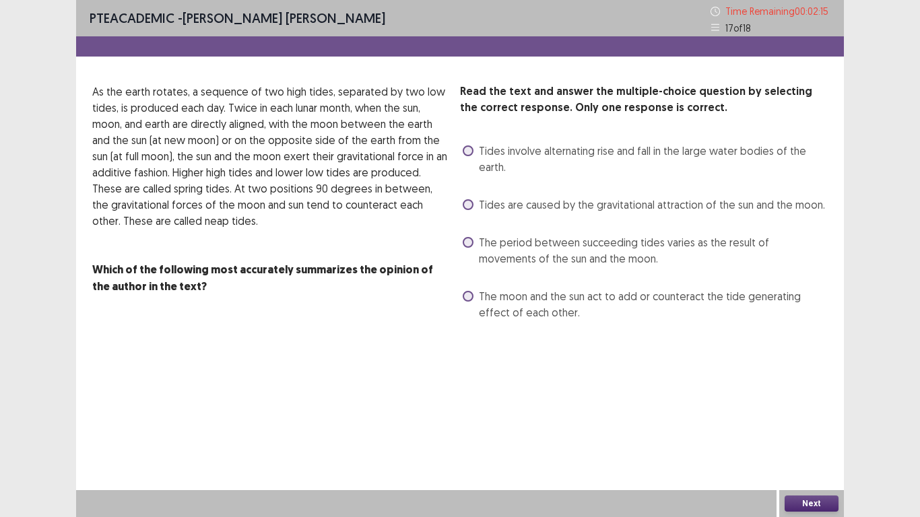
drag, startPoint x: 479, startPoint y: 301, endPoint x: 517, endPoint y: 302, distance: 38.4
click at [484, 301] on span "The moon and the sun act to add or counteract the tide generating effect of eac…" at bounding box center [653, 304] width 349 height 32
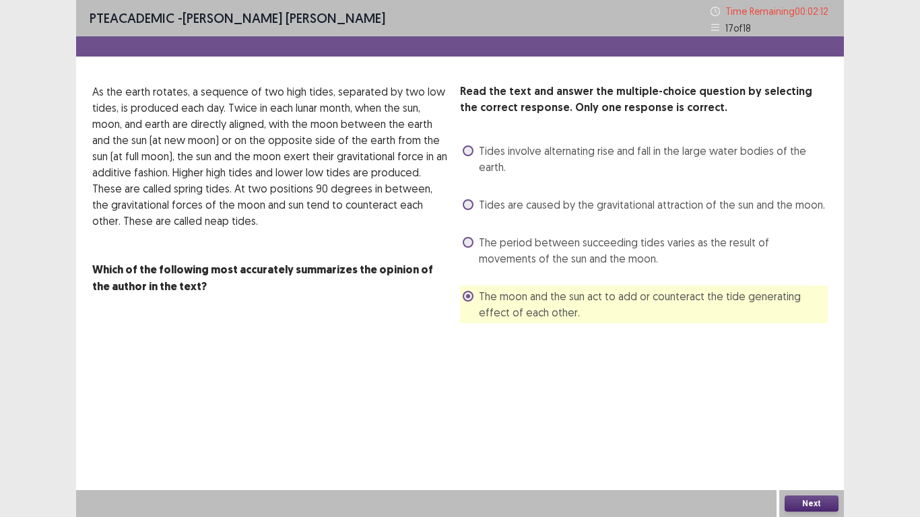
click at [803, 437] on button "Next" at bounding box center [812, 504] width 54 height 16
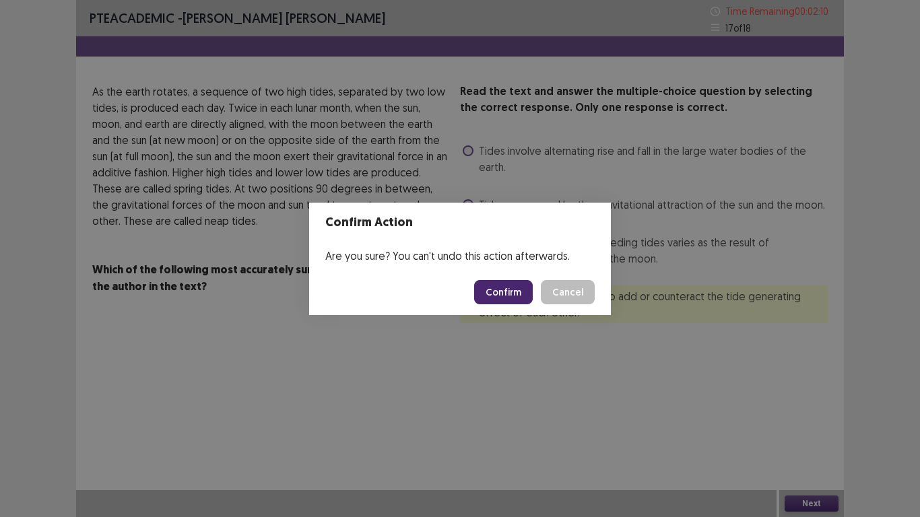
click at [515, 284] on button "Confirm" at bounding box center [503, 292] width 59 height 24
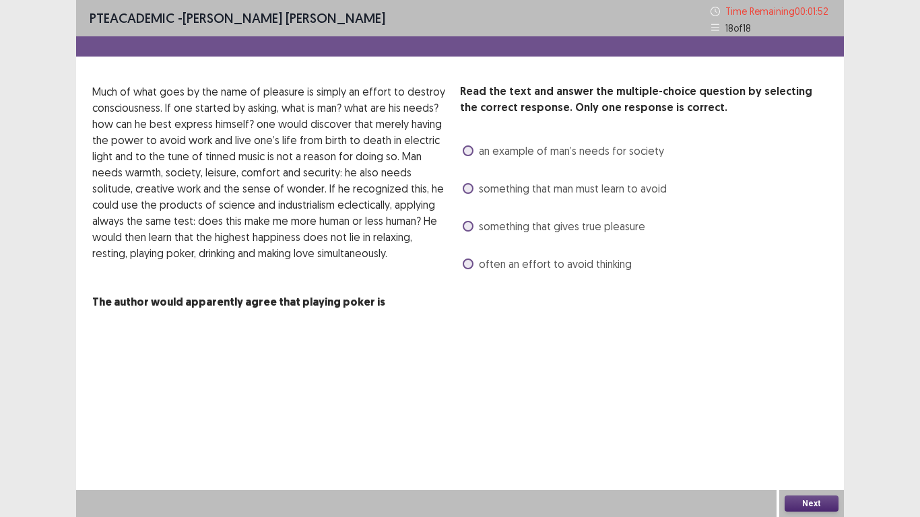
click at [467, 174] on div "Read the text and answer the multiple-choice question by selecting the correct …" at bounding box center [644, 179] width 368 height 191
click at [467, 187] on span at bounding box center [468, 188] width 11 height 11
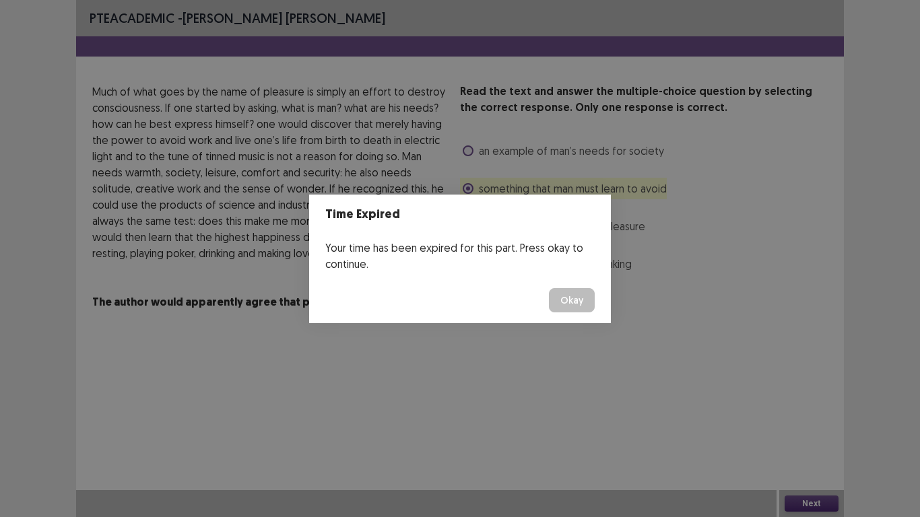
click at [583, 301] on button "Okay" at bounding box center [572, 300] width 46 height 24
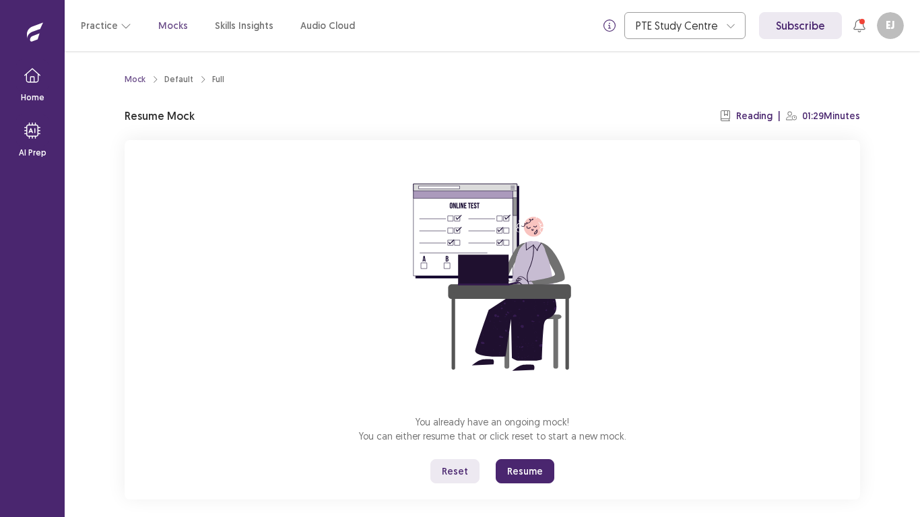
click at [521, 437] on button "Resume" at bounding box center [525, 471] width 59 height 24
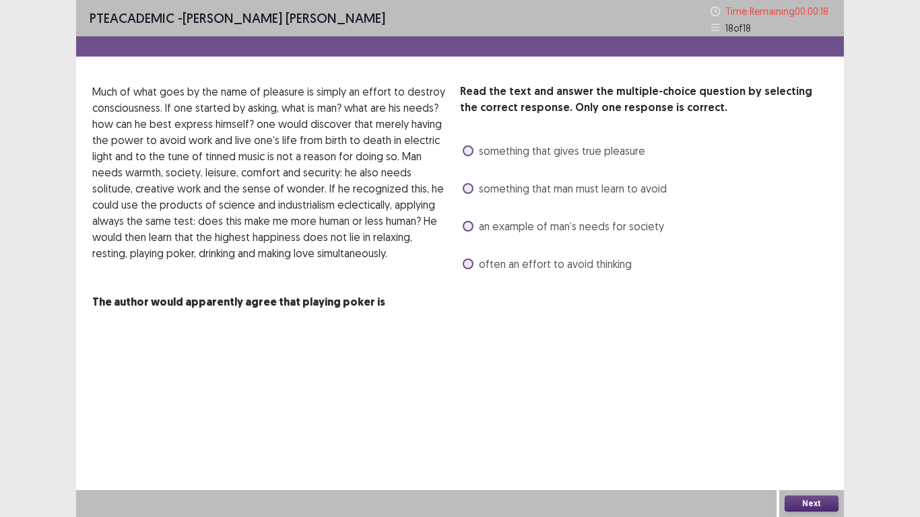
click at [477, 186] on label "something that man must learn to avoid" at bounding box center [565, 188] width 204 height 16
click at [797, 437] on button "Next" at bounding box center [812, 504] width 54 height 16
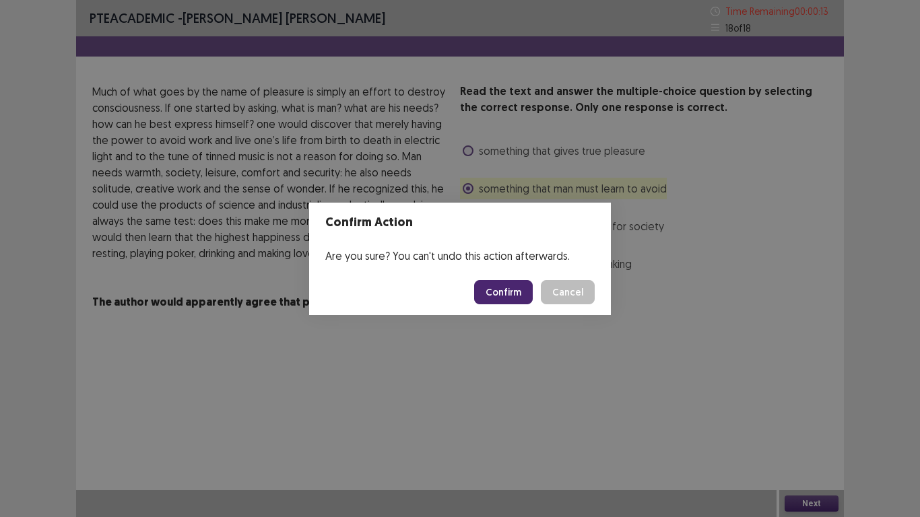
click at [521, 291] on button "Confirm" at bounding box center [503, 292] width 59 height 24
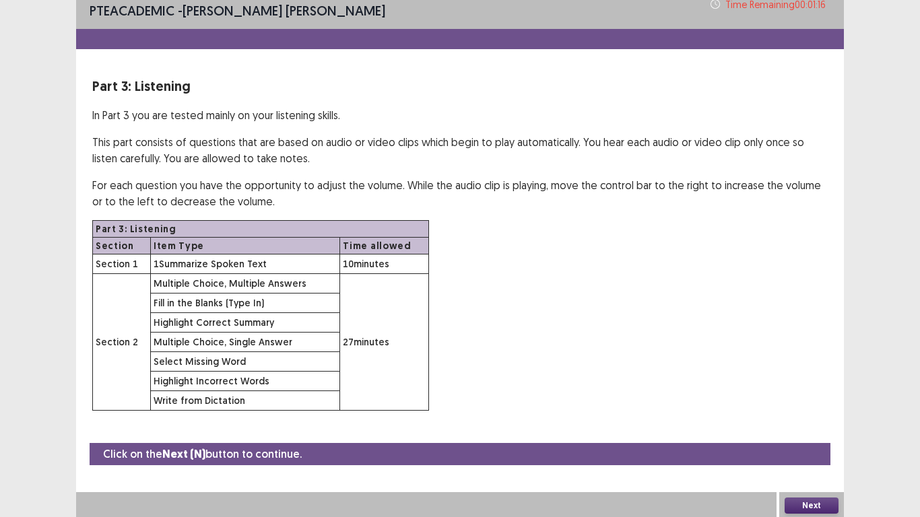
scroll to position [9, 0]
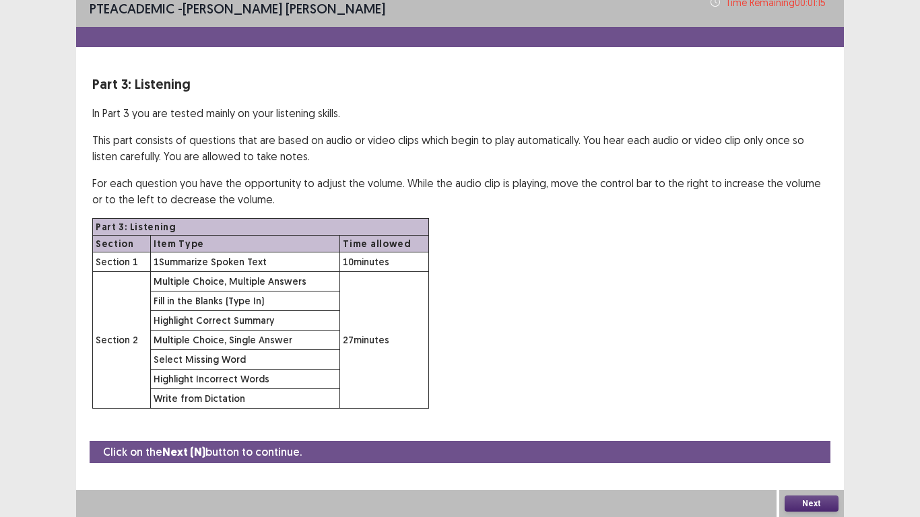
drag, startPoint x: 809, startPoint y: 504, endPoint x: 803, endPoint y: 511, distance: 9.2
click at [803, 437] on button "Next" at bounding box center [812, 504] width 54 height 16
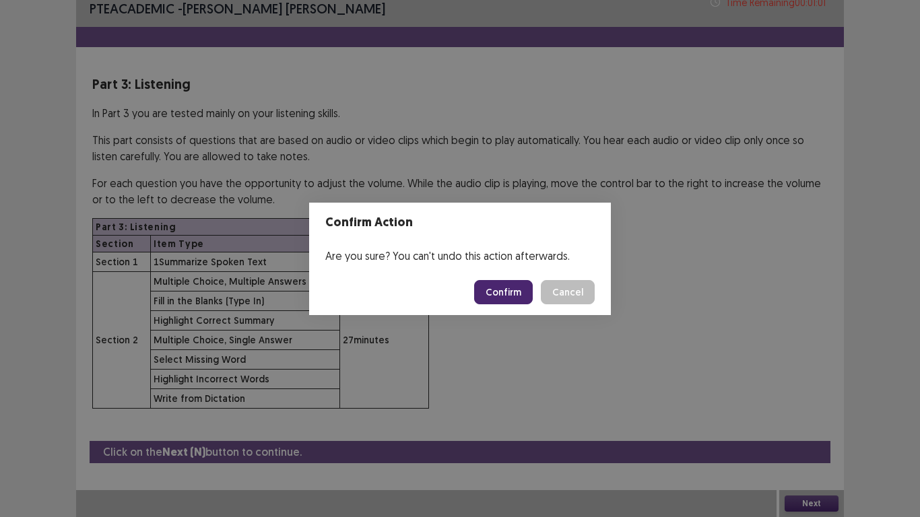
click at [494, 290] on button "Confirm" at bounding box center [503, 292] width 59 height 24
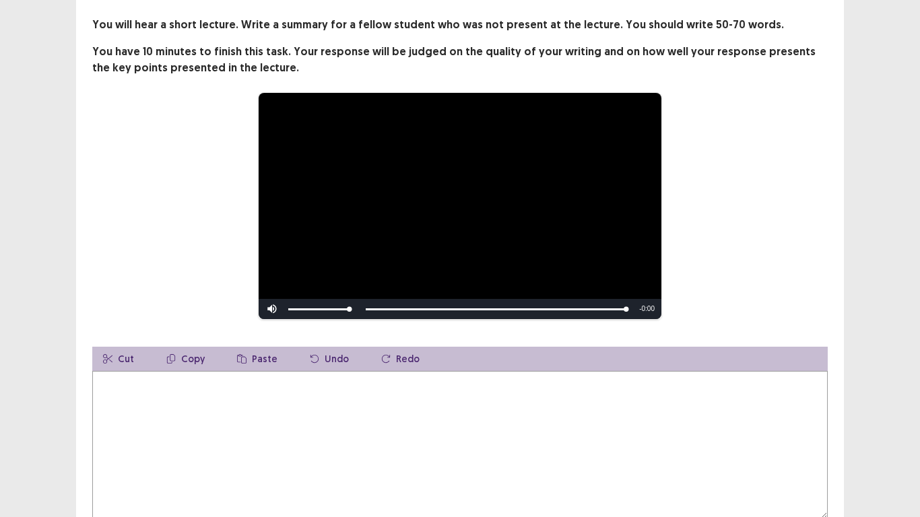
scroll to position [67, 0]
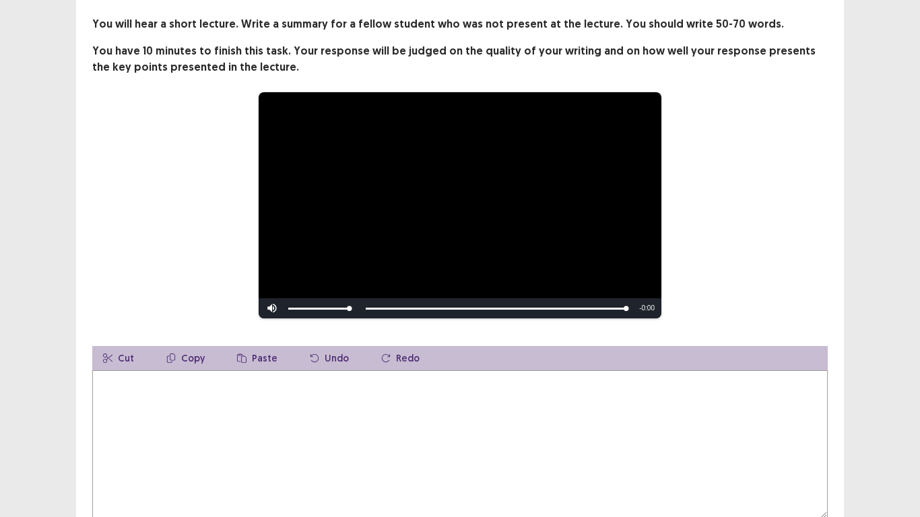
click at [301, 437] on textarea at bounding box center [459, 444] width 735 height 148
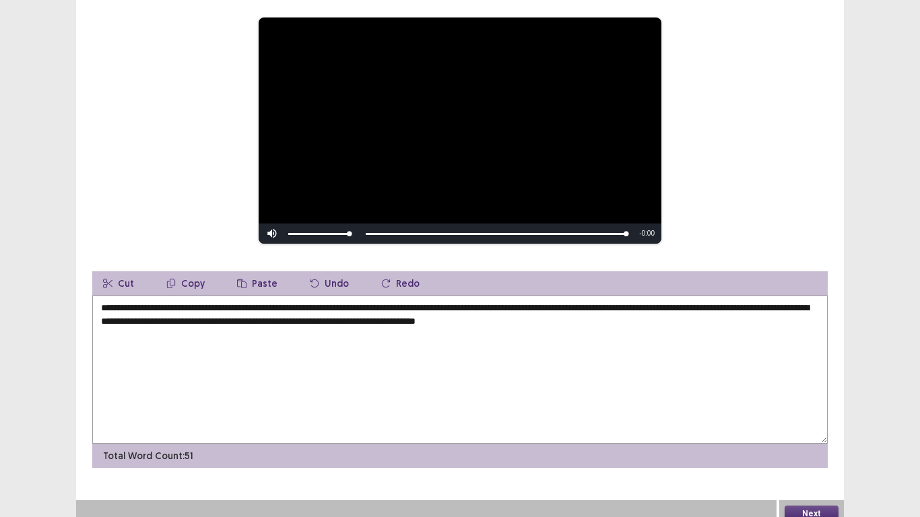
scroll to position [152, 0]
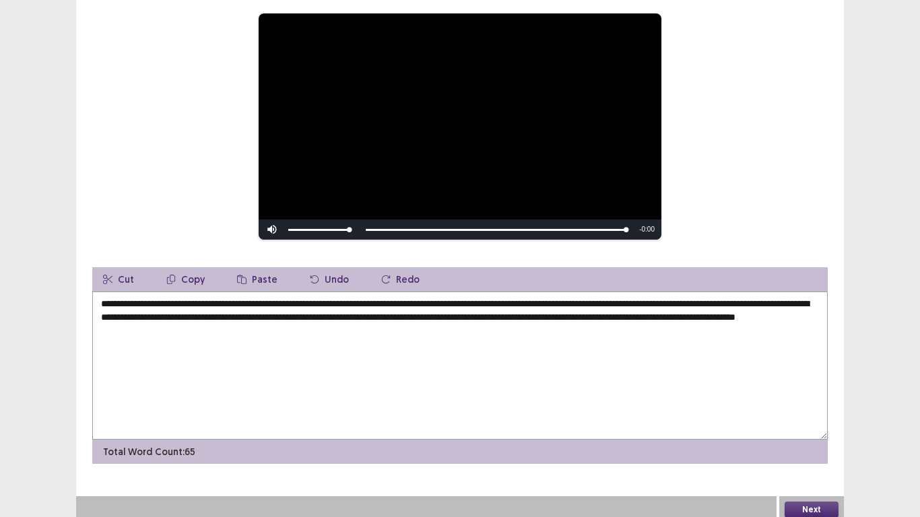
type textarea "**********"
click at [820, 437] on button "Next" at bounding box center [812, 510] width 54 height 16
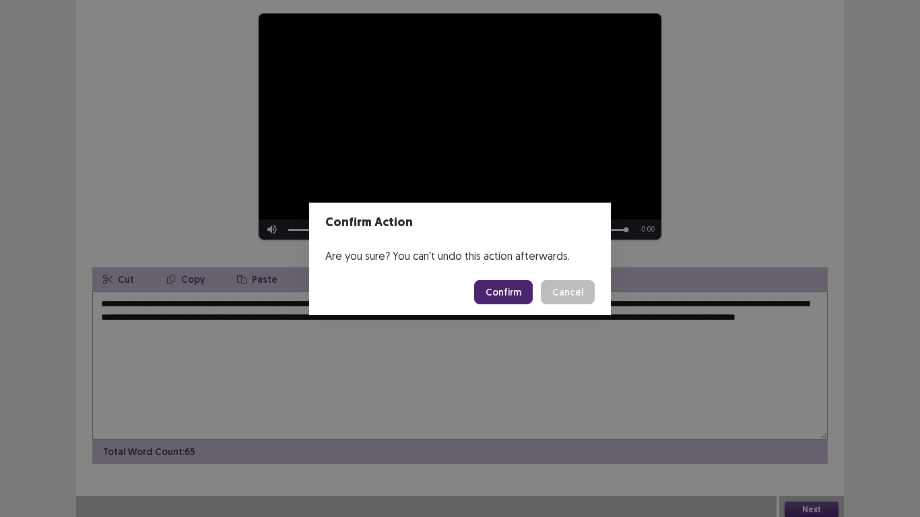
click at [504, 286] on button "Confirm" at bounding box center [503, 292] width 59 height 24
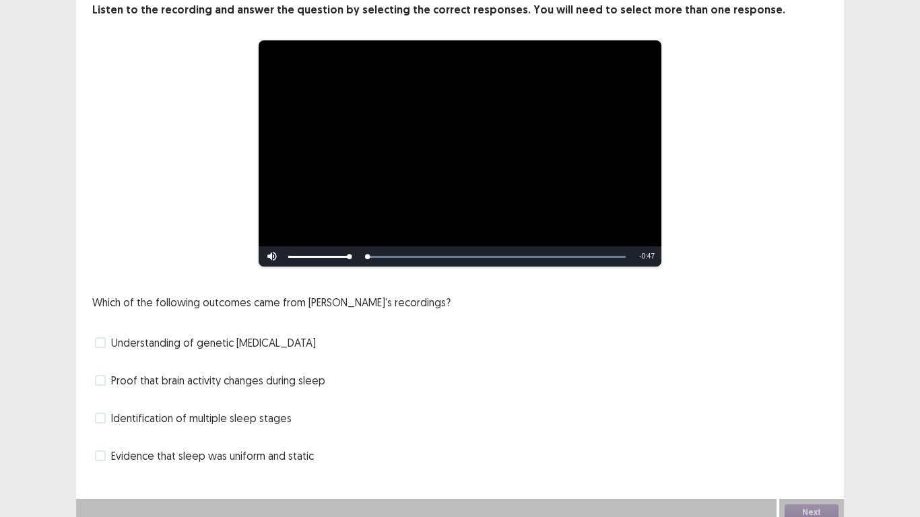
scroll to position [90, 0]
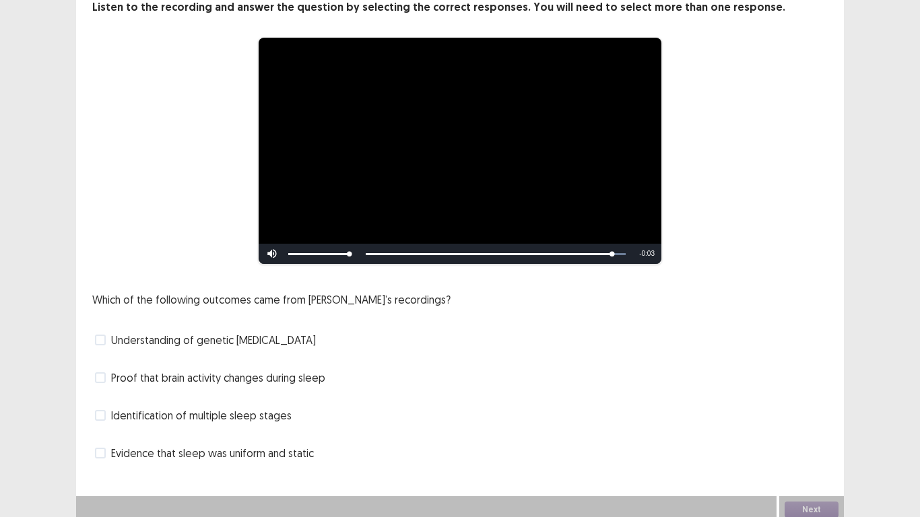
click at [102, 374] on span at bounding box center [100, 377] width 11 height 11
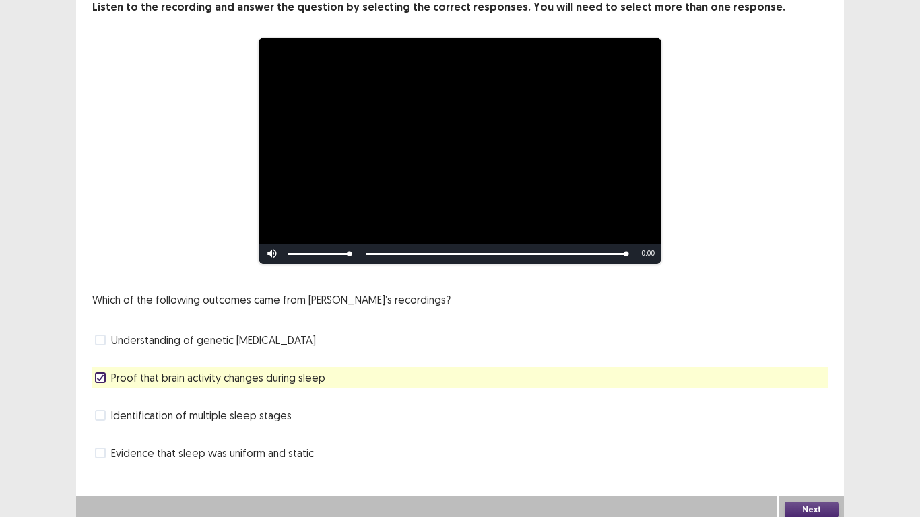
click at [793, 437] on button "Next" at bounding box center [812, 510] width 54 height 16
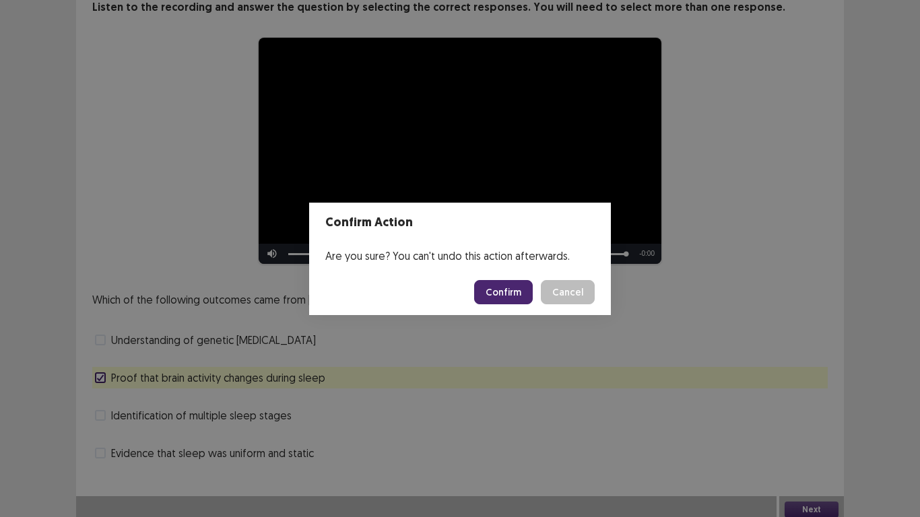
click at [511, 286] on button "Confirm" at bounding box center [503, 292] width 59 height 24
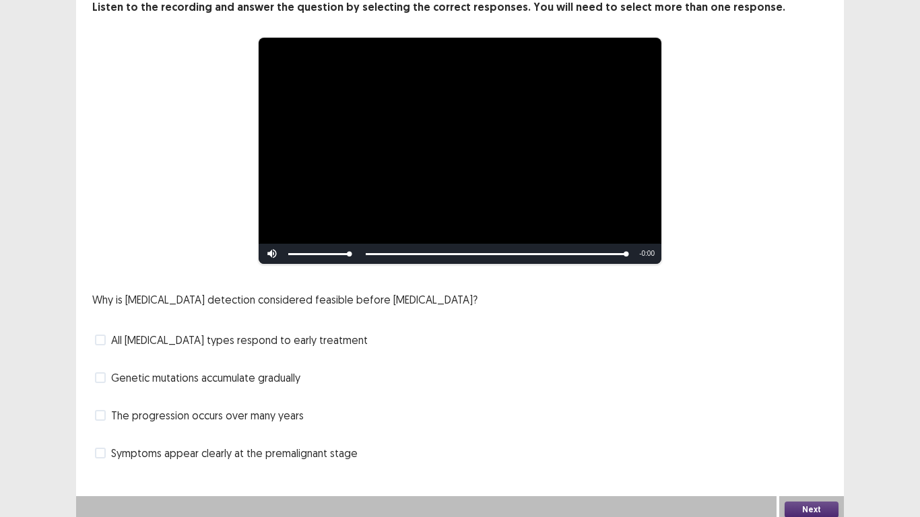
click at [108, 334] on label "All [MEDICAL_DATA] types respond to early treatment" at bounding box center [231, 340] width 273 height 16
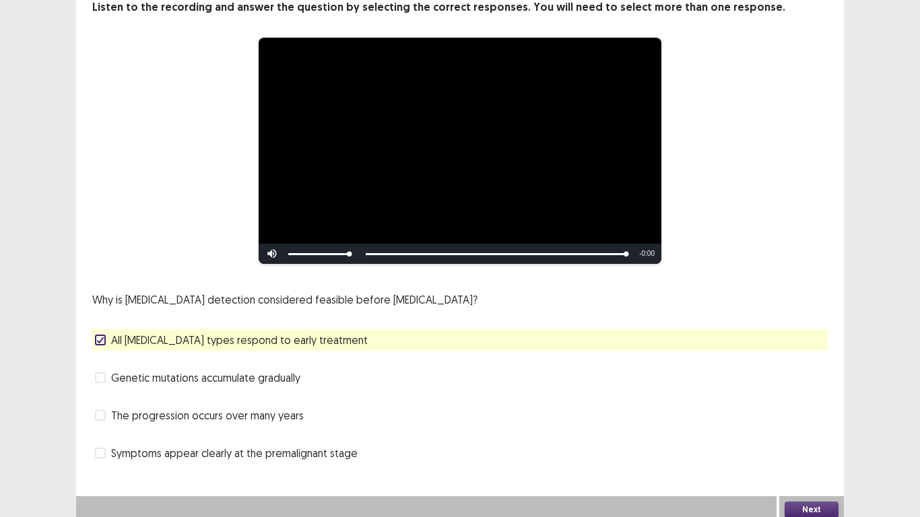
click at [100, 410] on span at bounding box center [100, 415] width 11 height 11
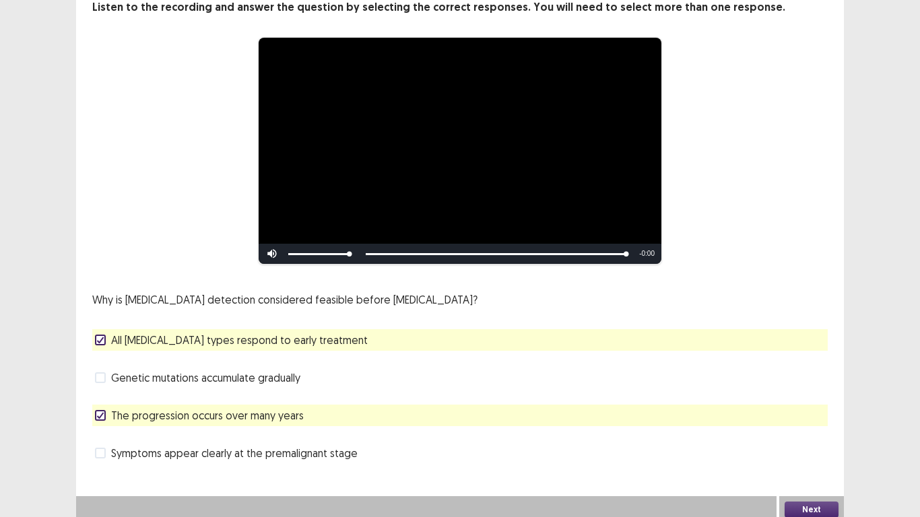
click at [790, 437] on button "Next" at bounding box center [812, 510] width 54 height 16
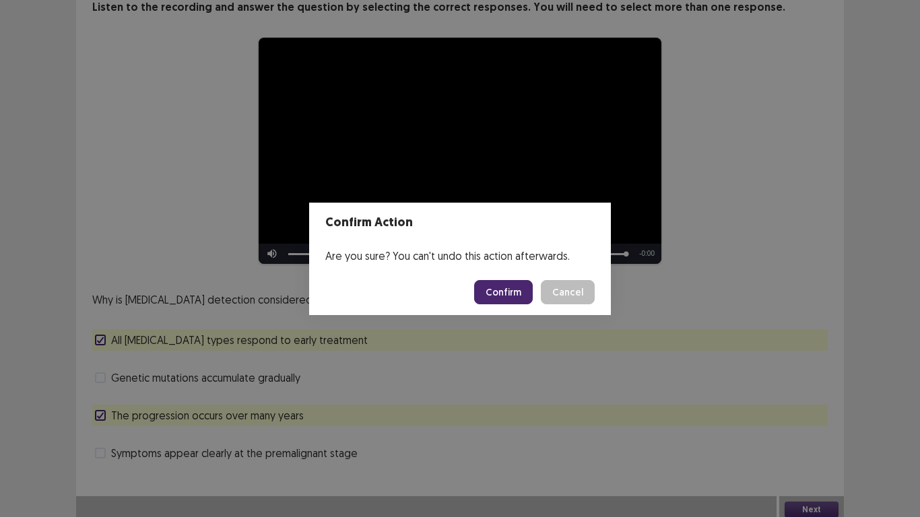
click at [517, 300] on button "Confirm" at bounding box center [503, 292] width 59 height 24
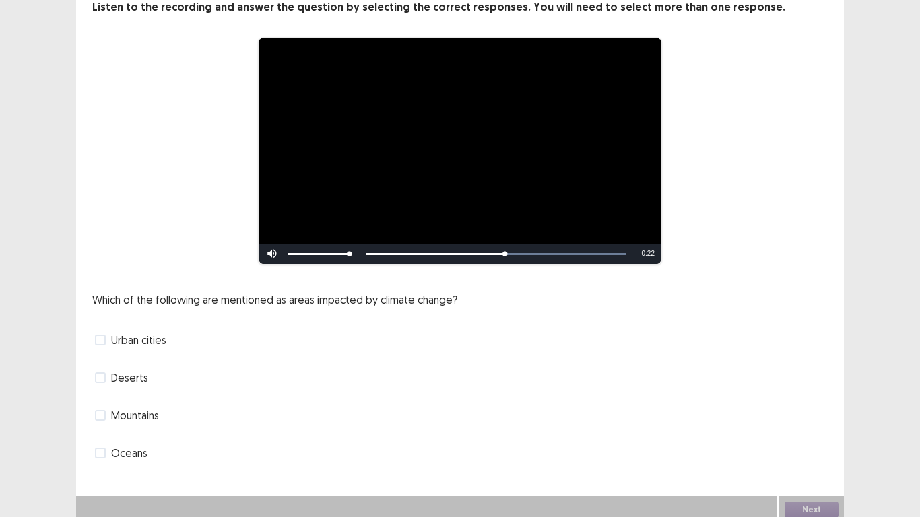
click at [98, 437] on span at bounding box center [100, 453] width 11 height 11
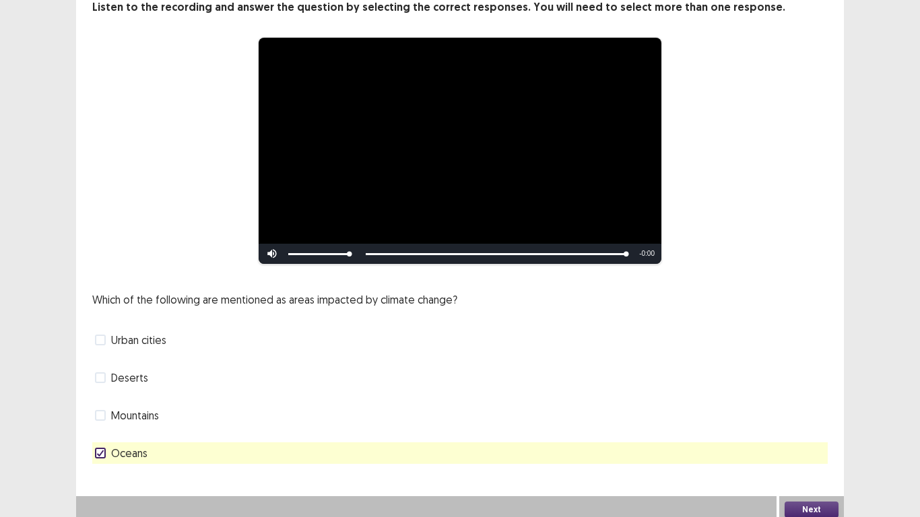
click at [105, 410] on span at bounding box center [100, 415] width 11 height 11
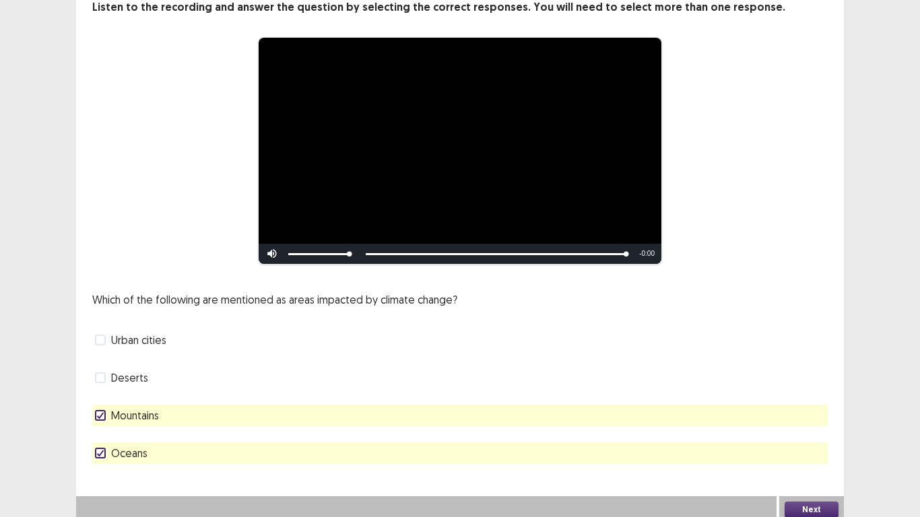
click at [807, 437] on button "Next" at bounding box center [812, 510] width 54 height 16
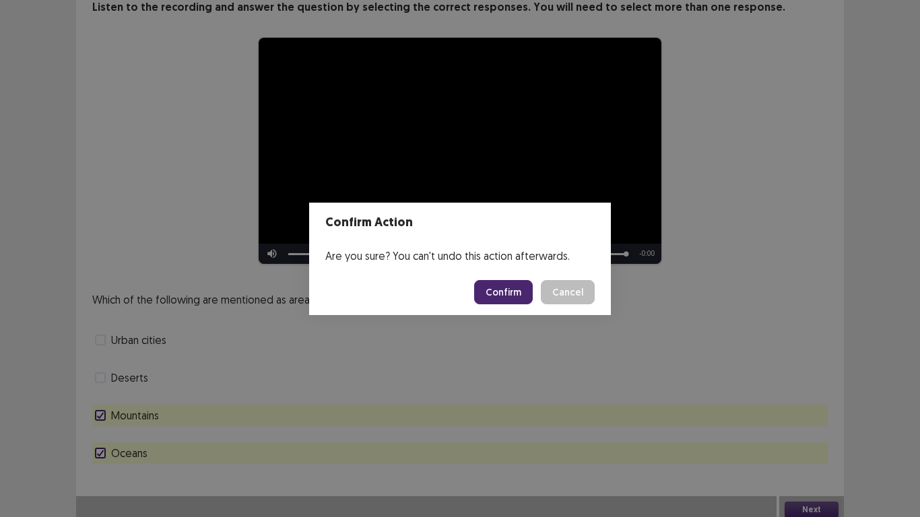
click at [506, 300] on button "Confirm" at bounding box center [503, 292] width 59 height 24
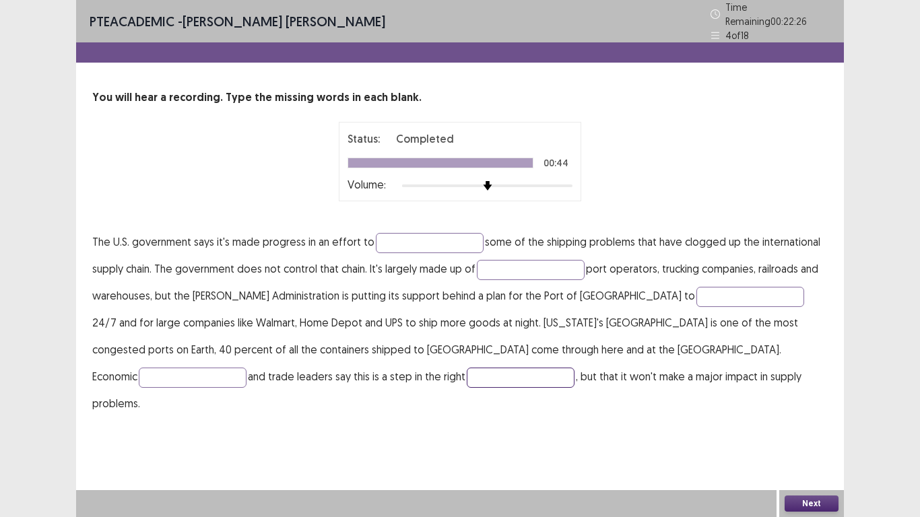
click at [467, 376] on input "text" at bounding box center [521, 378] width 108 height 20
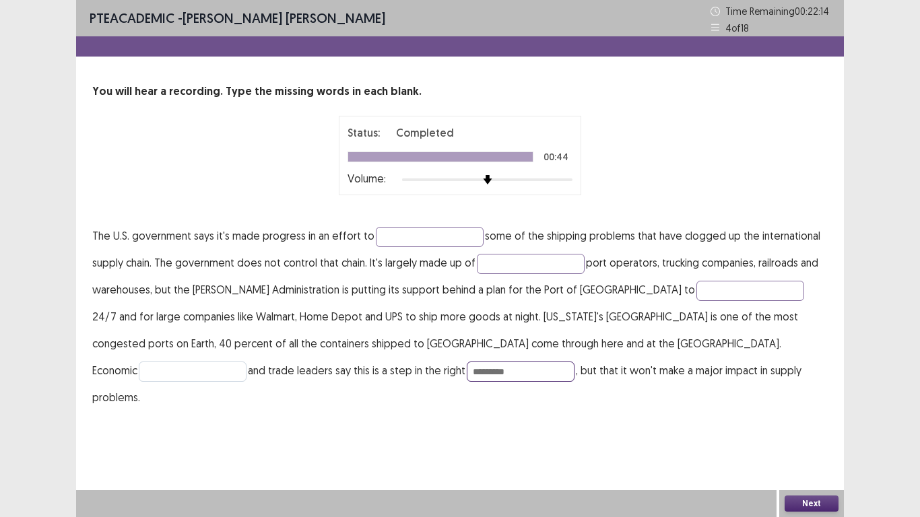
type input "*********"
click at [246, 362] on input "text" at bounding box center [193, 372] width 108 height 20
type input "********"
click at [421, 235] on input "text" at bounding box center [430, 237] width 108 height 20
type input "*******"
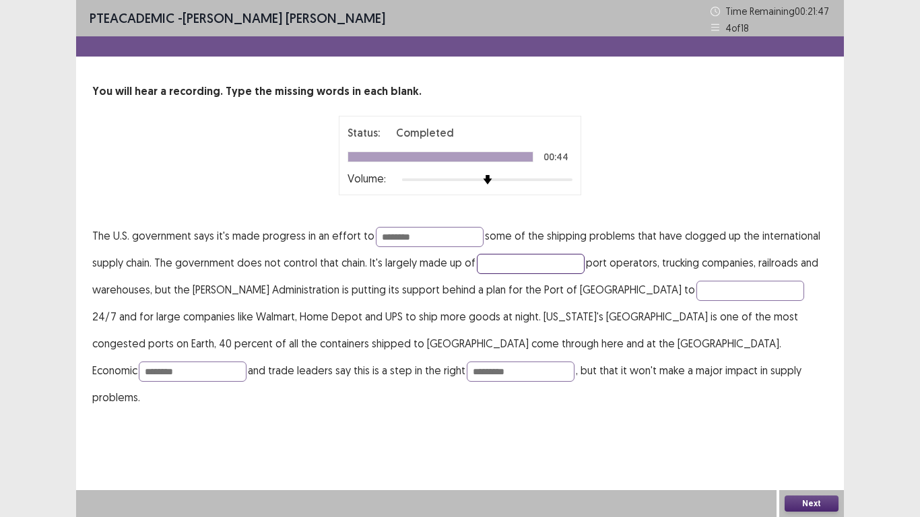
click at [506, 259] on input "text" at bounding box center [531, 264] width 108 height 20
type input "*******"
click at [696, 293] on input "text" at bounding box center [750, 291] width 108 height 20
type input "*******"
click at [803, 437] on button "Next" at bounding box center [812, 504] width 54 height 16
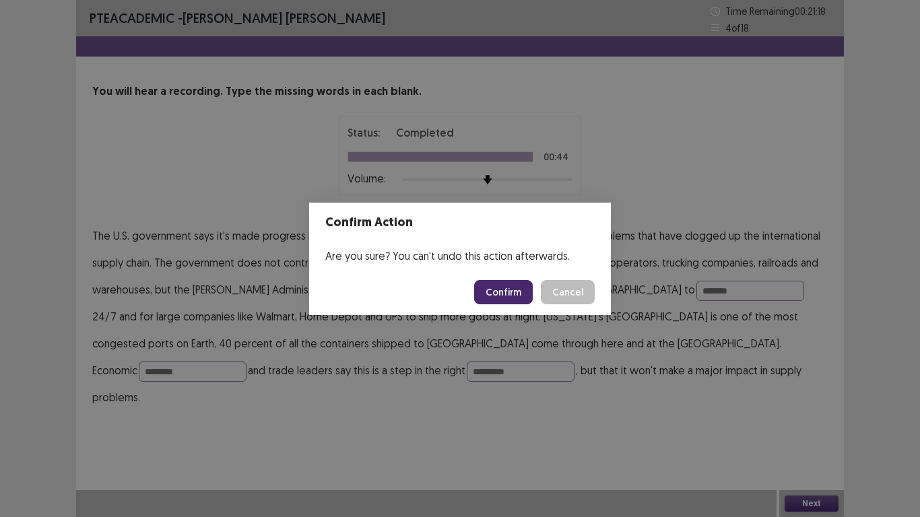
click at [525, 293] on button "Confirm" at bounding box center [503, 292] width 59 height 24
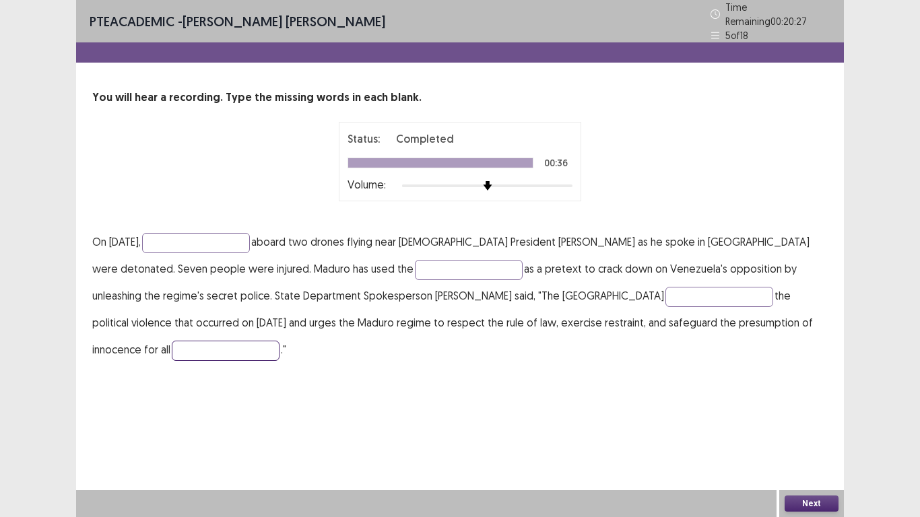
click at [279, 341] on input "text" at bounding box center [226, 351] width 108 height 20
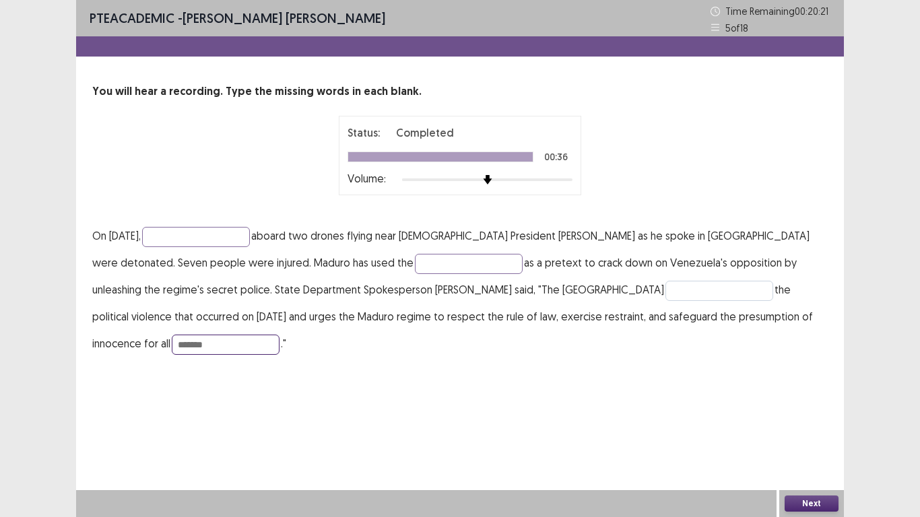
type input "*******"
click at [665, 290] on input "text" at bounding box center [719, 291] width 108 height 20
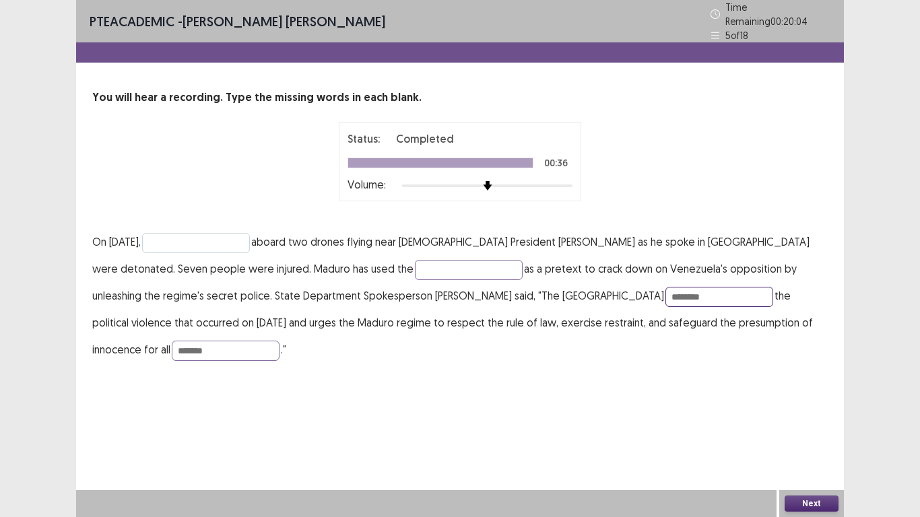
type input "********"
click at [181, 238] on input "text" at bounding box center [196, 243] width 108 height 20
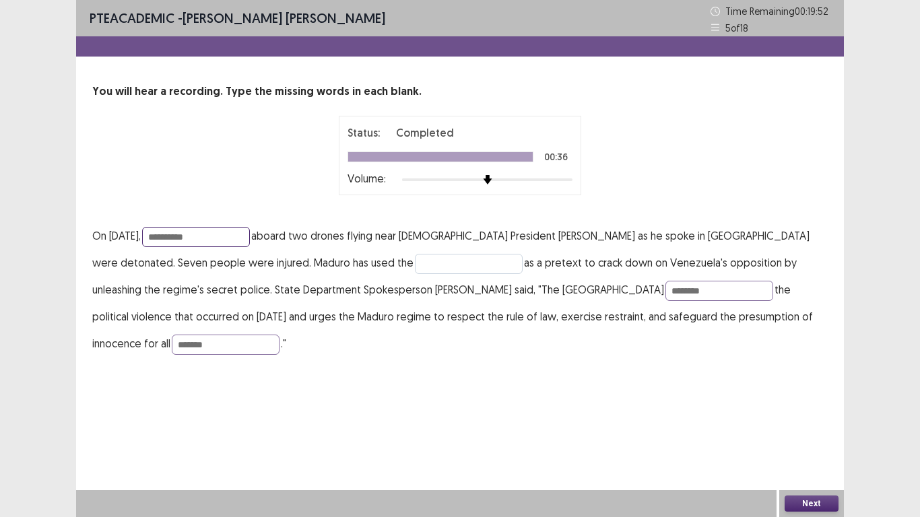
type input "**********"
click at [415, 263] on input "text" at bounding box center [469, 264] width 108 height 20
type input "*********"
click at [805, 437] on button "Next" at bounding box center [812, 504] width 54 height 16
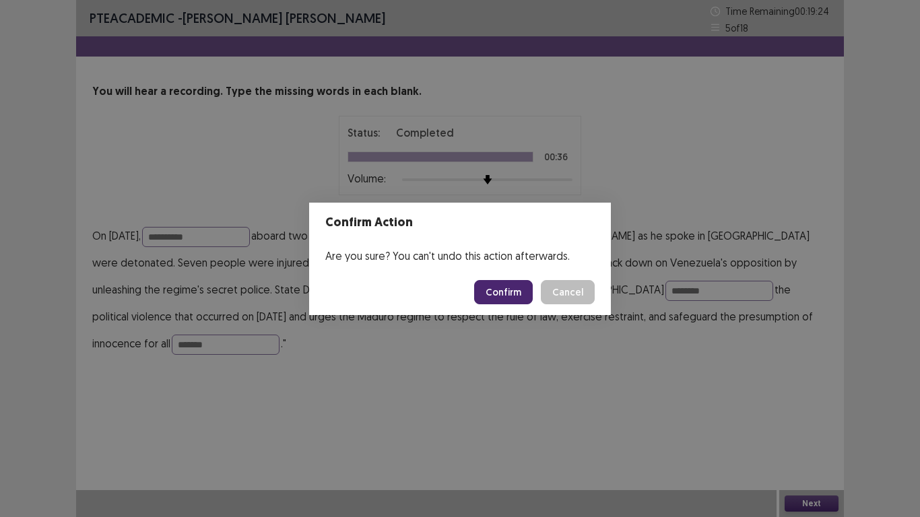
click at [494, 293] on button "Confirm" at bounding box center [503, 292] width 59 height 24
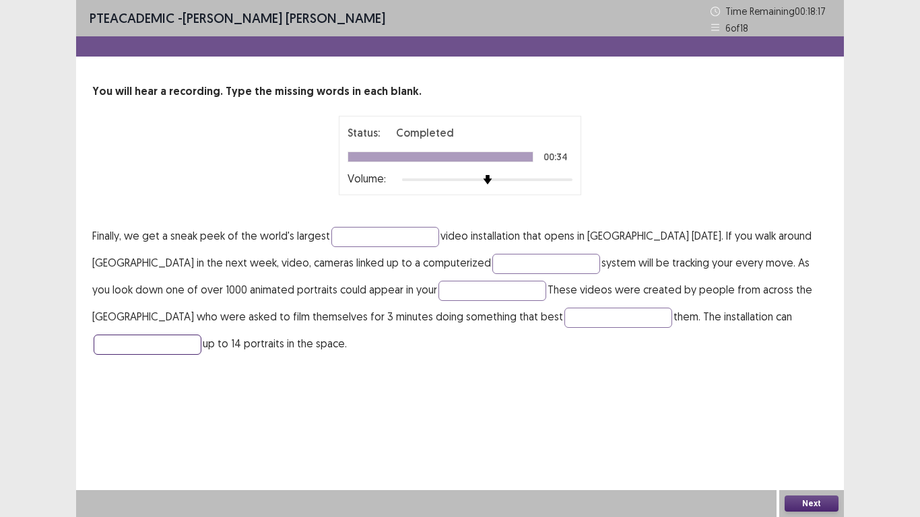
click at [201, 335] on input "text" at bounding box center [148, 345] width 108 height 20
type input "*********"
click at [345, 246] on input "text" at bounding box center [385, 237] width 108 height 20
type input "**********"
click at [492, 262] on input "text" at bounding box center [546, 264] width 108 height 20
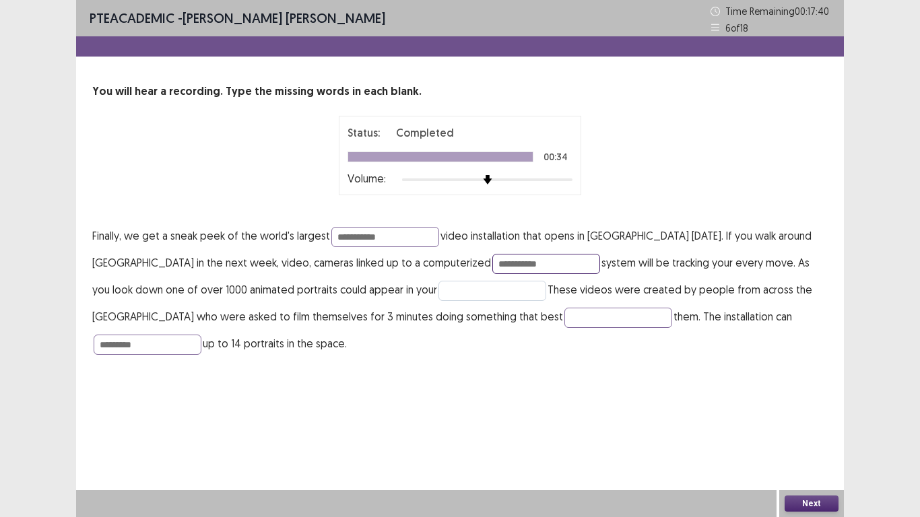
type input "**********"
click at [438, 297] on input "text" at bounding box center [492, 291] width 108 height 20
type input "******"
click at [564, 310] on input "text" at bounding box center [618, 318] width 108 height 20
click at [805, 437] on button "Next" at bounding box center [812, 504] width 54 height 16
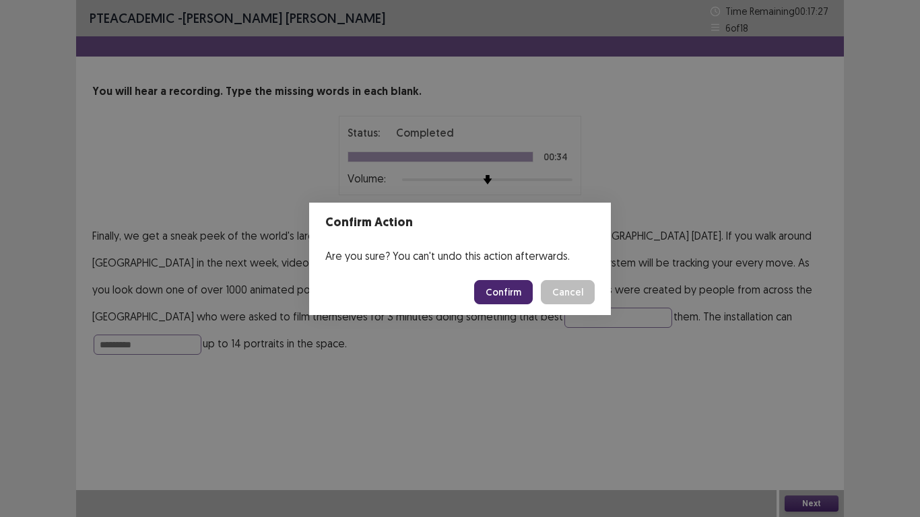
click at [509, 300] on button "Confirm" at bounding box center [503, 292] width 59 height 24
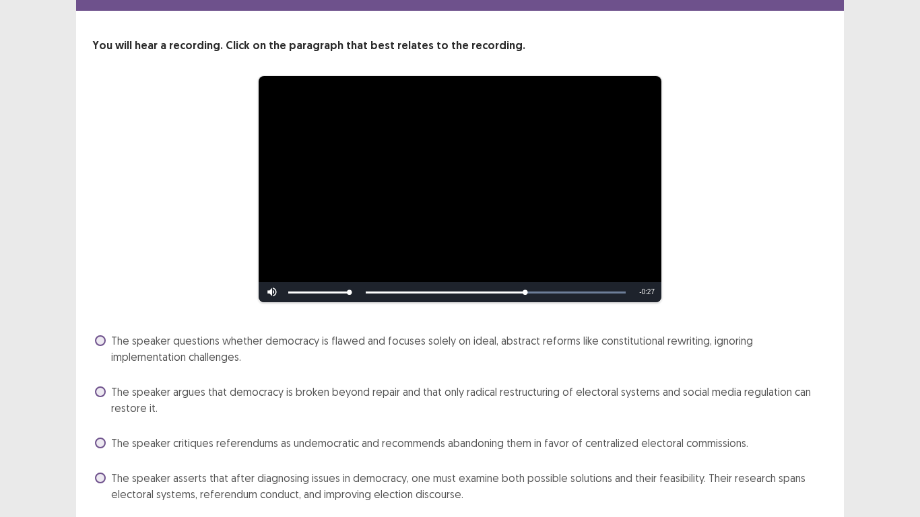
scroll to position [93, 0]
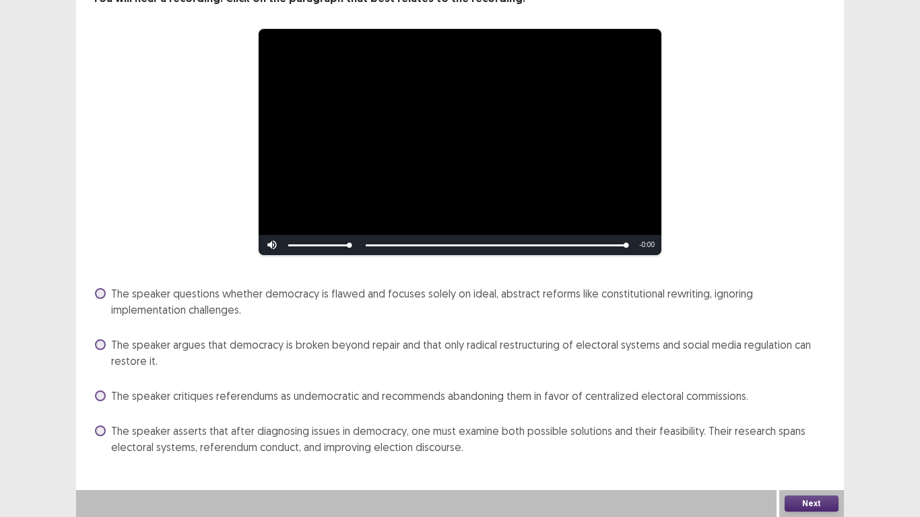
click at [130, 435] on span "The speaker asserts that after diagnosing issues in democracy, one must examine…" at bounding box center [469, 439] width 717 height 32
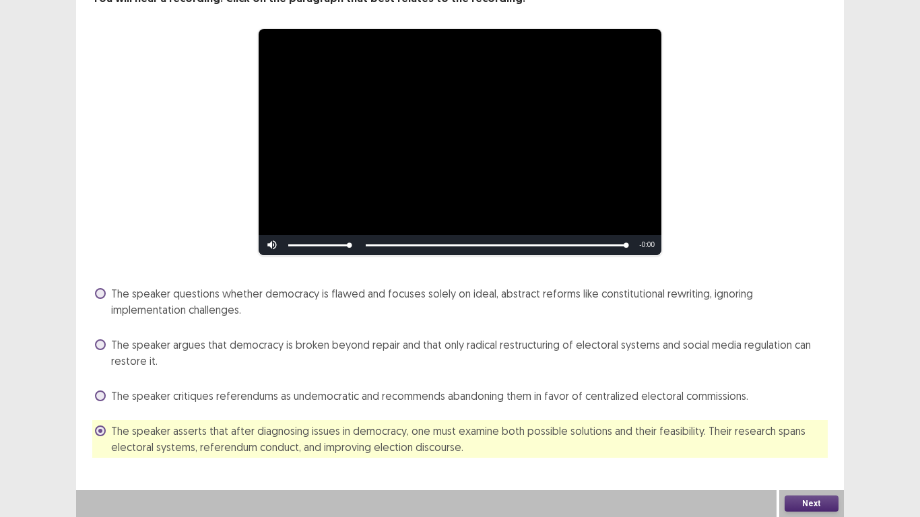
click at [806, 437] on button "Next" at bounding box center [812, 504] width 54 height 16
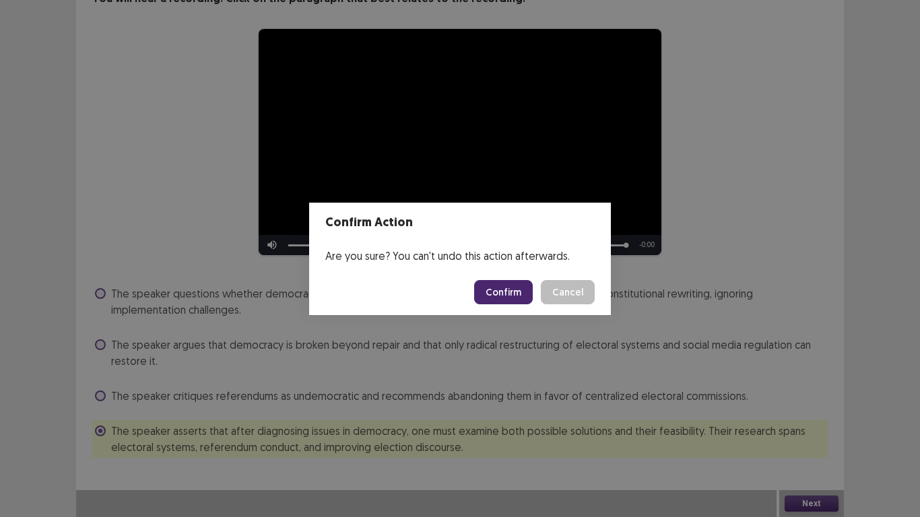
drag, startPoint x: 506, startPoint y: 280, endPoint x: 514, endPoint y: 306, distance: 26.8
click at [511, 294] on button "Confirm" at bounding box center [503, 292] width 59 height 24
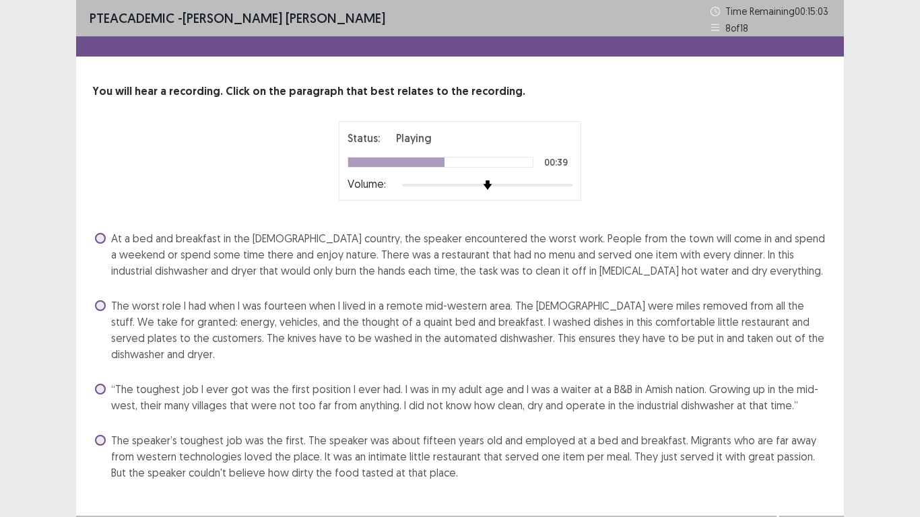
click at [108, 435] on label "The speaker’s toughest job was the first. The speaker was about fifteen years o…" at bounding box center [461, 456] width 733 height 48
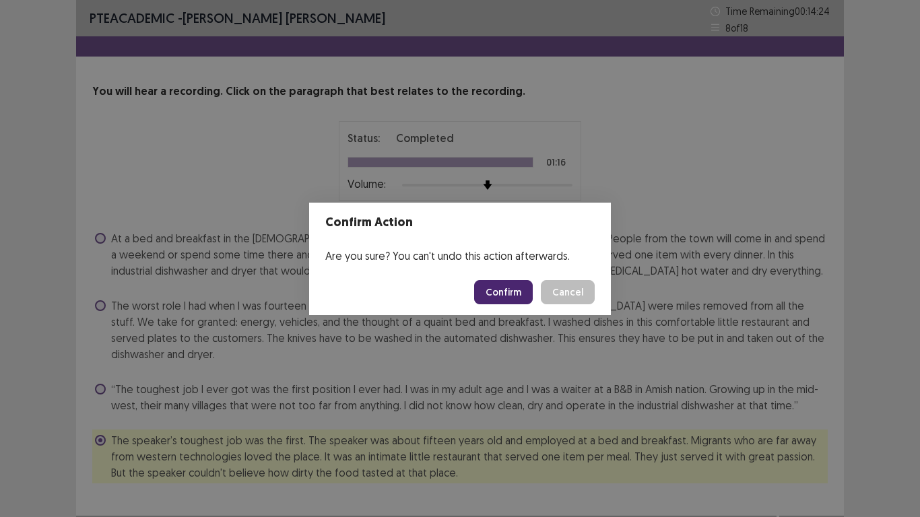
click at [510, 297] on button "Confirm" at bounding box center [503, 292] width 59 height 24
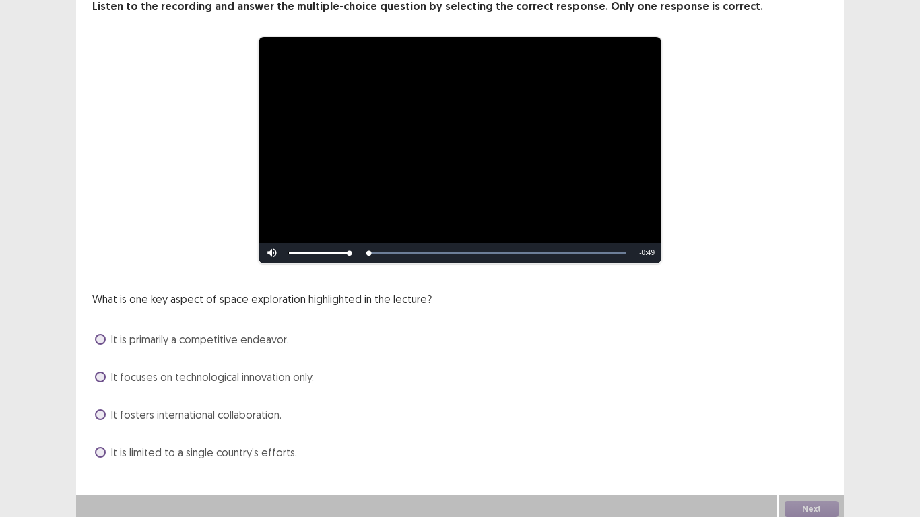
scroll to position [90, 0]
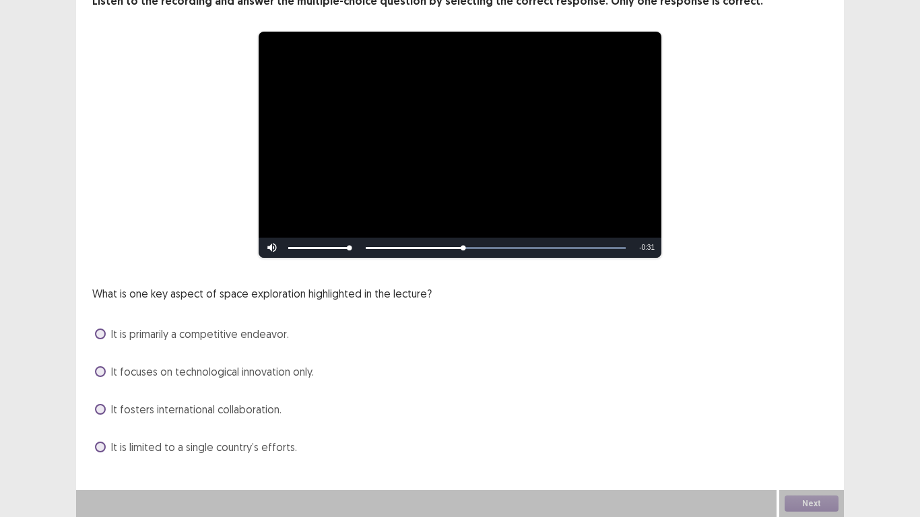
click at [101, 411] on span at bounding box center [100, 409] width 11 height 11
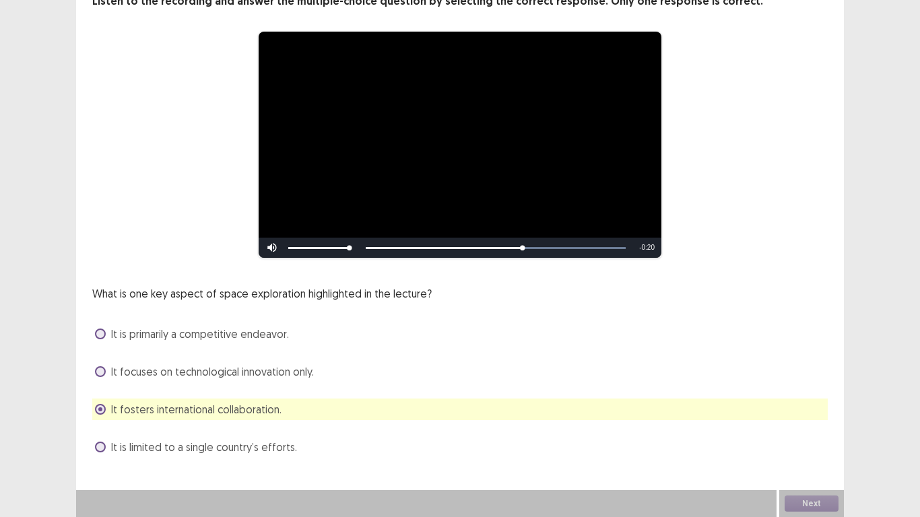
click at [100, 337] on span at bounding box center [100, 334] width 11 height 11
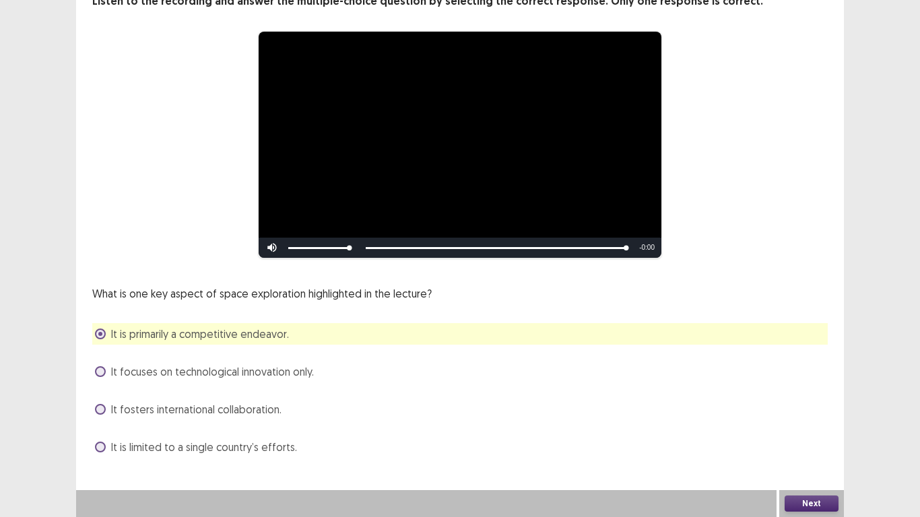
drag, startPoint x: 823, startPoint y: 502, endPoint x: 830, endPoint y: 501, distance: 6.9
click at [830, 437] on button "Next" at bounding box center [812, 504] width 54 height 16
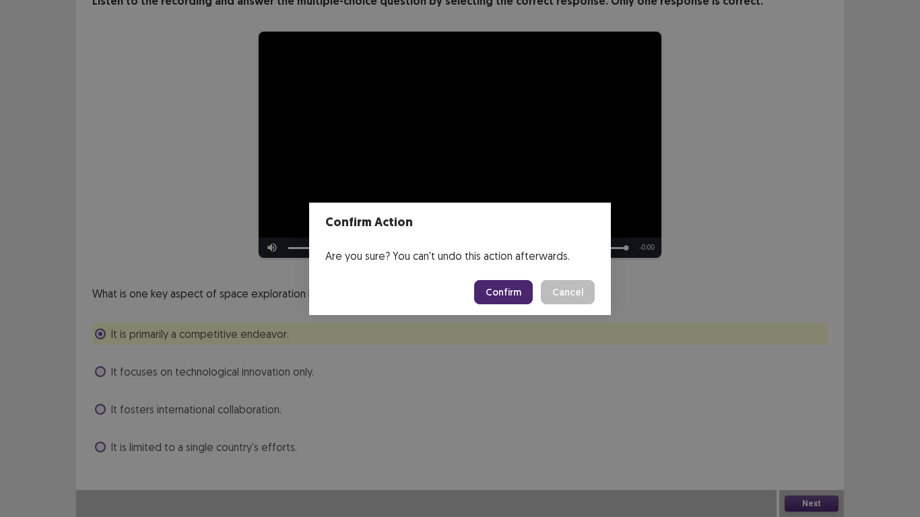
click at [502, 285] on button "Confirm" at bounding box center [503, 292] width 59 height 24
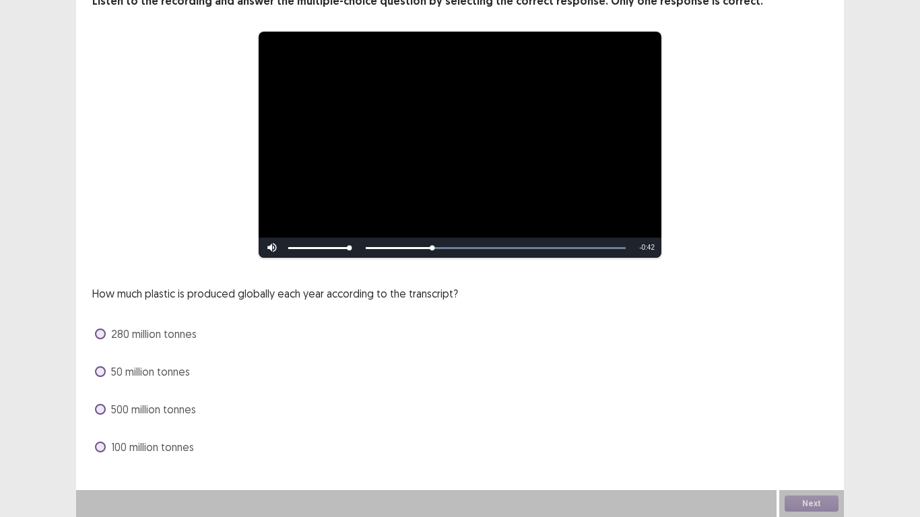
click at [99, 328] on label "280 million tonnes" at bounding box center [146, 334] width 102 height 16
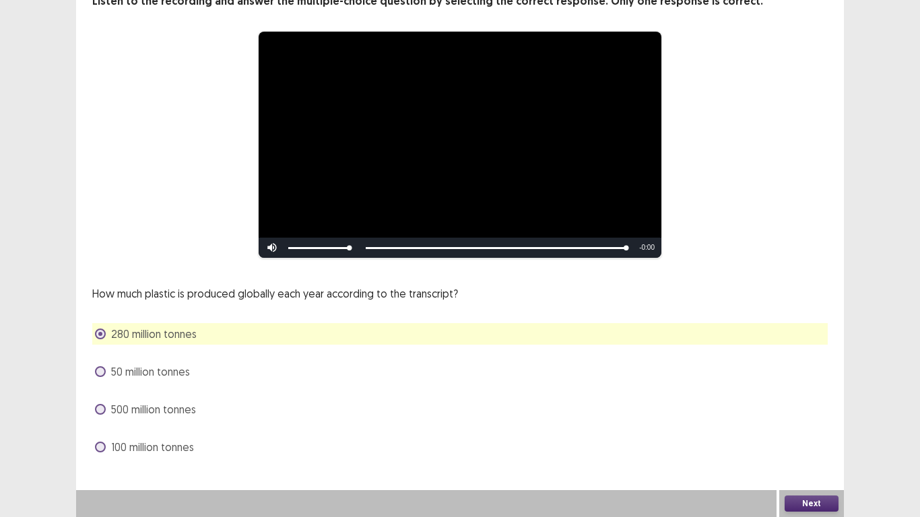
click at [826, 437] on button "Next" at bounding box center [812, 504] width 54 height 16
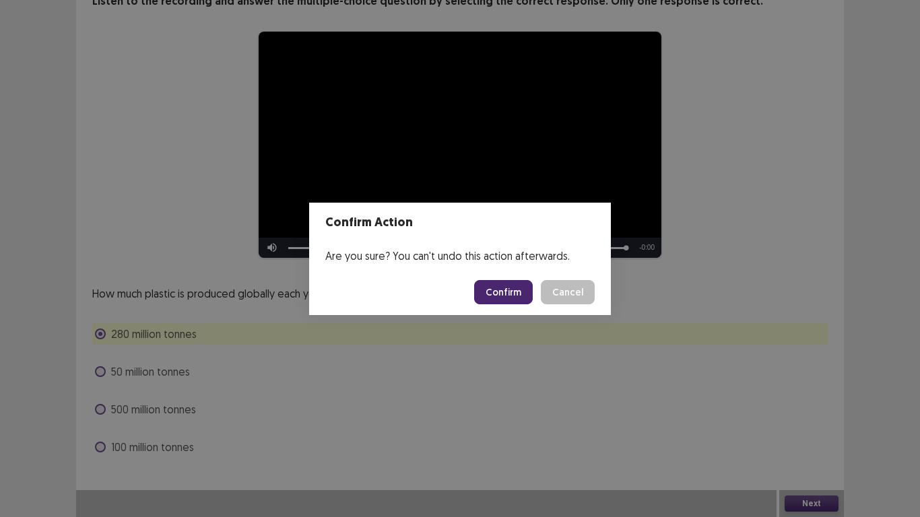
click at [486, 292] on button "Confirm" at bounding box center [503, 292] width 59 height 24
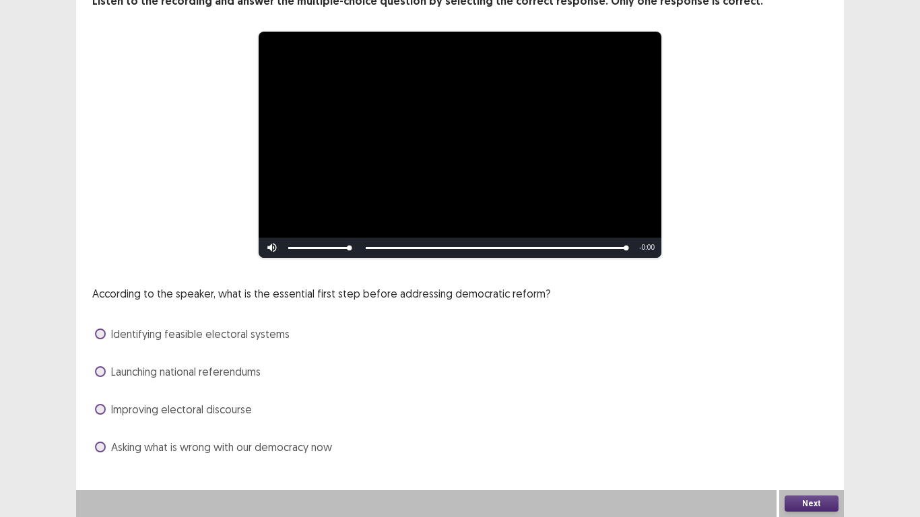
drag, startPoint x: 100, startPoint y: 340, endPoint x: 127, endPoint y: 348, distance: 27.3
click at [101, 339] on label "Identifying feasible electoral systems" at bounding box center [192, 334] width 195 height 16
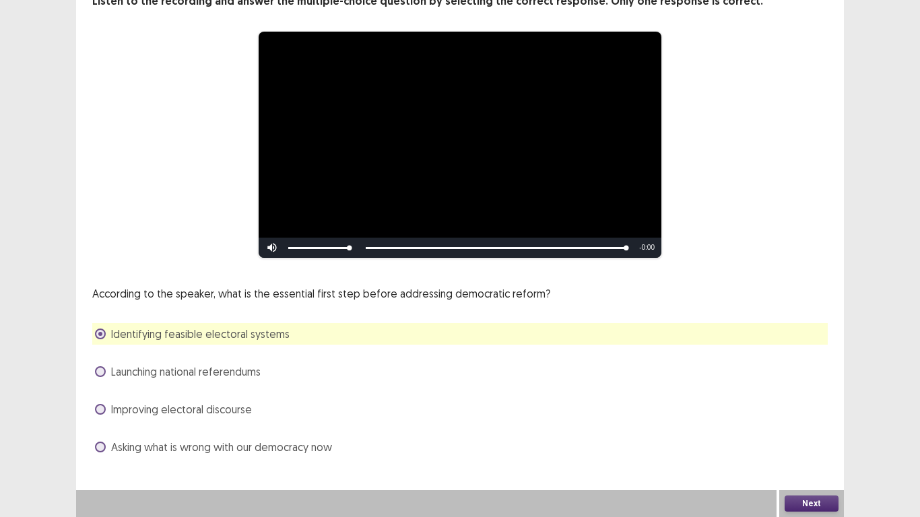
click at [802, 437] on button "Next" at bounding box center [812, 504] width 54 height 16
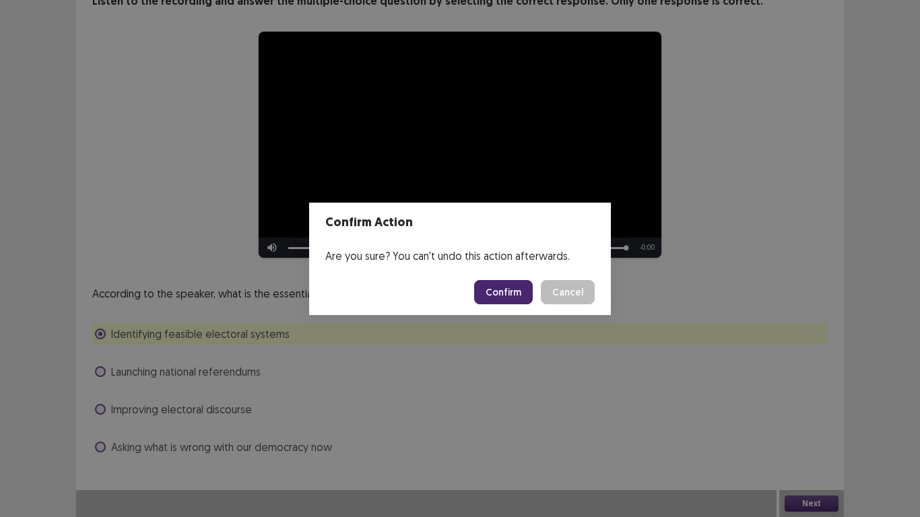
click at [525, 296] on button "Confirm" at bounding box center [503, 292] width 59 height 24
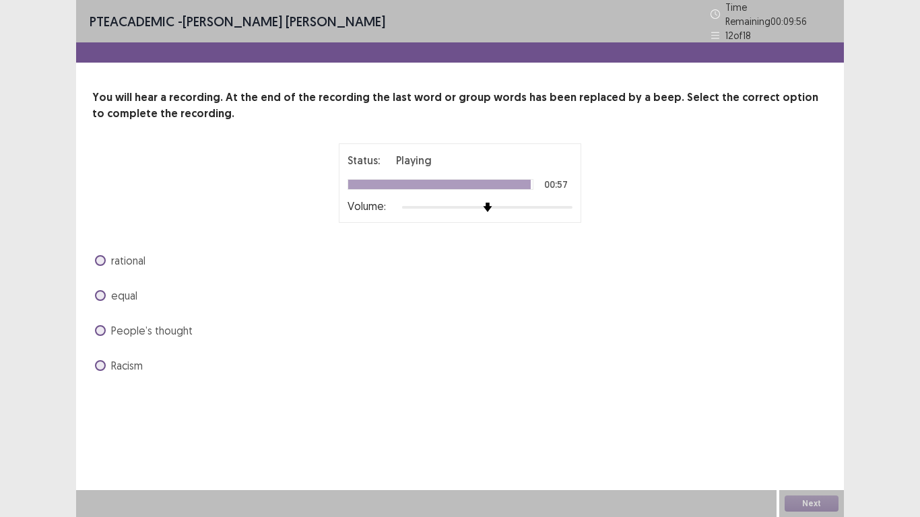
drag, startPoint x: 98, startPoint y: 287, endPoint x: 150, endPoint y: 304, distance: 54.5
click at [100, 290] on span at bounding box center [100, 295] width 11 height 11
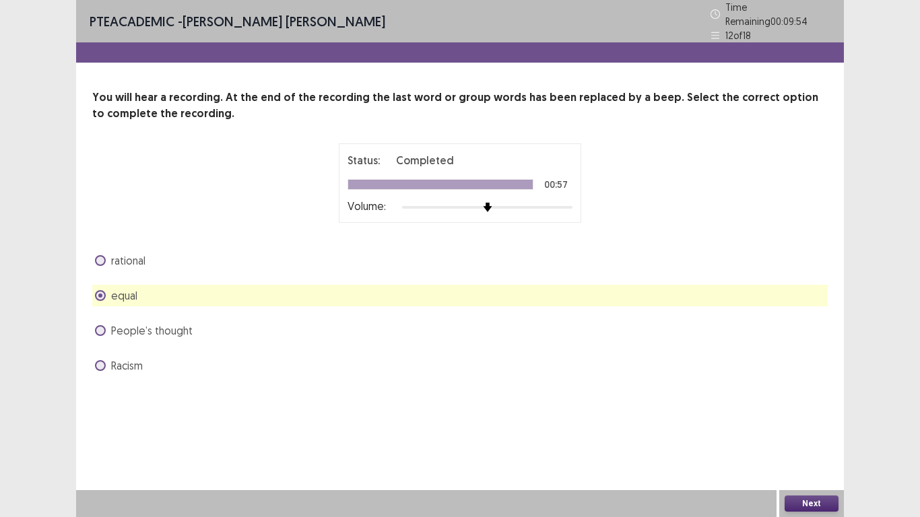
click at [796, 437] on button "Next" at bounding box center [812, 504] width 54 height 16
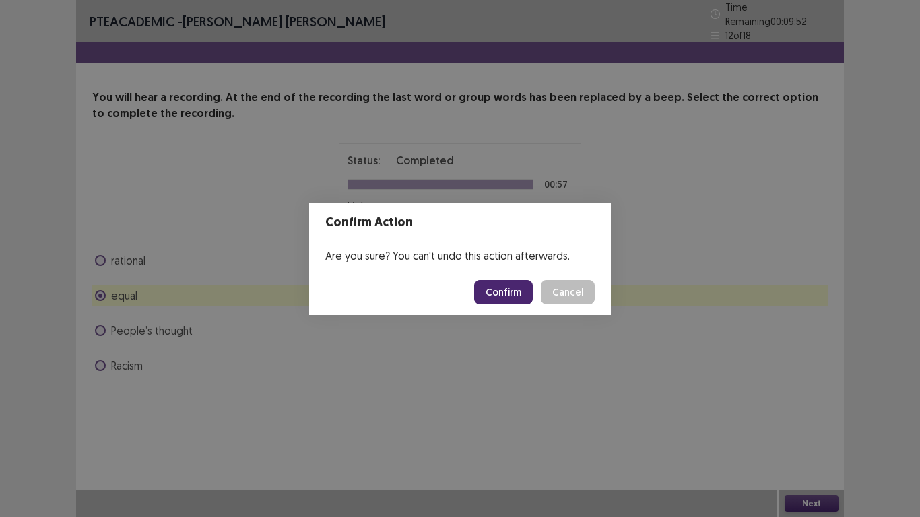
click at [508, 288] on button "Confirm" at bounding box center [503, 292] width 59 height 24
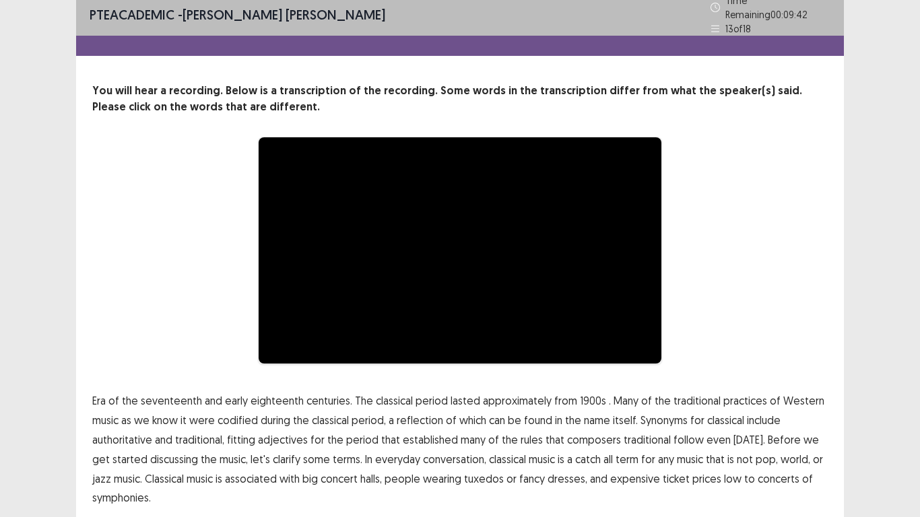
scroll to position [51, 0]
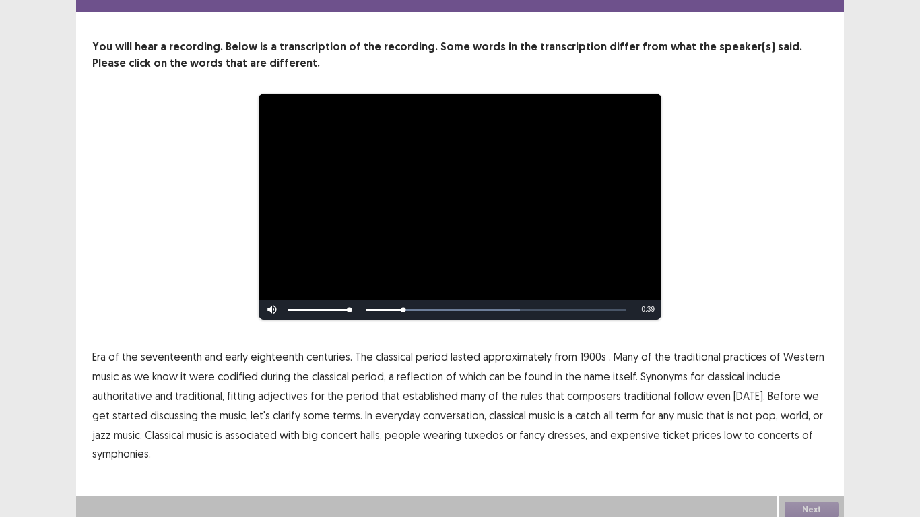
click at [587, 352] on span "1900s" at bounding box center [593, 357] width 26 height 16
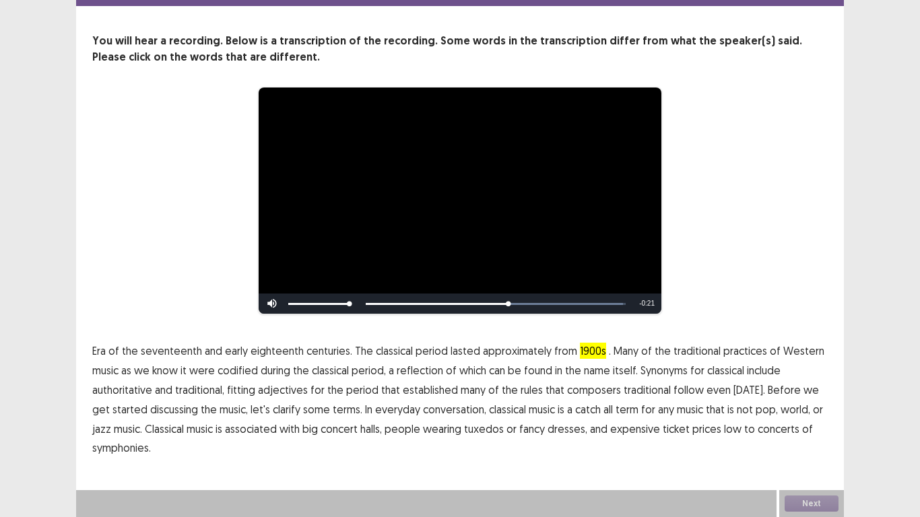
drag, startPoint x: 621, startPoint y: 395, endPoint x: 628, endPoint y: 389, distance: 9.2
click at [625, 391] on span "traditional" at bounding box center [647, 390] width 47 height 16
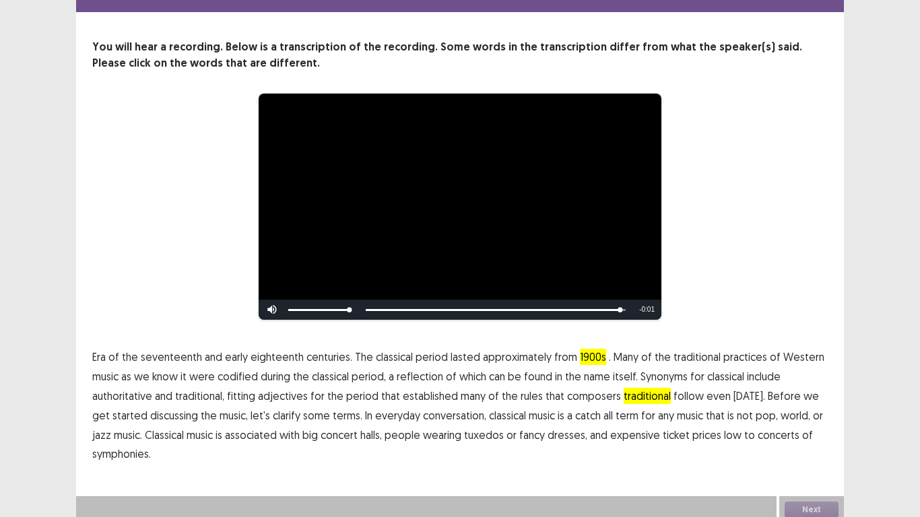
click at [724, 429] on span "low" at bounding box center [733, 435] width 18 height 16
click at [795, 437] on button "Next" at bounding box center [812, 510] width 54 height 16
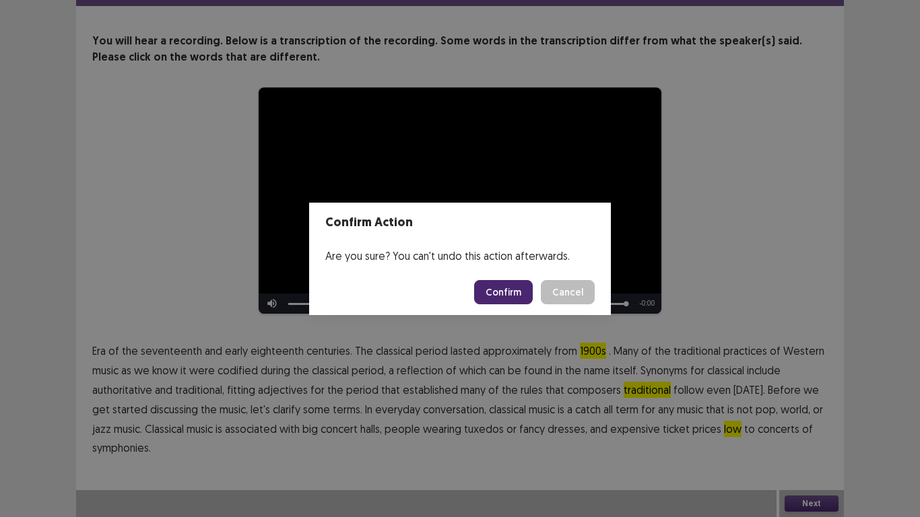
click at [512, 294] on button "Confirm" at bounding box center [503, 292] width 59 height 24
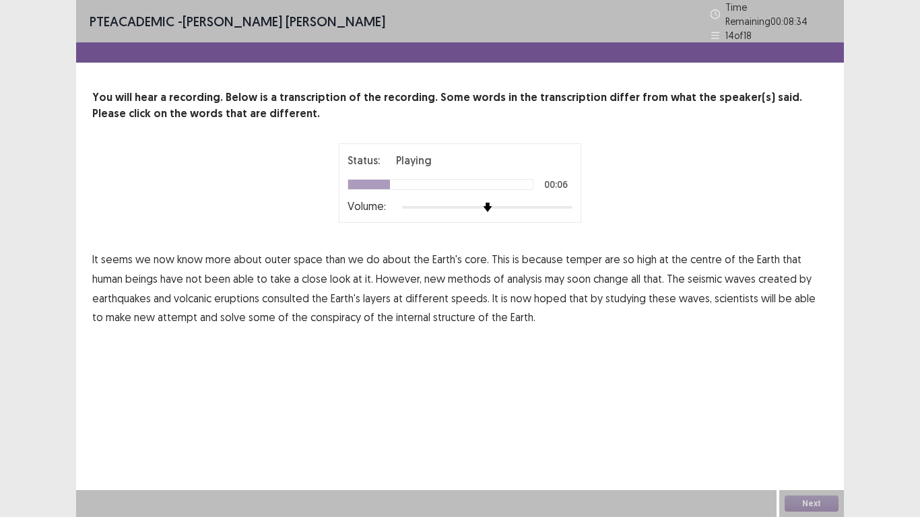
drag, startPoint x: 578, startPoint y: 256, endPoint x: 593, endPoint y: 251, distance: 15.5
click at [578, 255] on span "temper" at bounding box center [584, 259] width 36 height 16
click at [300, 292] on span "consulted" at bounding box center [285, 298] width 47 height 16
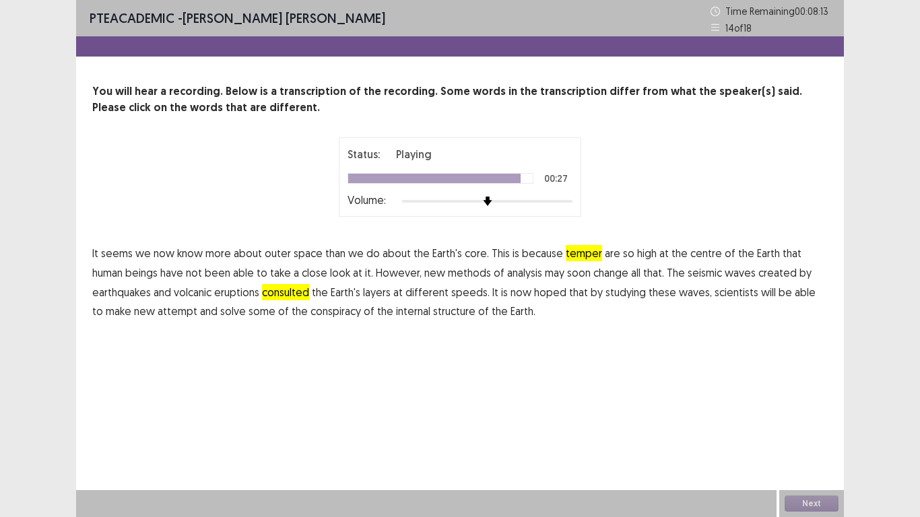
click at [178, 315] on span "attempt" at bounding box center [178, 311] width 40 height 16
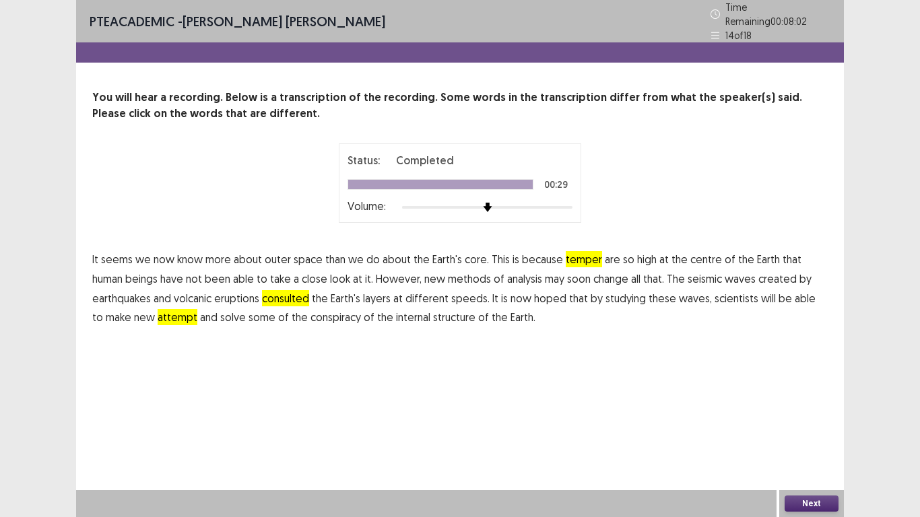
click at [810, 437] on button "Next" at bounding box center [812, 504] width 54 height 16
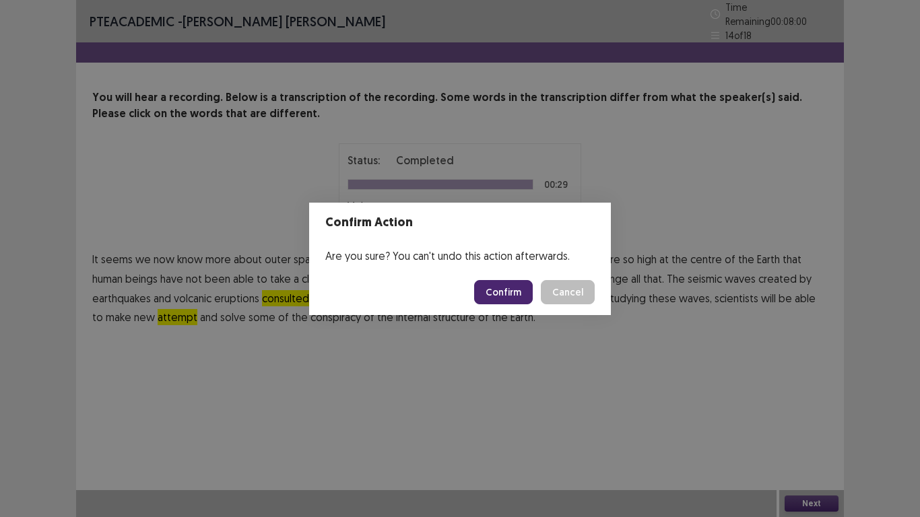
click at [522, 294] on button "Confirm" at bounding box center [503, 292] width 59 height 24
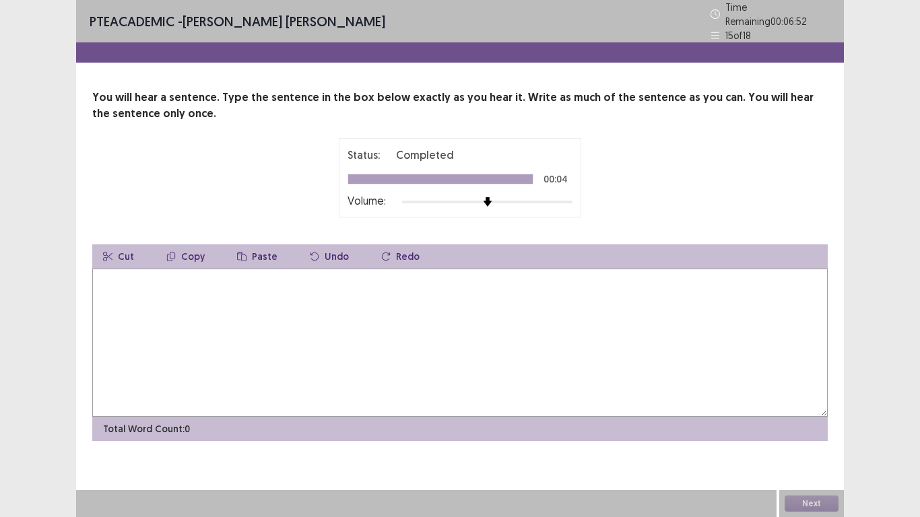
click at [119, 304] on textarea at bounding box center [459, 343] width 735 height 148
type textarea "**********"
click at [820, 437] on button "Next" at bounding box center [812, 504] width 54 height 16
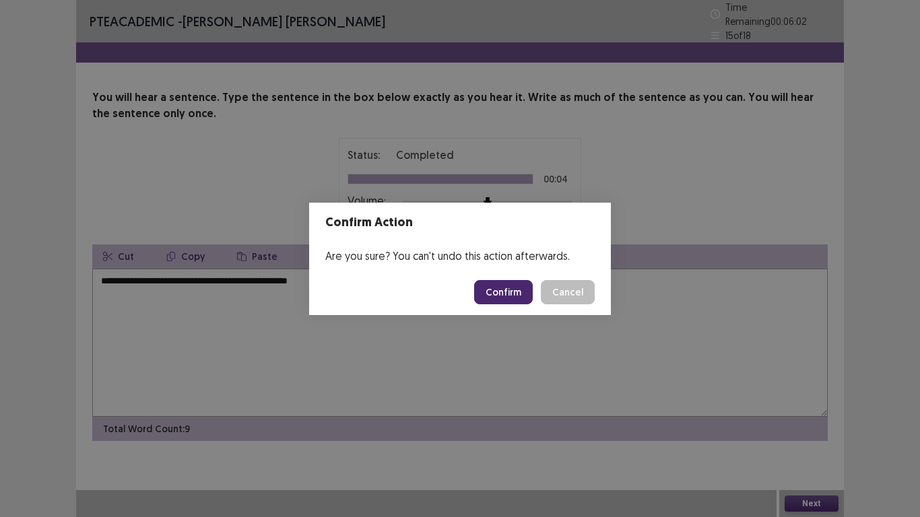
click at [523, 294] on button "Confirm" at bounding box center [503, 292] width 59 height 24
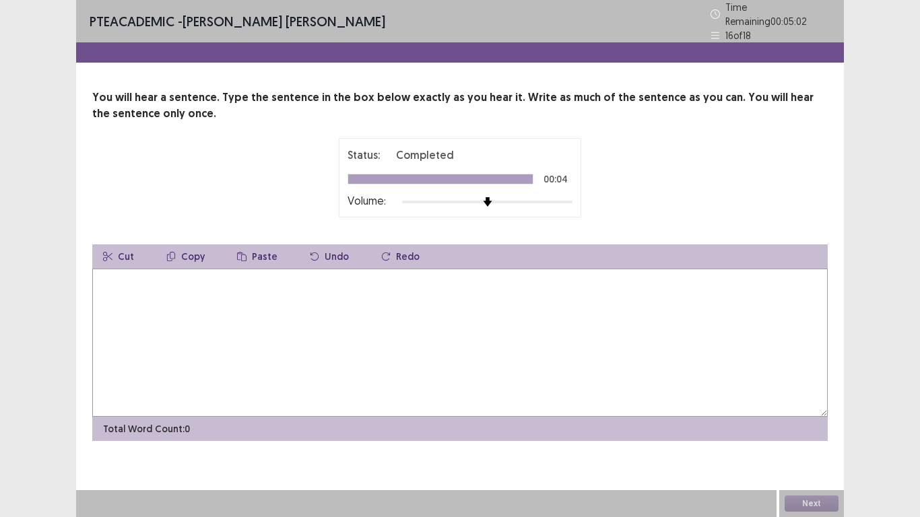
click at [131, 293] on textarea at bounding box center [459, 343] width 735 height 148
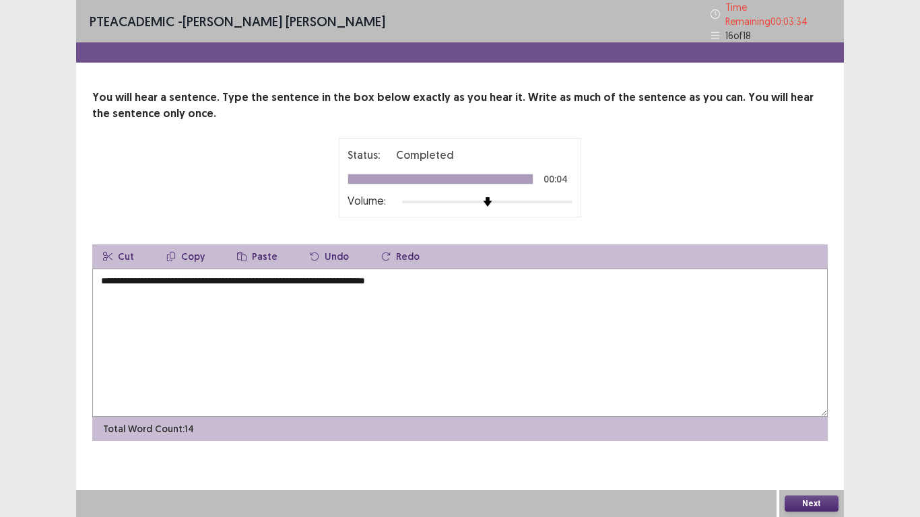
type textarea "**********"
click at [809, 437] on button "Next" at bounding box center [812, 504] width 54 height 16
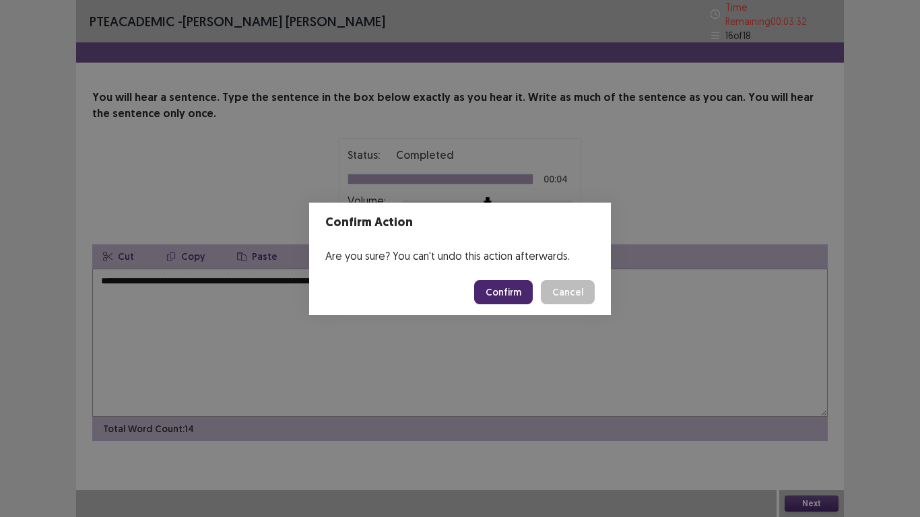
click at [497, 305] on footer "Confirm Cancel" at bounding box center [460, 292] width 302 height 46
click at [507, 292] on button "Confirm" at bounding box center [503, 292] width 59 height 24
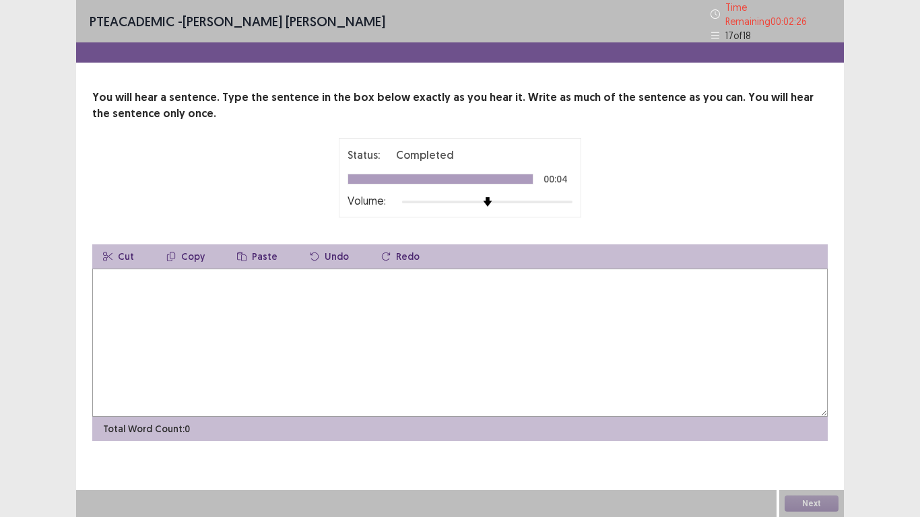
click at [492, 342] on textarea at bounding box center [459, 343] width 735 height 148
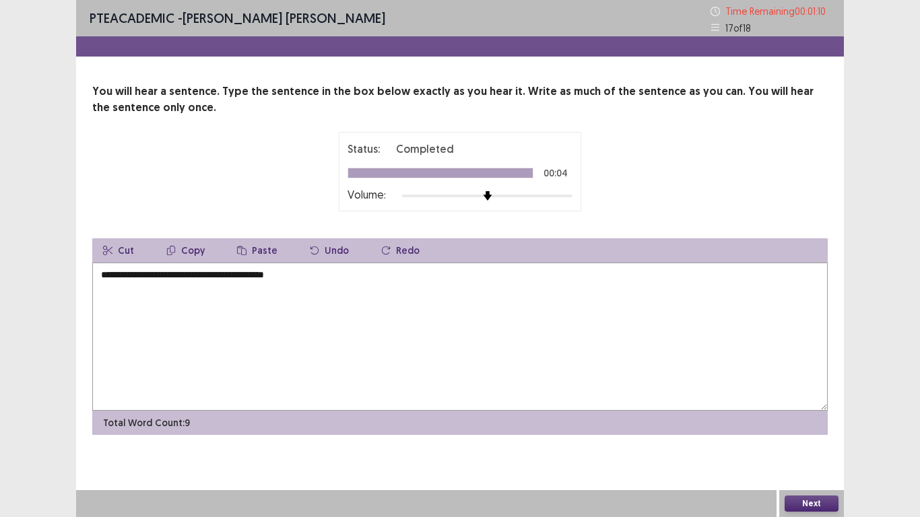
type textarea "**********"
click at [820, 437] on button "Next" at bounding box center [812, 504] width 54 height 16
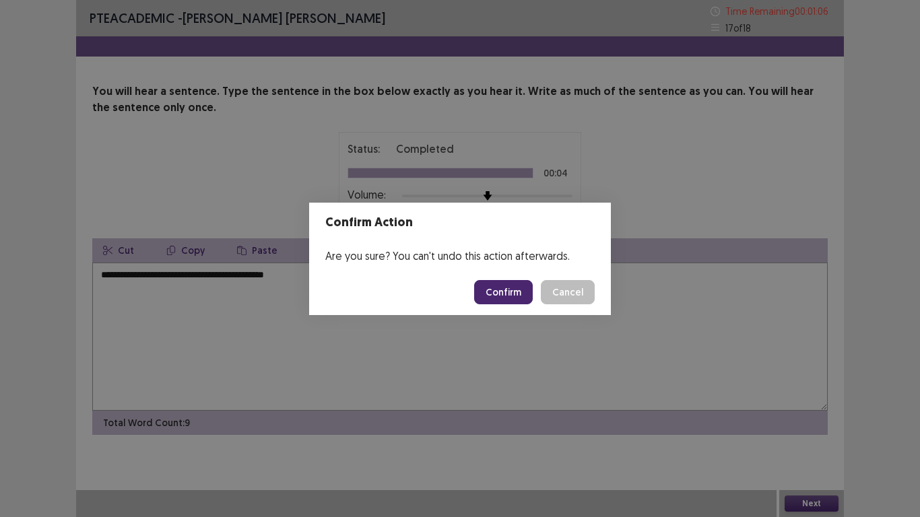
click at [496, 294] on button "Confirm" at bounding box center [503, 292] width 59 height 24
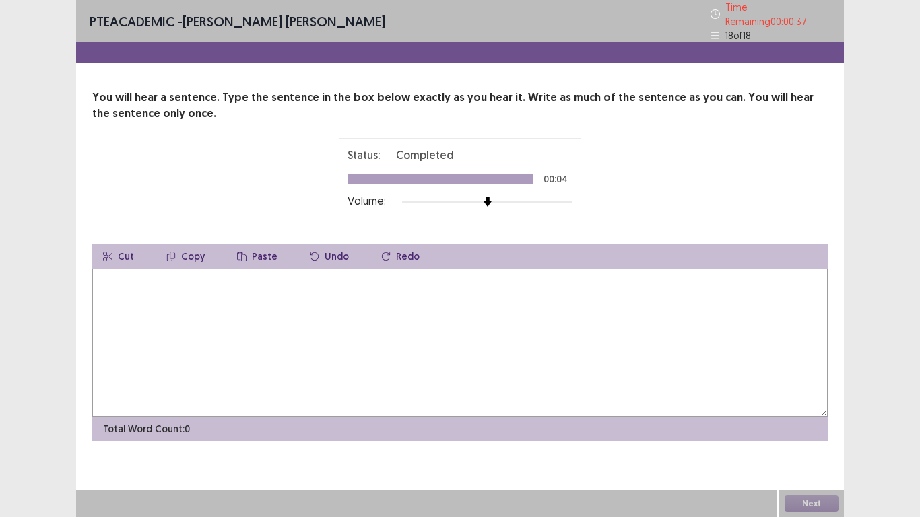
click at [252, 279] on textarea at bounding box center [459, 343] width 735 height 148
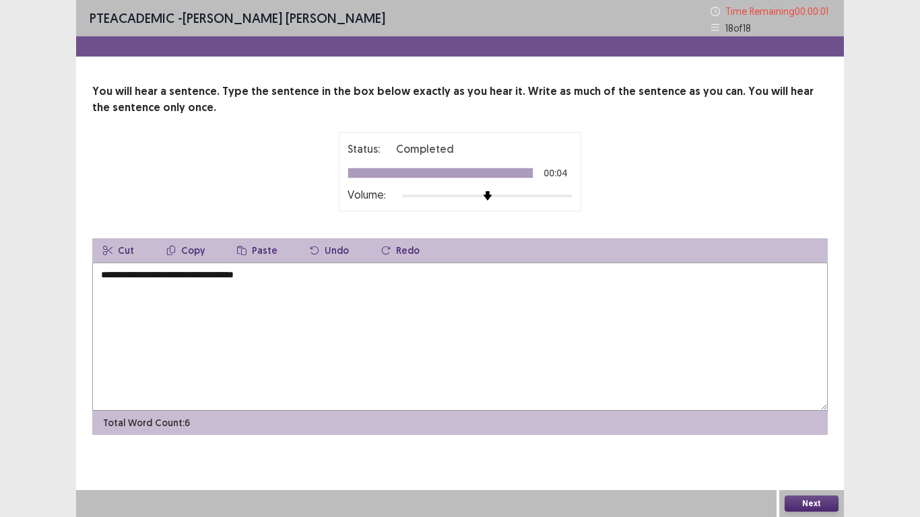
type textarea "**********"
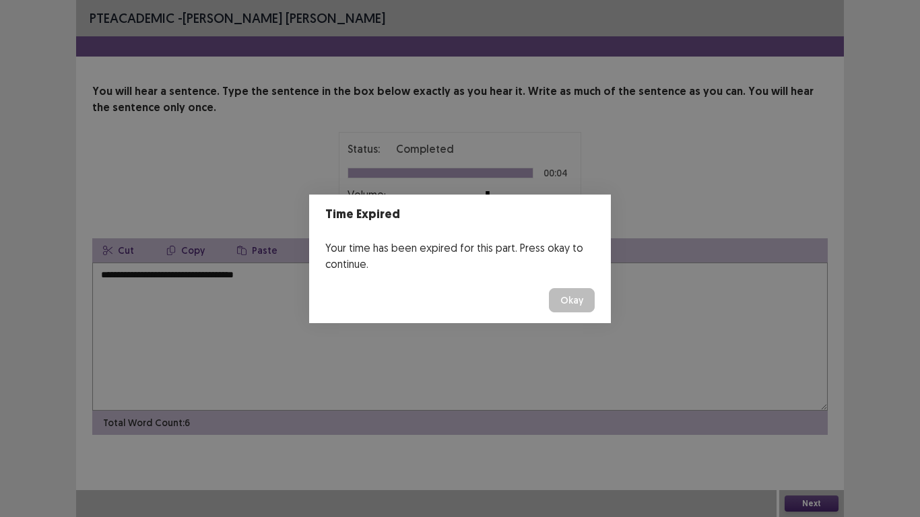
click at [585, 296] on button "Okay" at bounding box center [572, 300] width 46 height 24
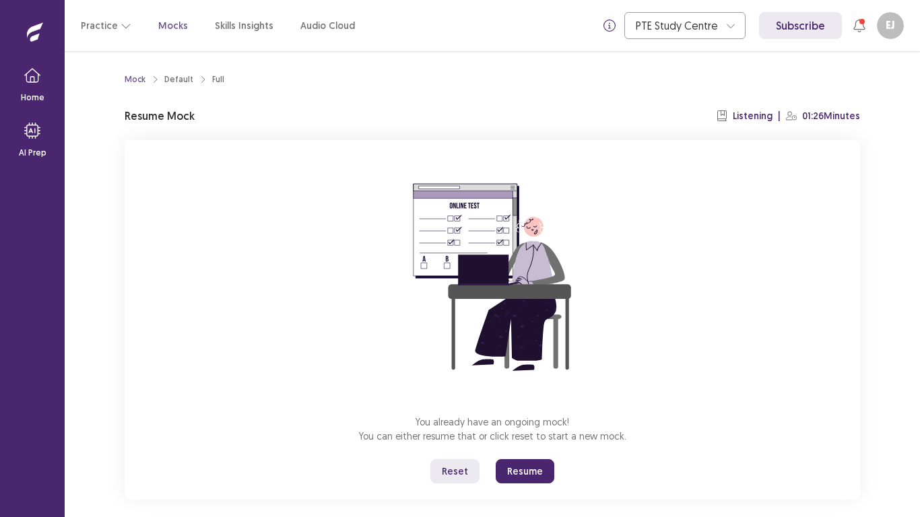
click at [513, 437] on button "Resume" at bounding box center [525, 471] width 59 height 24
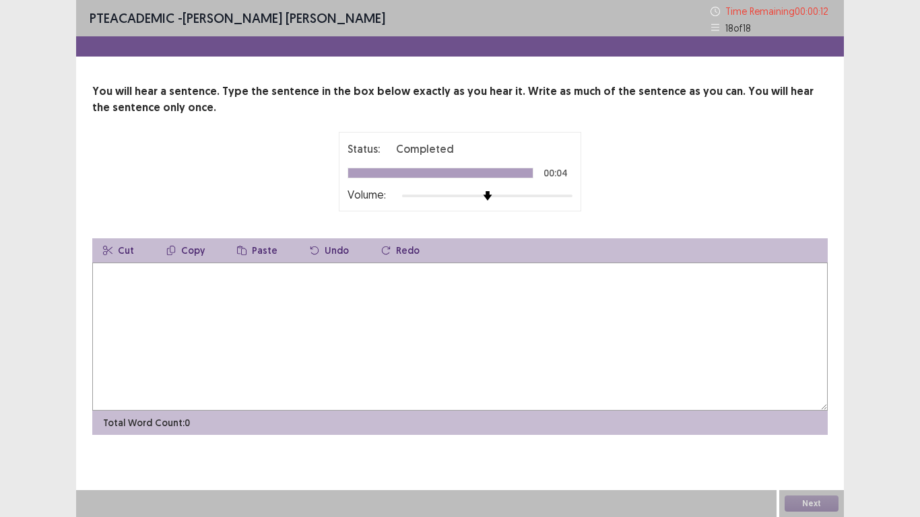
click at [194, 312] on textarea at bounding box center [459, 337] width 735 height 148
type textarea "**********"
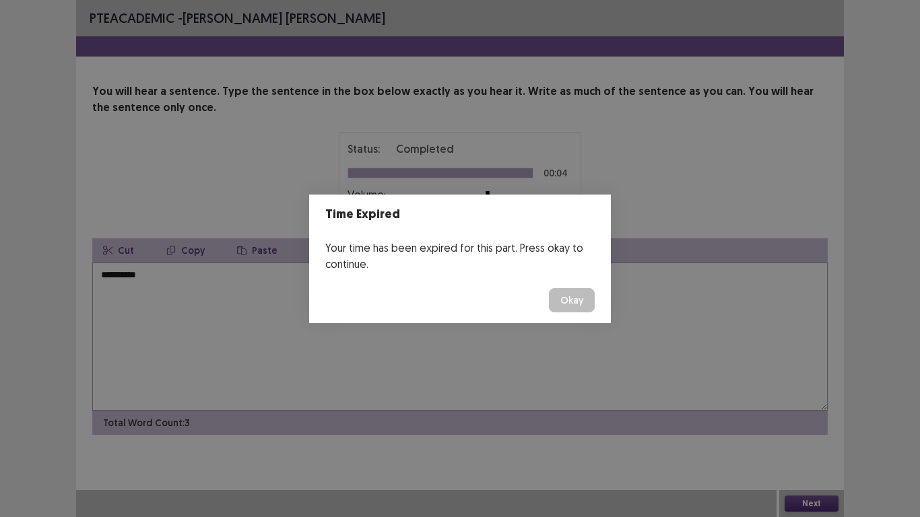
click at [573, 298] on button "Okay" at bounding box center [572, 300] width 46 height 24
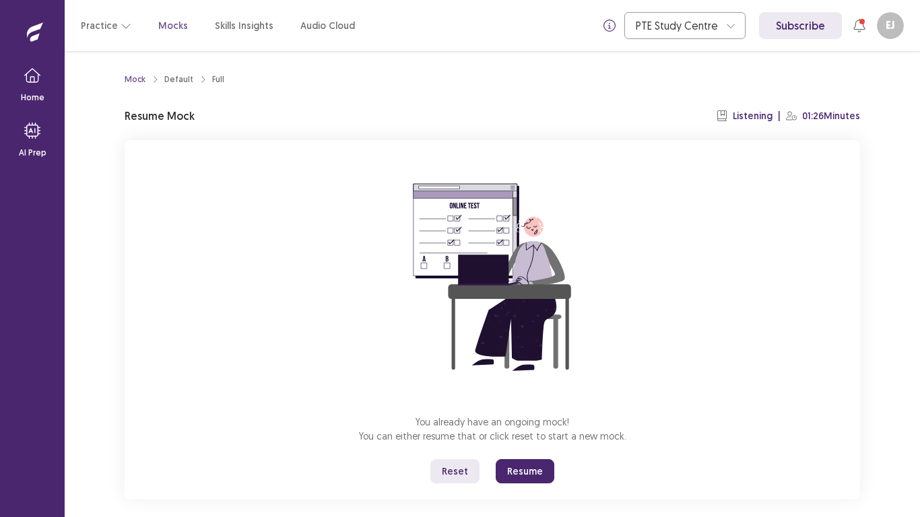
click at [515, 437] on button "Resume" at bounding box center [525, 471] width 59 height 24
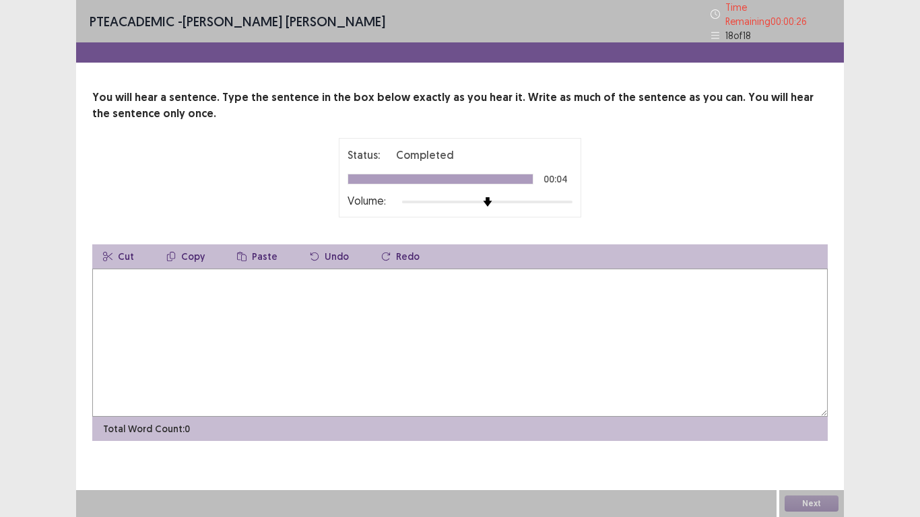
click at [356, 356] on textarea at bounding box center [459, 343] width 735 height 148
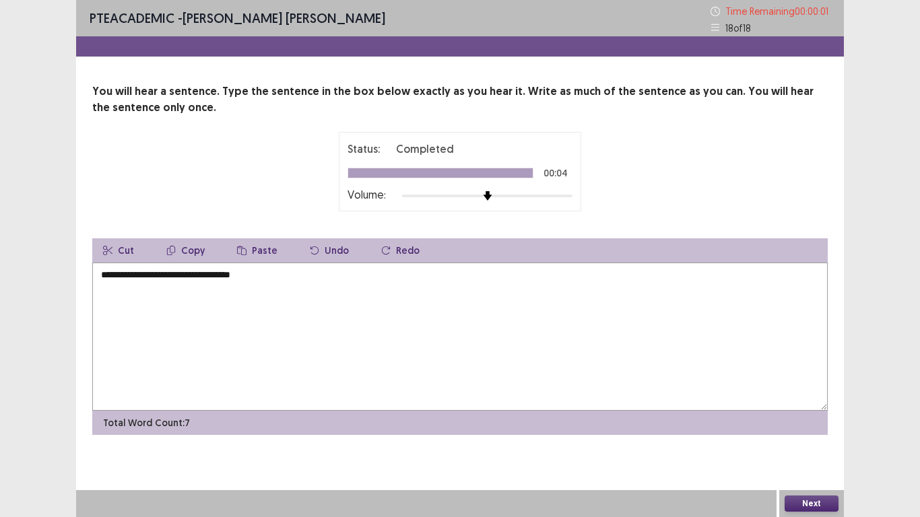
type textarea "**********"
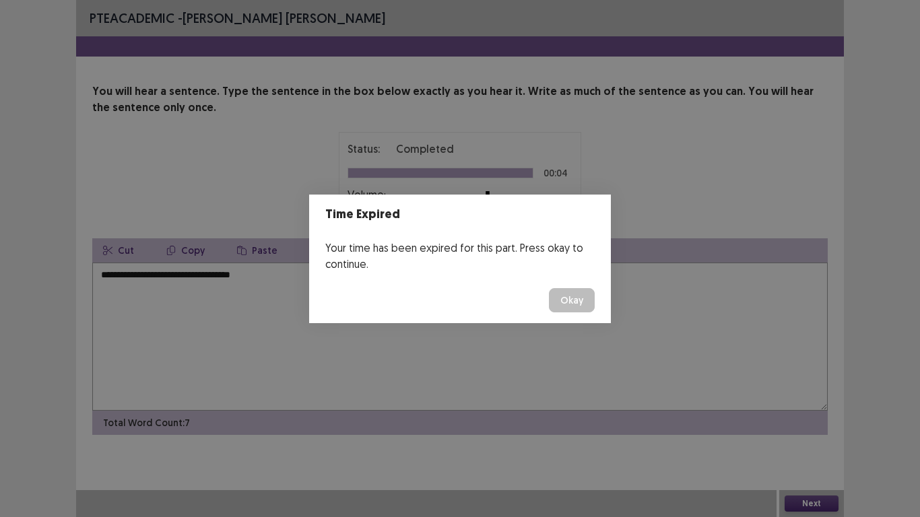
drag, startPoint x: 569, startPoint y: 291, endPoint x: 570, endPoint y: 298, distance: 7.5
click at [570, 298] on button "Okay" at bounding box center [572, 300] width 46 height 24
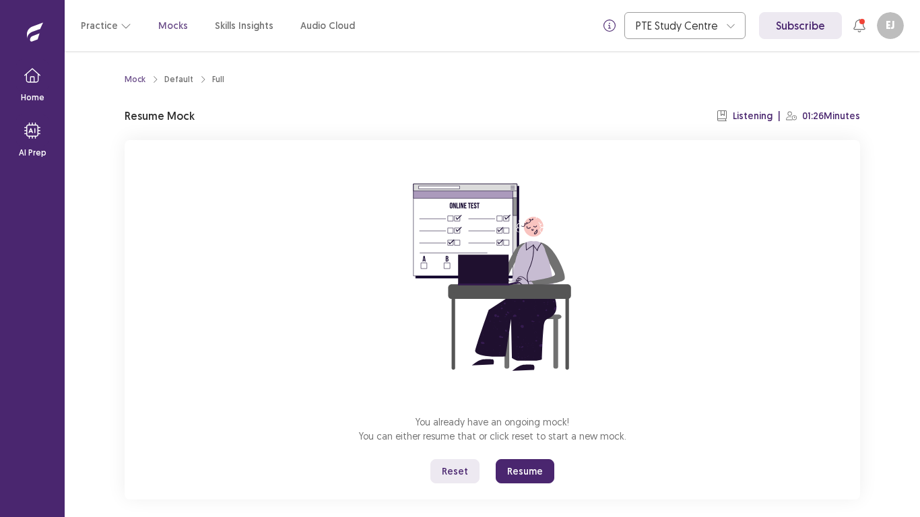
click at [514, 437] on button "Resume" at bounding box center [525, 471] width 59 height 24
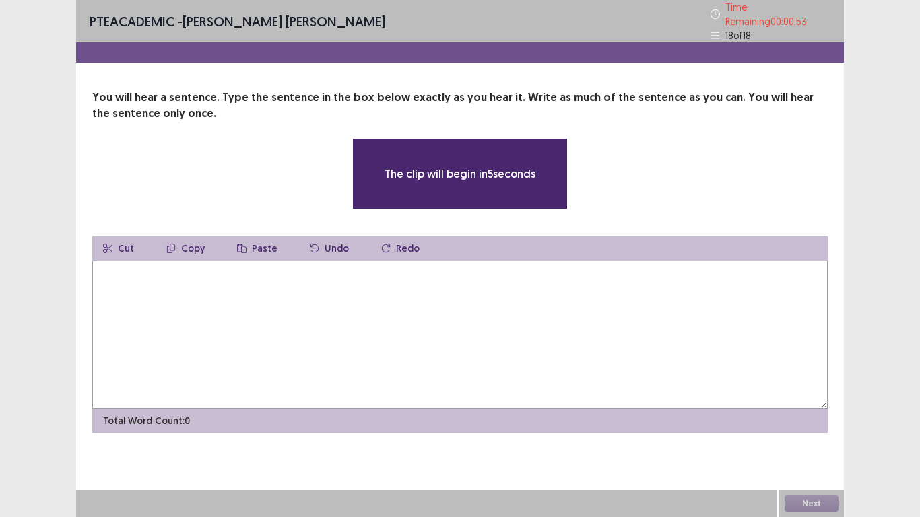
click at [483, 283] on textarea at bounding box center [459, 335] width 735 height 148
type textarea "*"
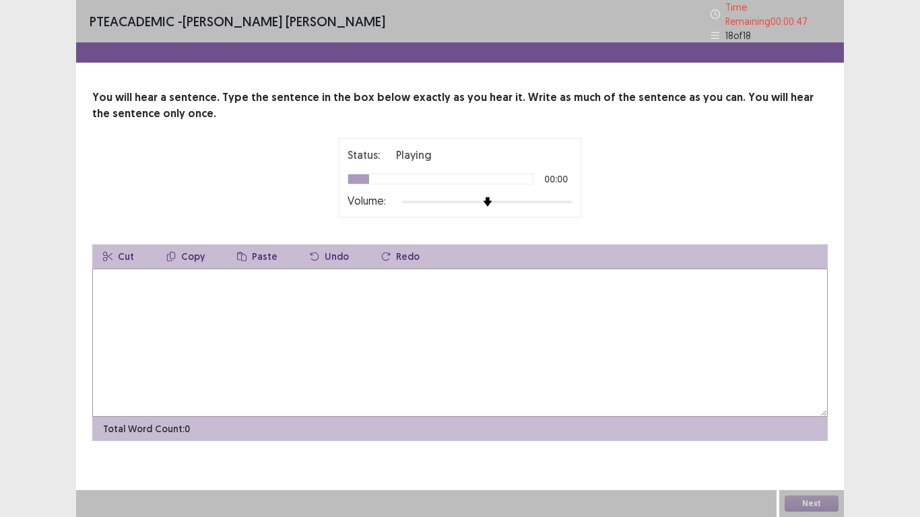
type textarea "*"
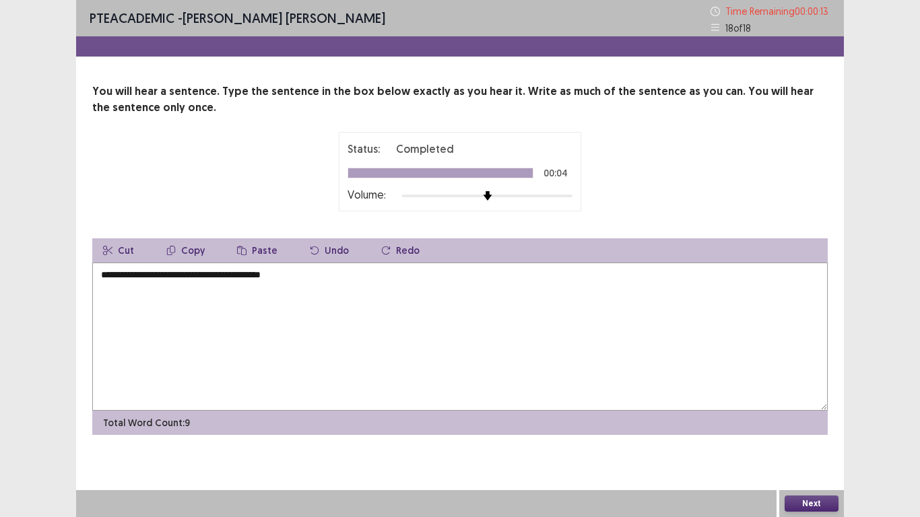
type textarea "**********"
click at [814, 437] on button "Next" at bounding box center [812, 504] width 54 height 16
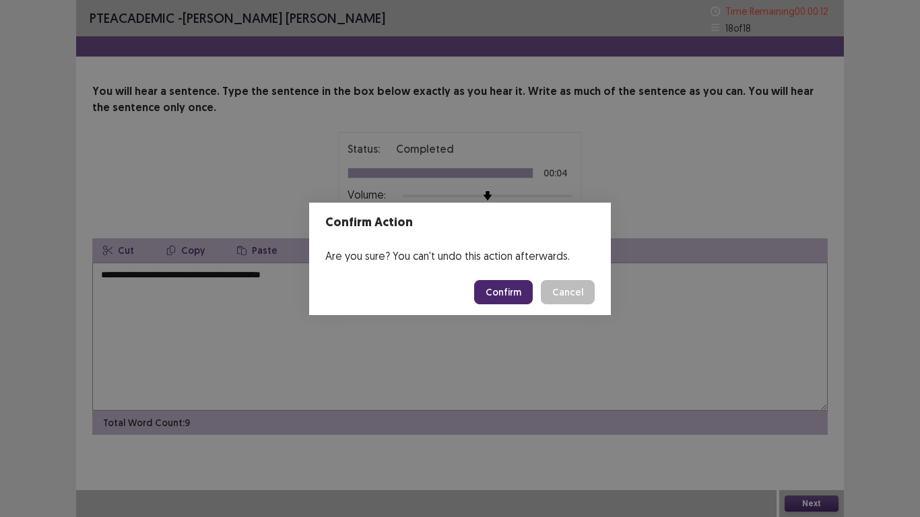
click at [514, 291] on button "Confirm" at bounding box center [503, 292] width 59 height 24
